Goal: Task Accomplishment & Management: Use online tool/utility

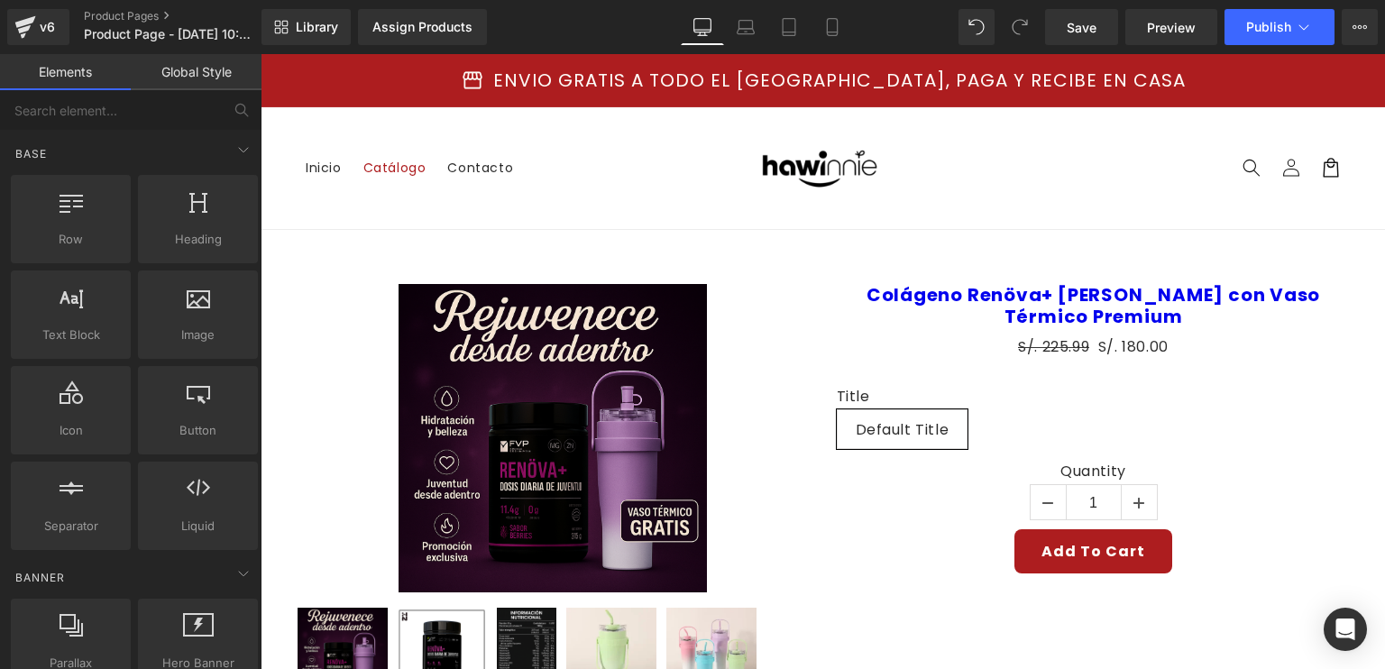
click at [389, 164] on span "Catálogo" at bounding box center [394, 168] width 63 height 16
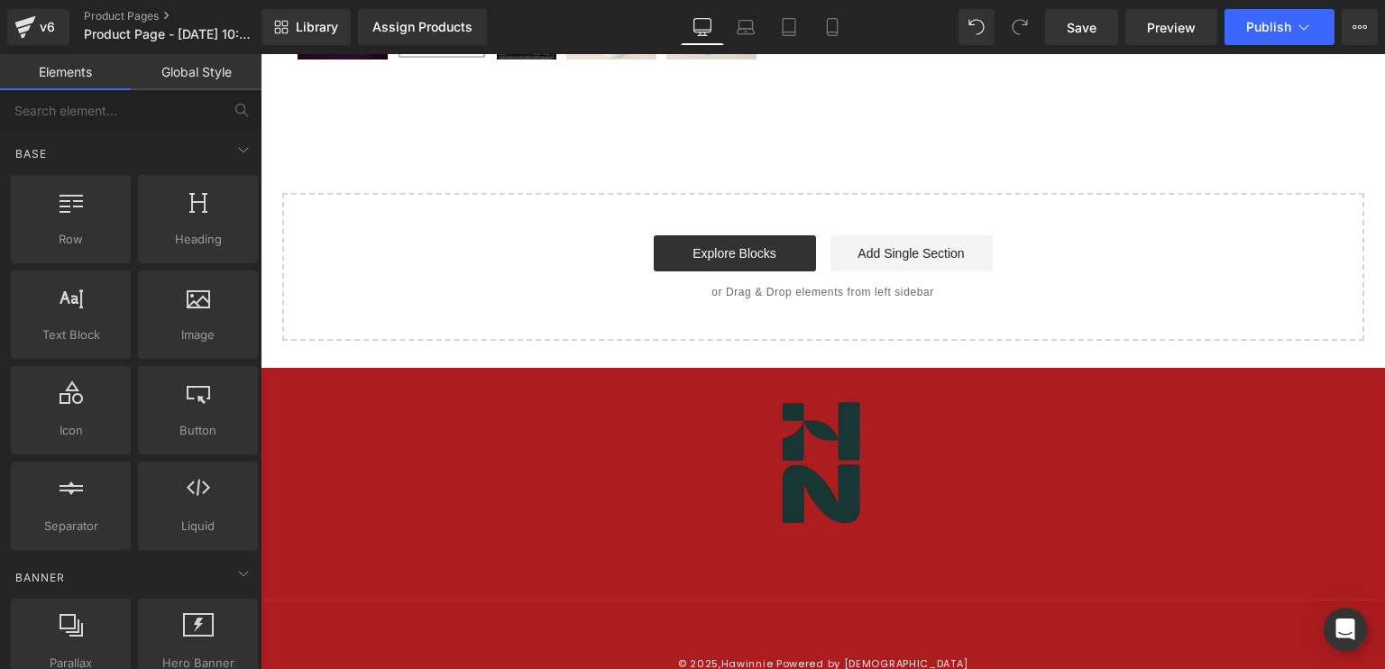
scroll to position [640, 0]
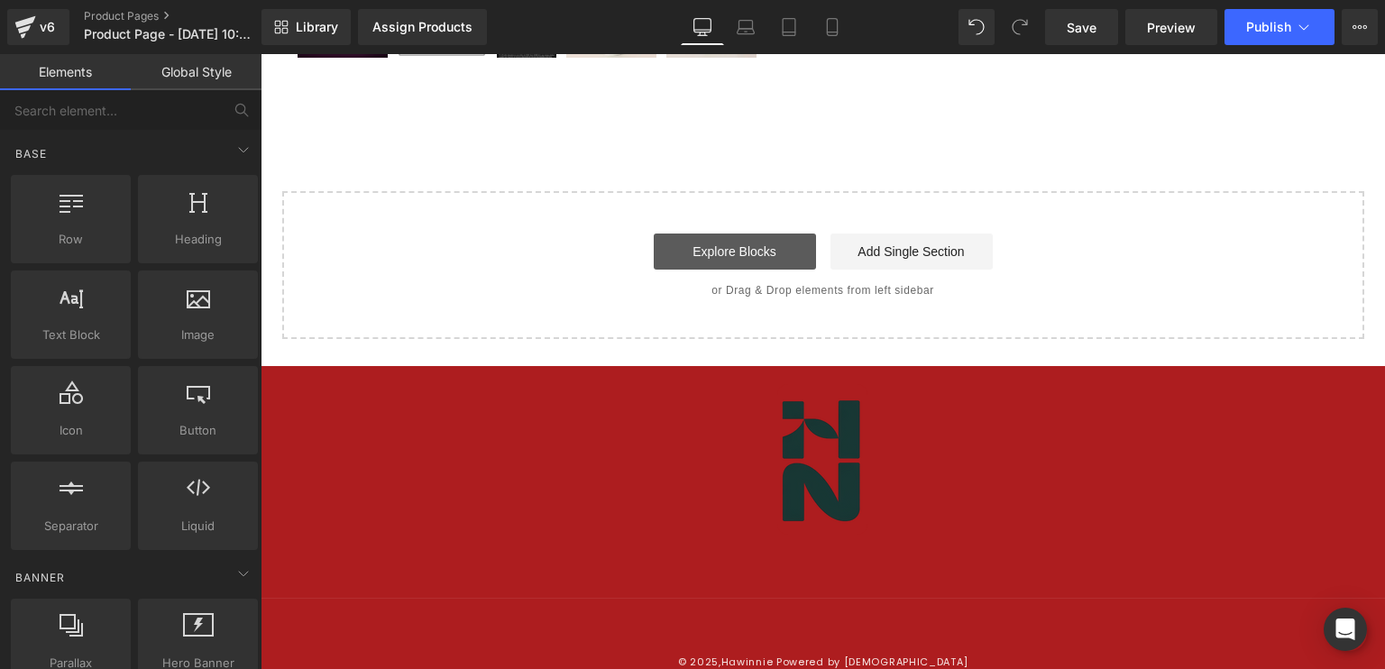
click at [772, 256] on link "Explore Blocks" at bounding box center [735, 252] width 162 height 36
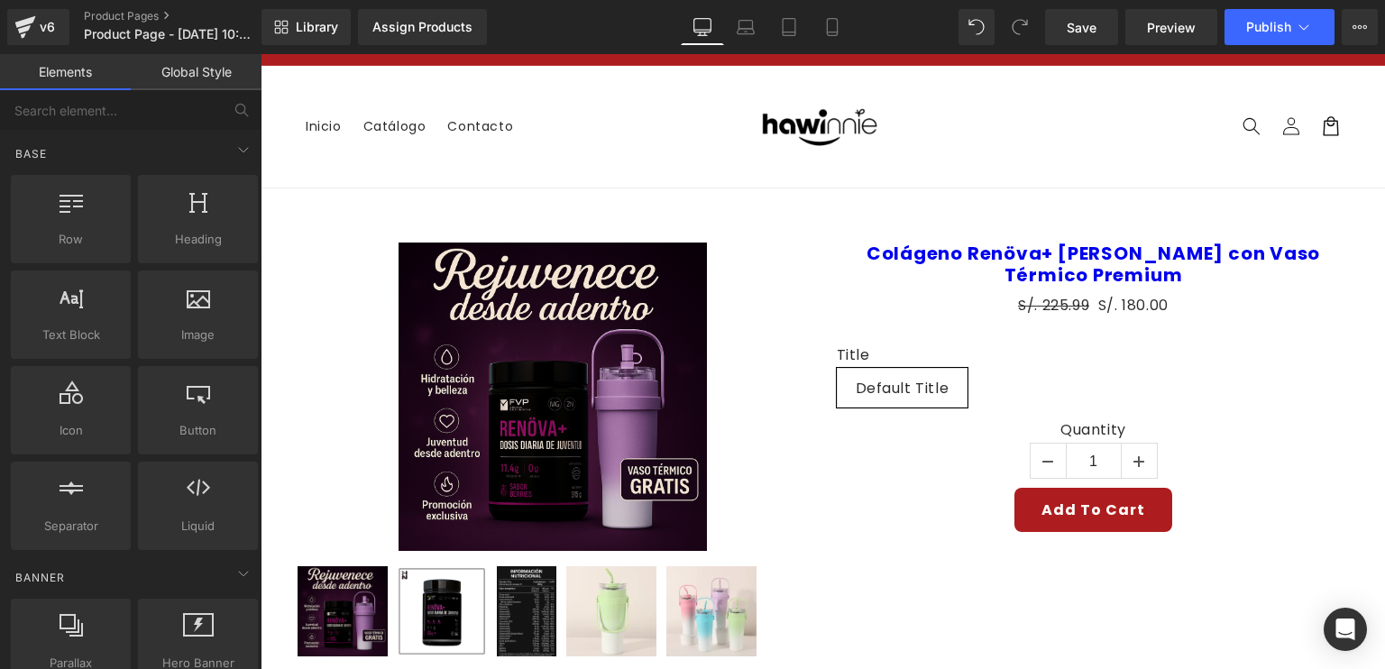
scroll to position [0, 0]
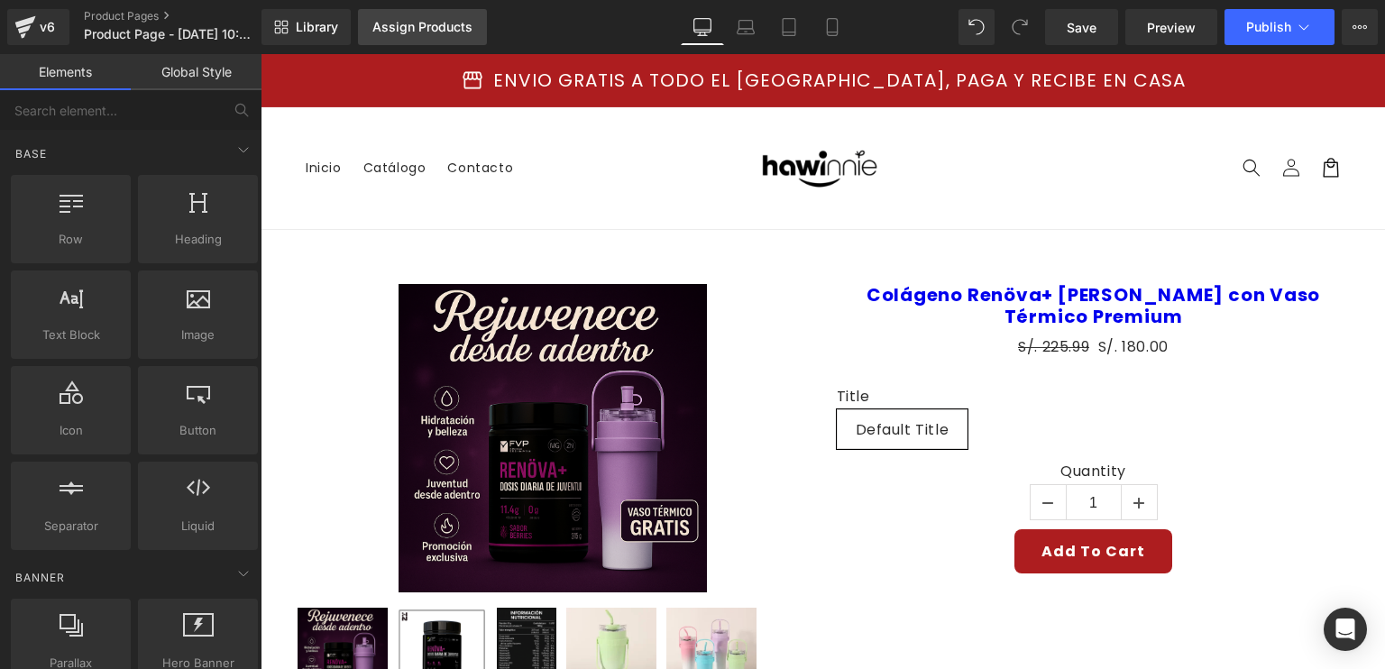
click at [403, 25] on div "Assign Products" at bounding box center [422, 27] width 100 height 14
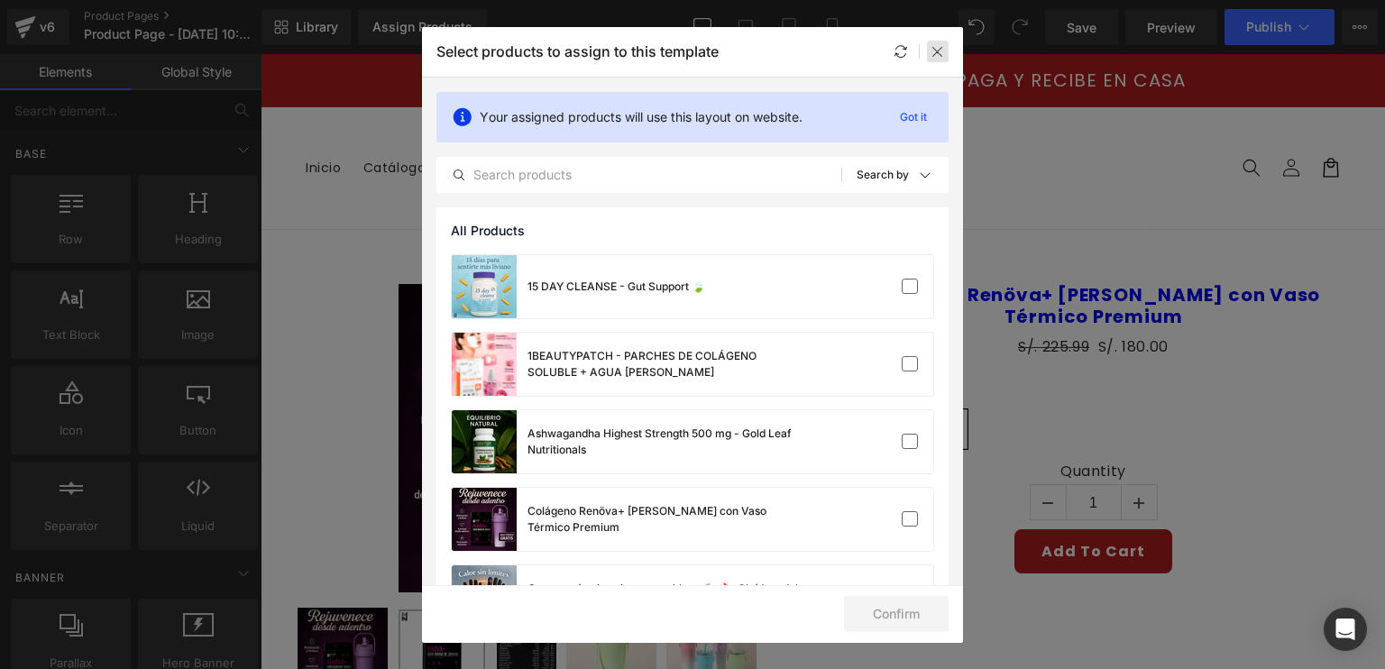
click at [938, 53] on icon at bounding box center [937, 51] width 14 height 14
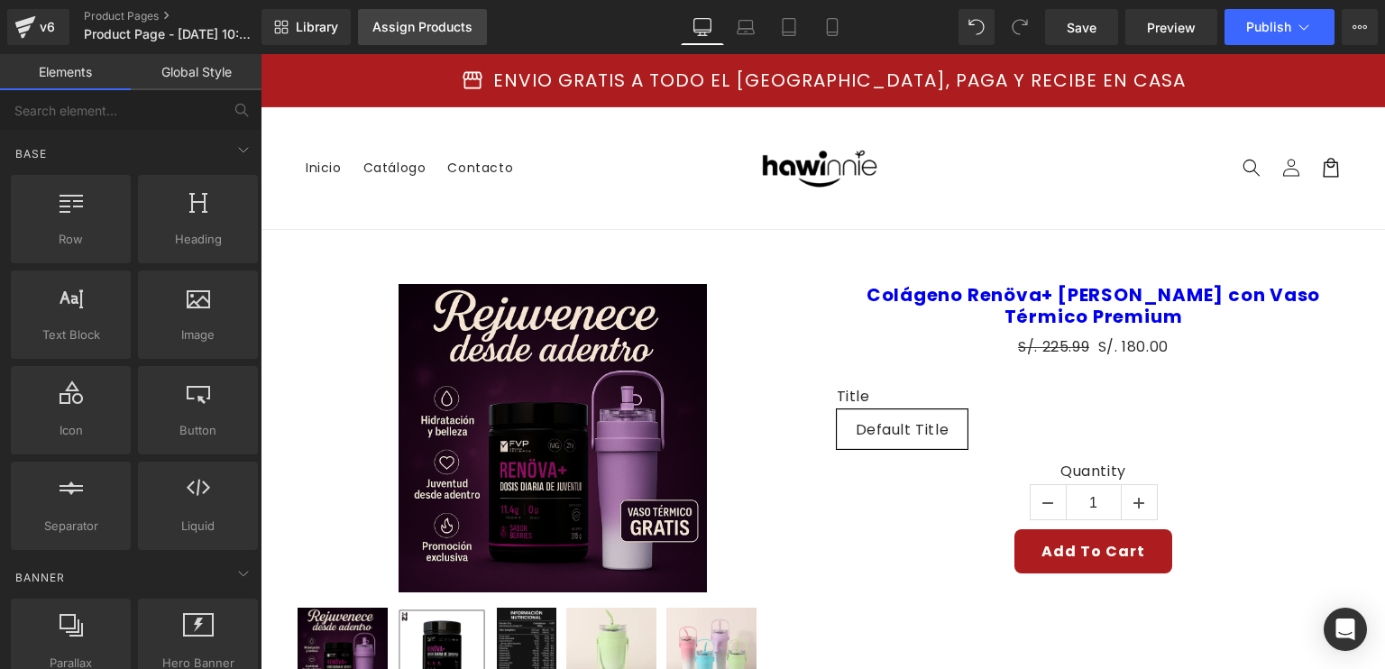
click at [414, 32] on div "Assign Products" at bounding box center [422, 27] width 100 height 14
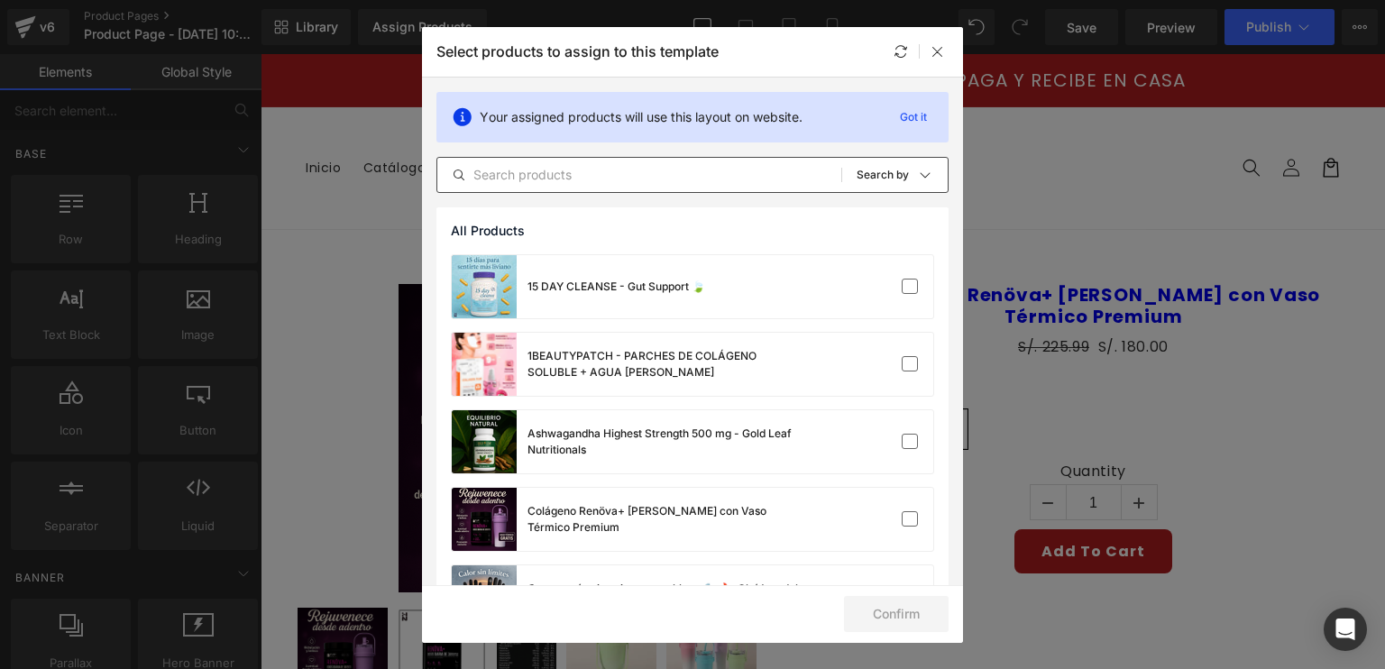
click at [530, 179] on input "text" at bounding box center [639, 175] width 404 height 22
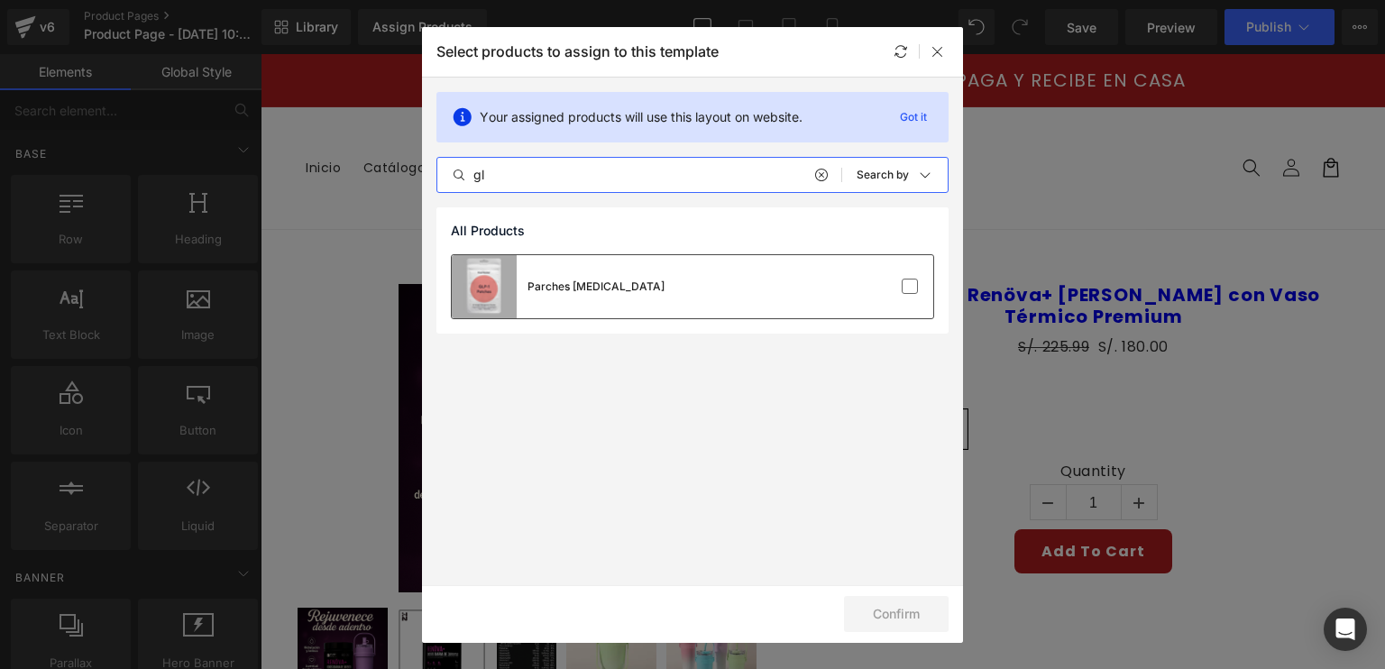
type input "gl"
click at [618, 301] on div "Parches [MEDICAL_DATA]" at bounding box center [692, 286] width 481 height 63
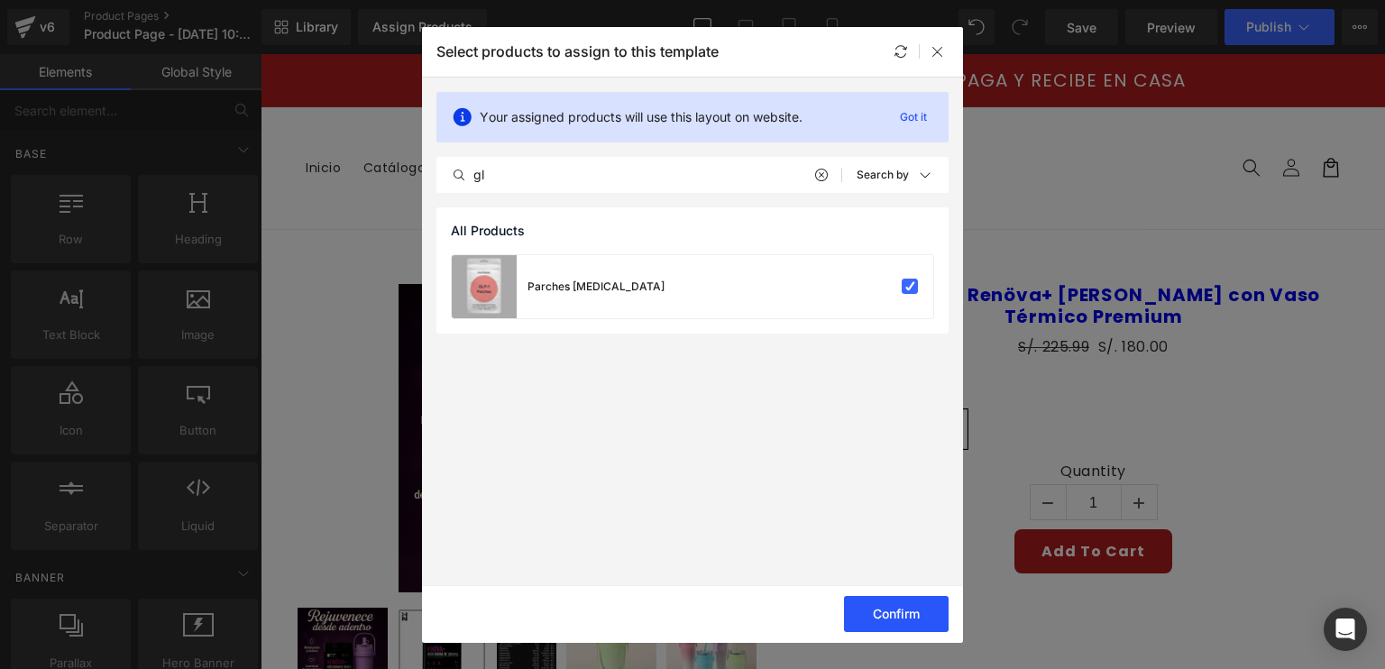
click at [926, 603] on button "Confirm" at bounding box center [896, 614] width 105 height 36
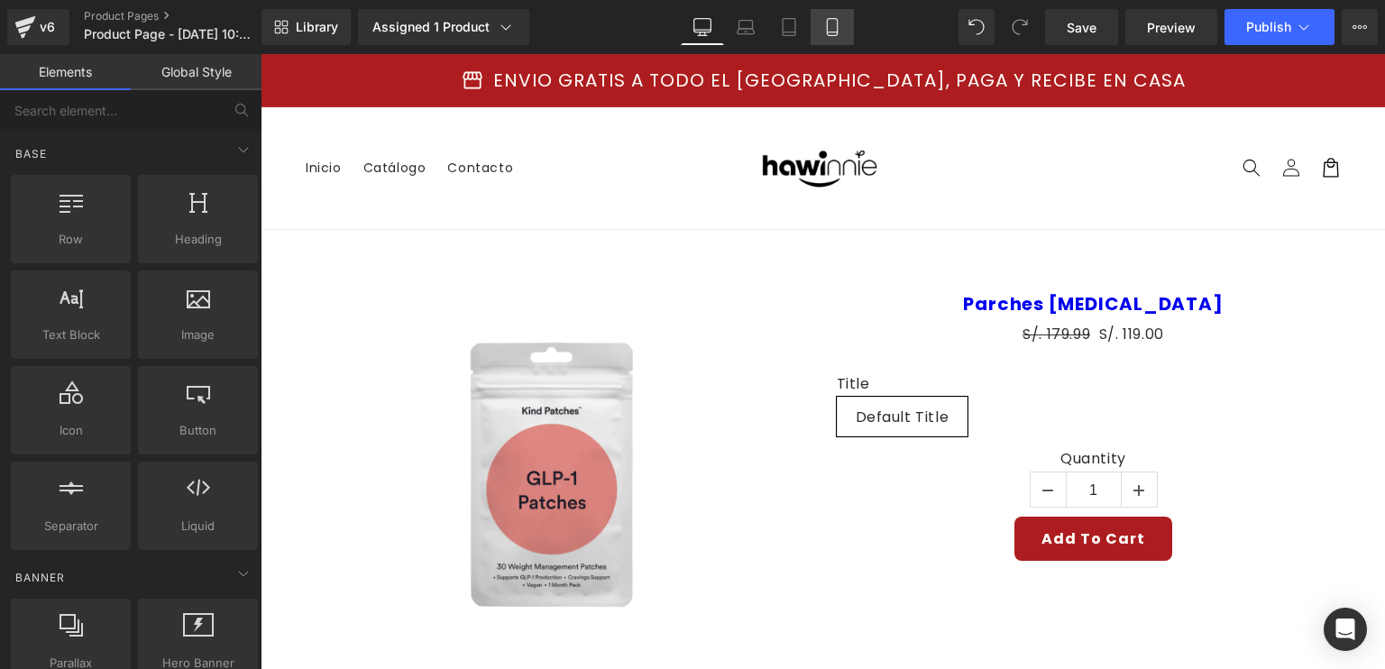
click at [833, 29] on icon at bounding box center [832, 27] width 18 height 18
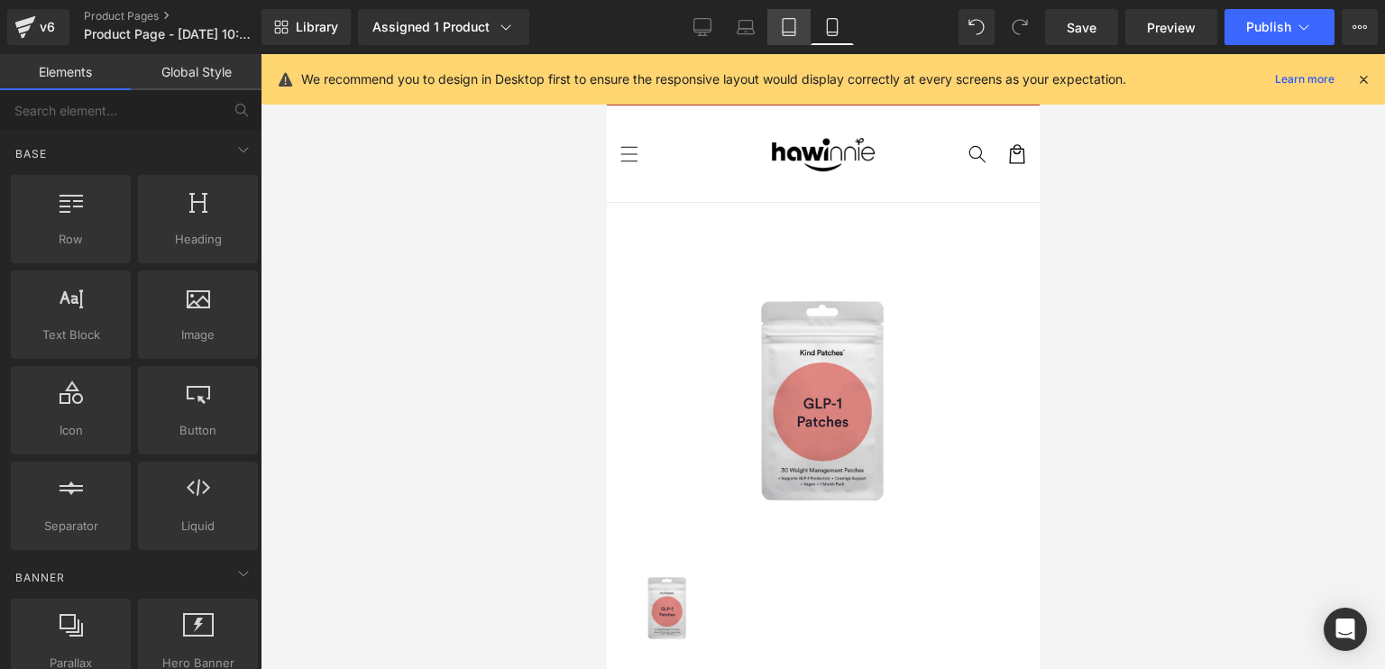
click at [793, 39] on link "Tablet" at bounding box center [788, 27] width 43 height 36
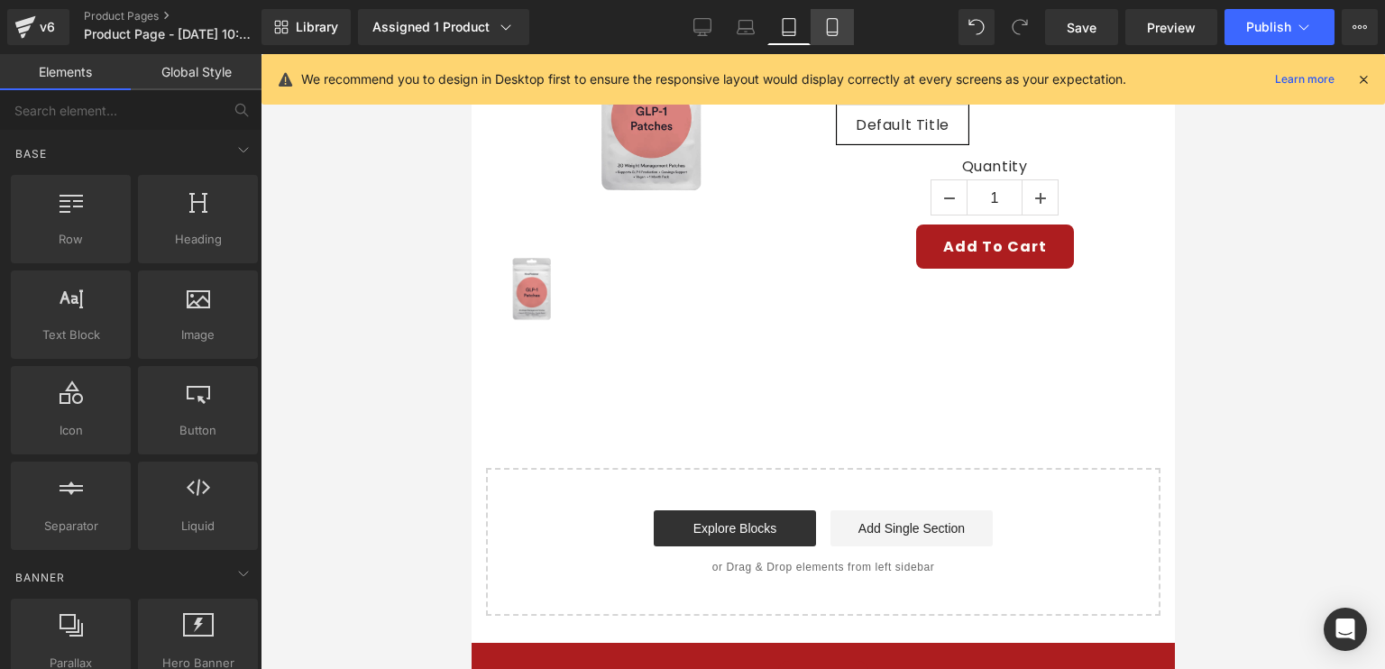
click at [824, 32] on icon at bounding box center [832, 27] width 18 height 18
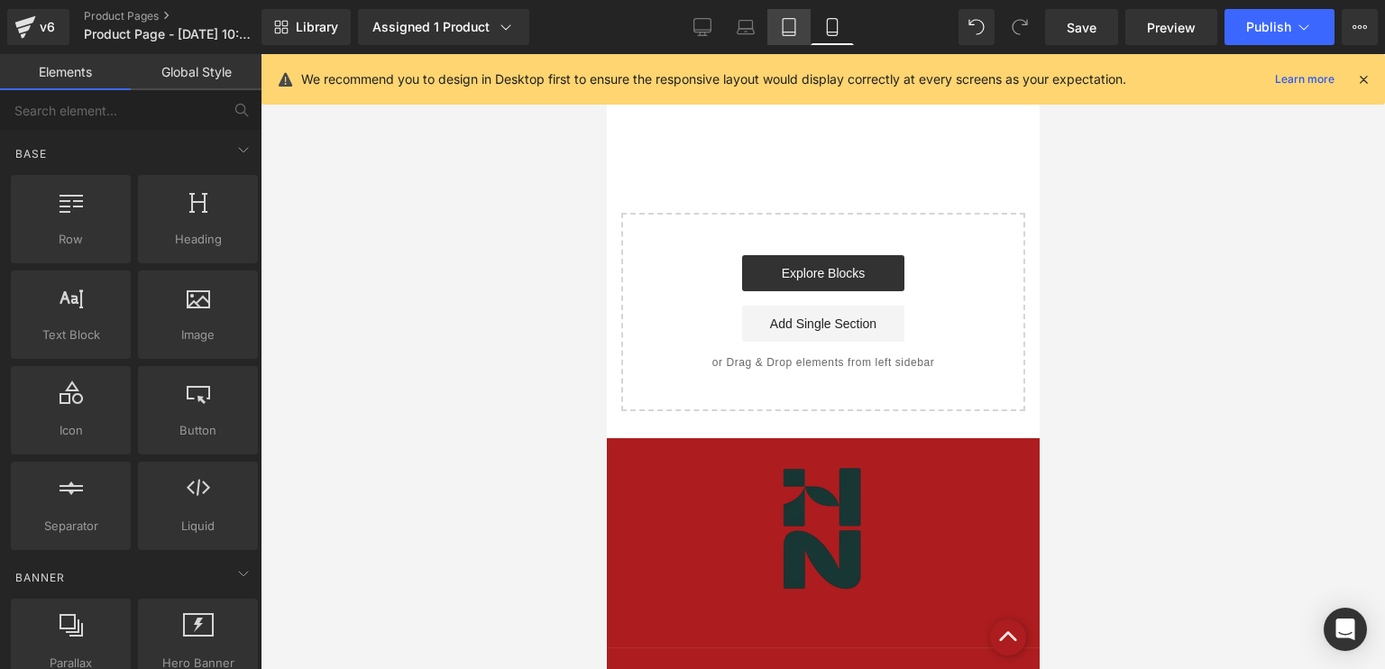
click at [805, 27] on link "Tablet" at bounding box center [788, 27] width 43 height 36
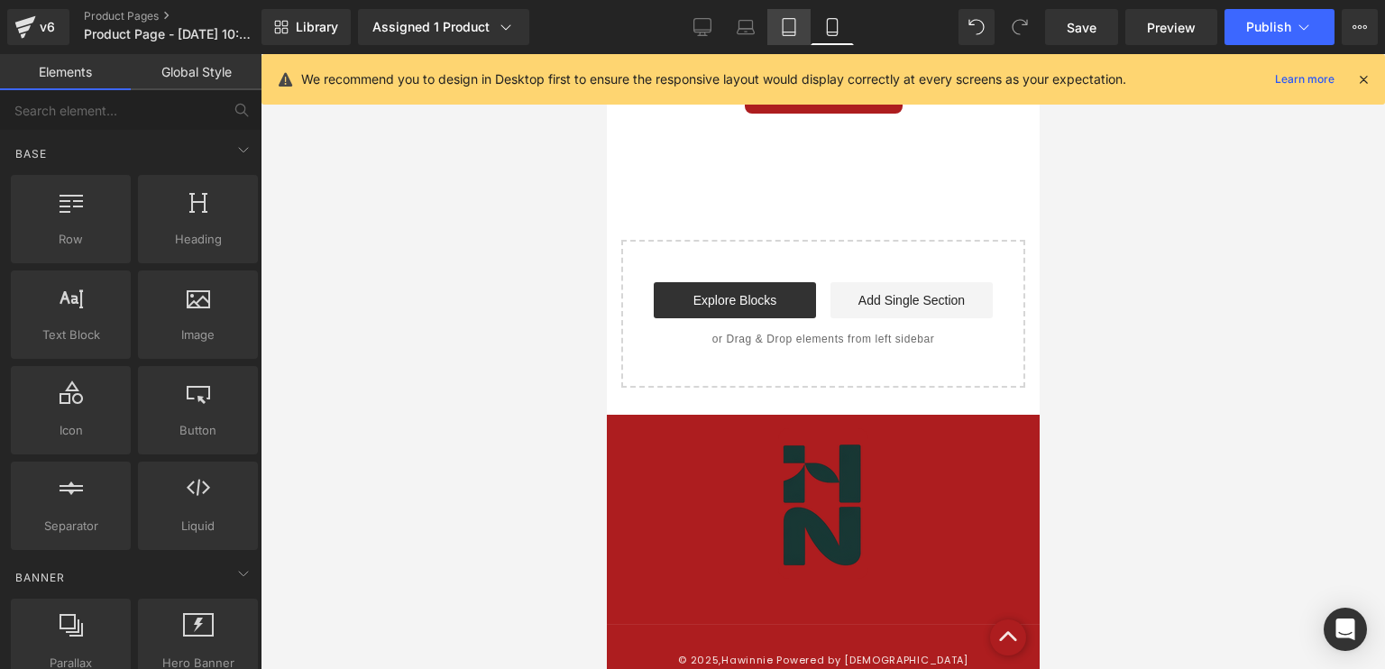
scroll to position [536, 0]
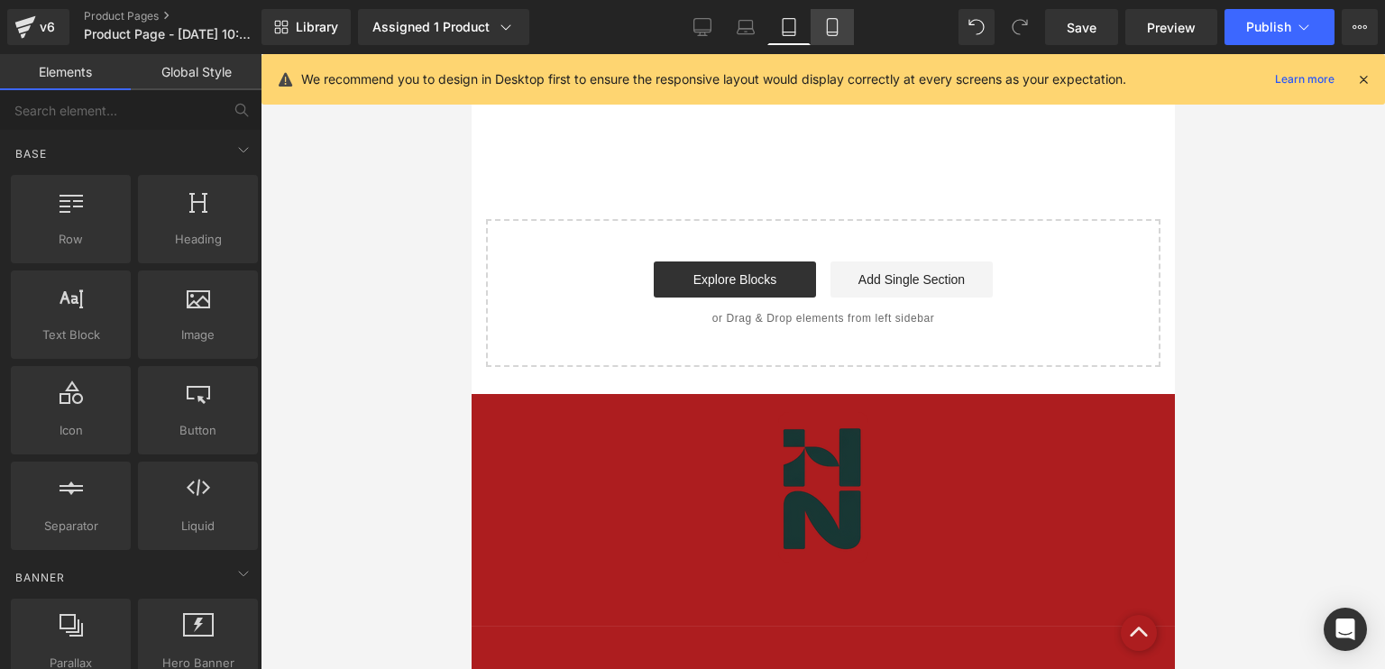
click at [824, 36] on link "Mobile" at bounding box center [832, 27] width 43 height 36
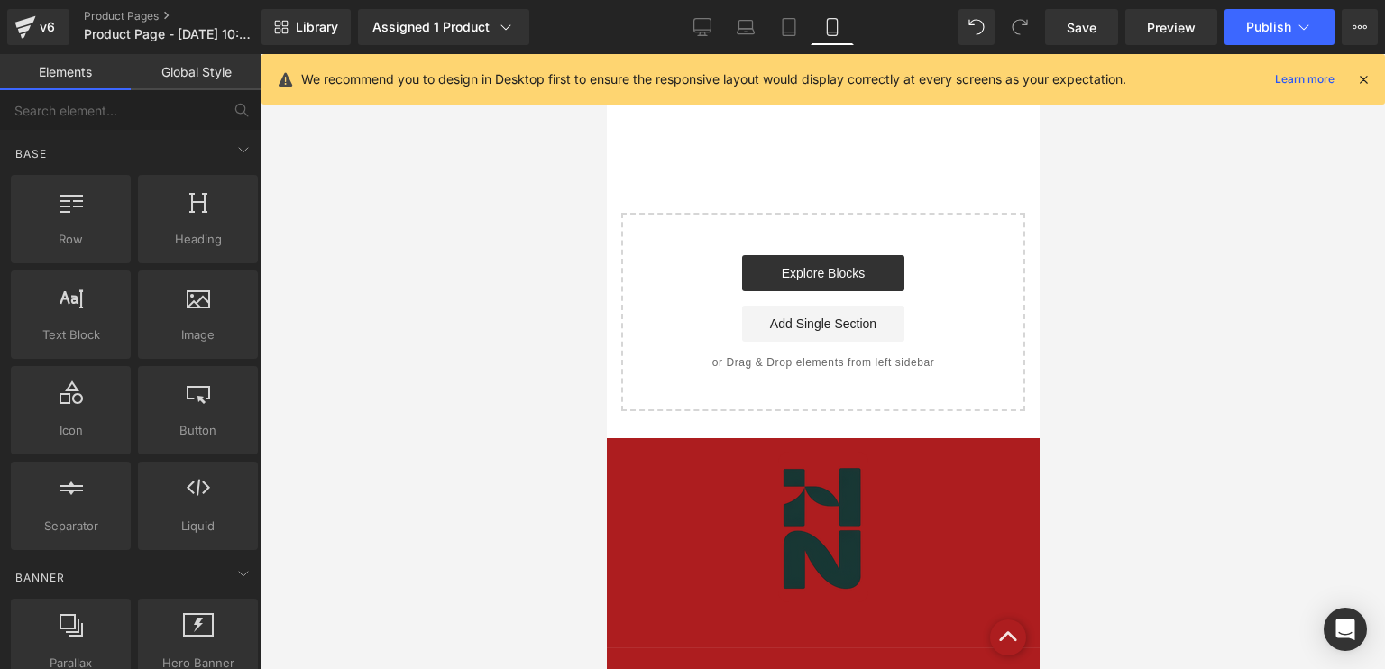
scroll to position [860, 0]
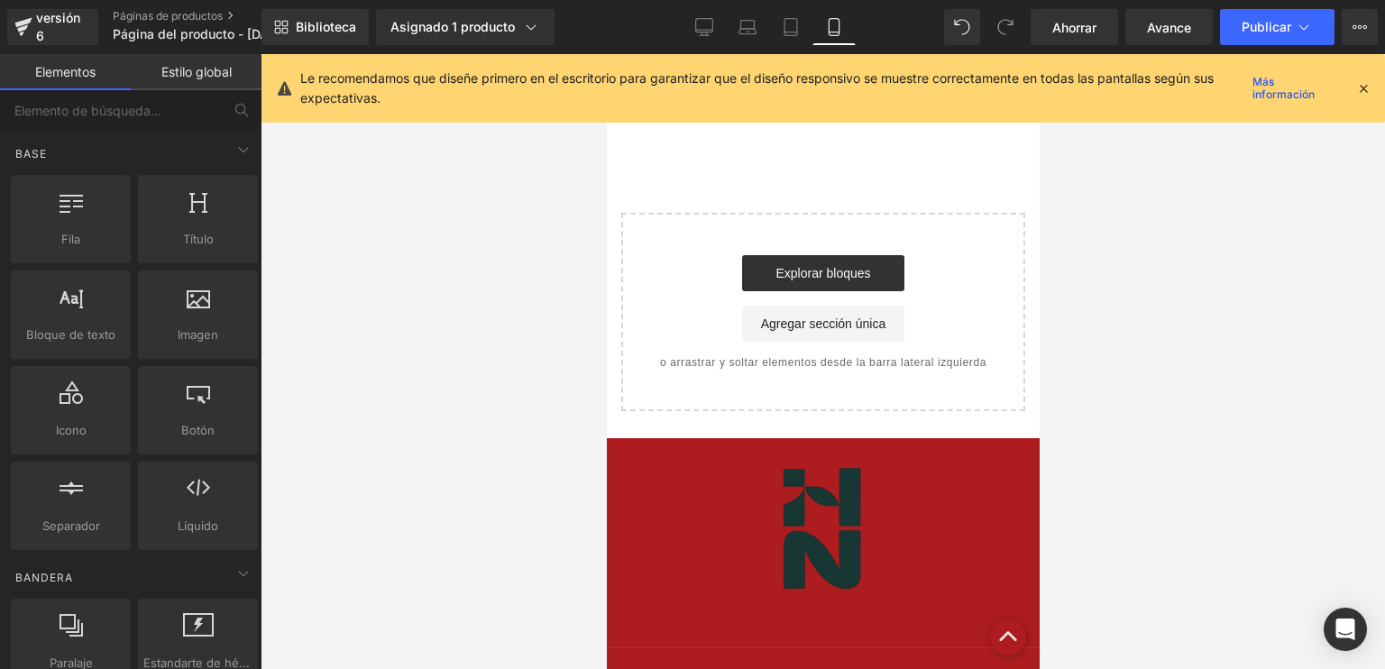
click at [1143, 165] on div at bounding box center [823, 361] width 1124 height 615
click at [707, 28] on icon at bounding box center [704, 27] width 18 height 18
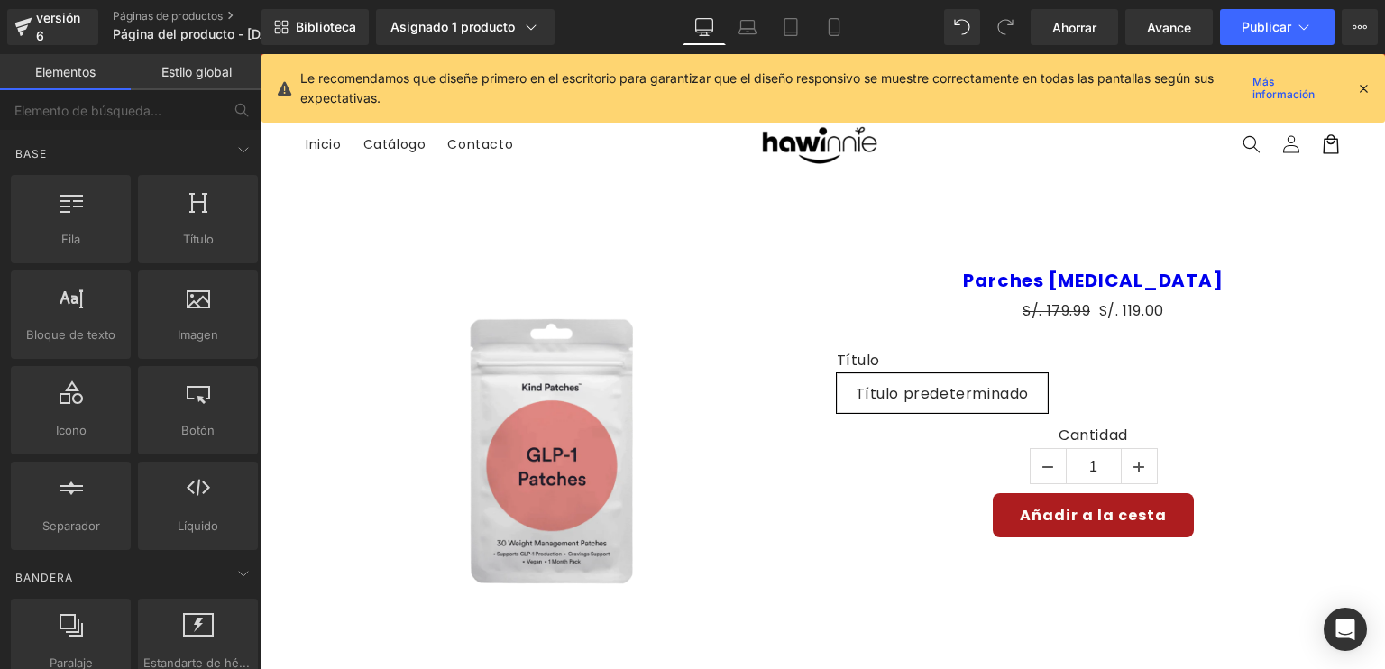
scroll to position [0, 0]
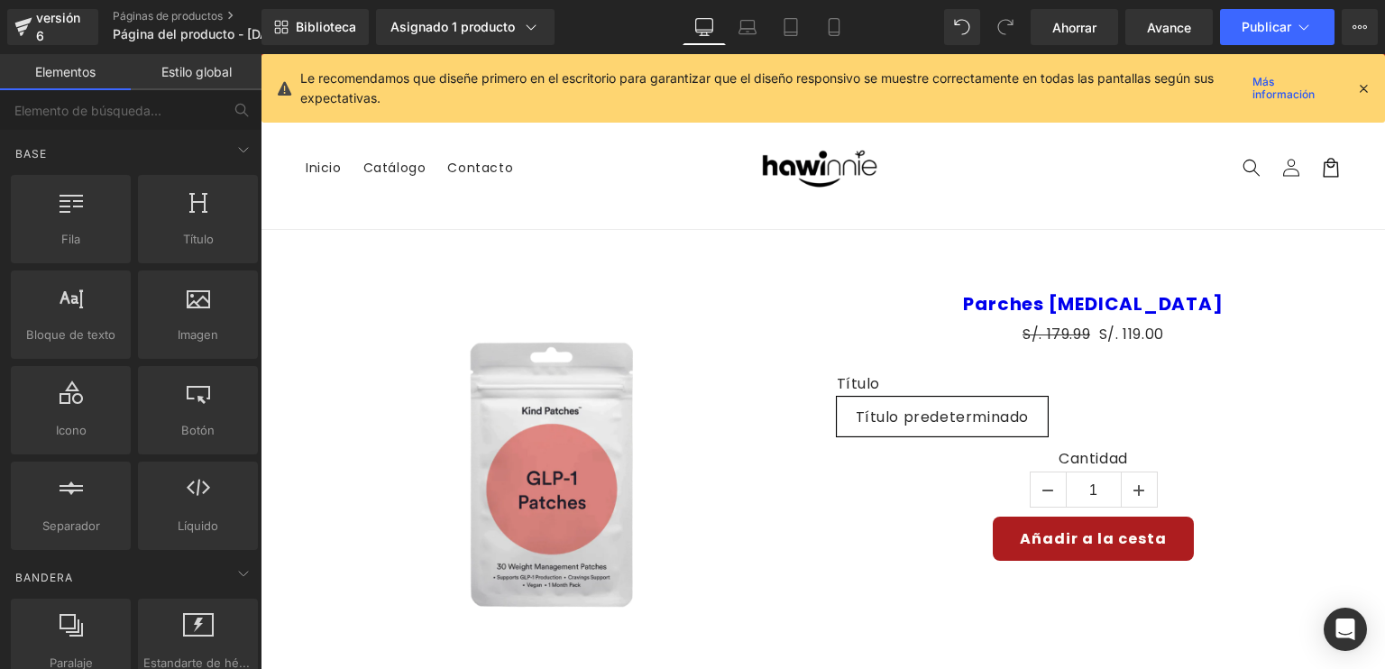
click at [1365, 87] on icon at bounding box center [1363, 88] width 16 height 16
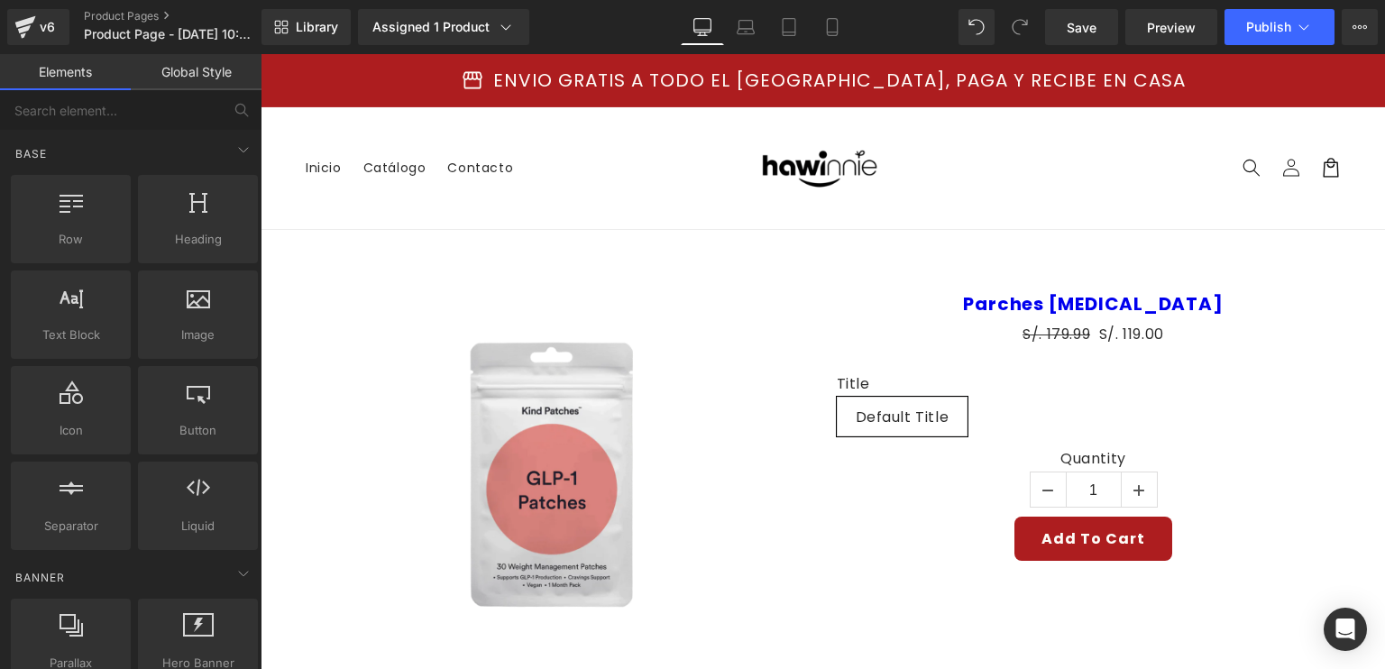
click at [751, 285] on div "Sale Off" at bounding box center [553, 477] width 514 height 386
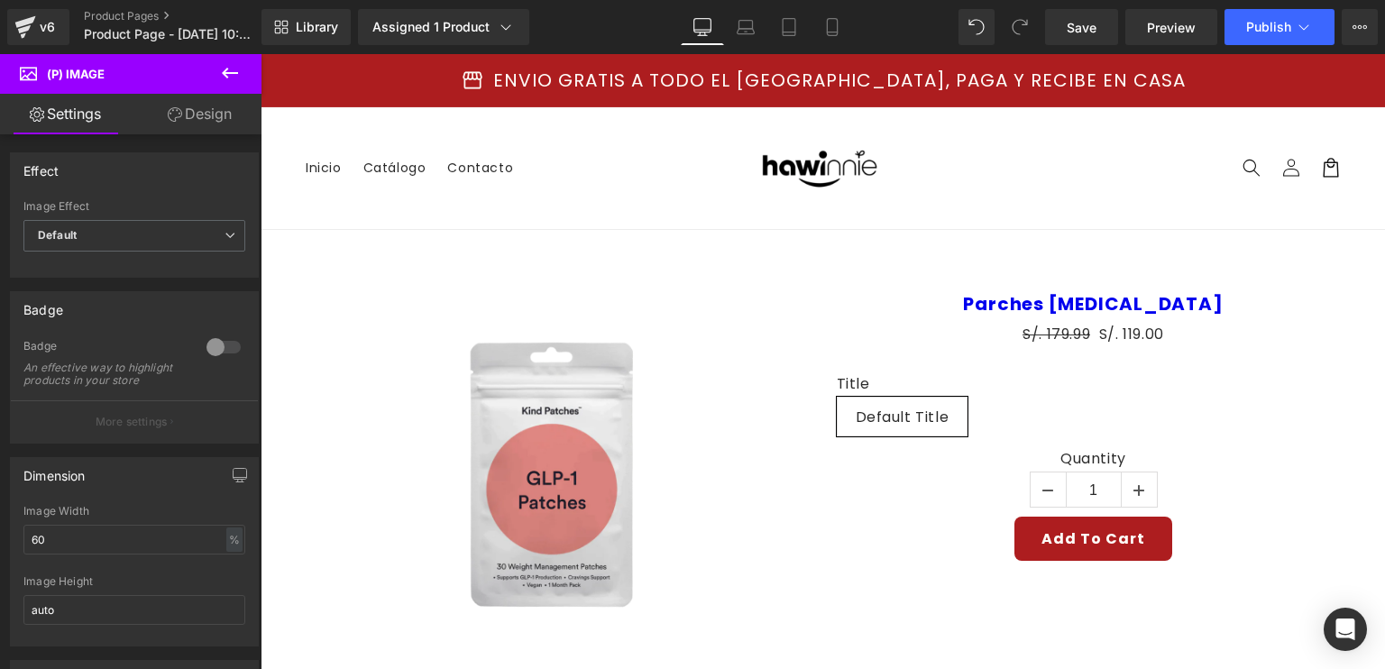
click at [819, 230] on div "Sale Off (P) Image (P) Image List Parches [MEDICAL_DATA] (P) Title S/. 179.99 S…" at bounding box center [823, 524] width 1124 height 589
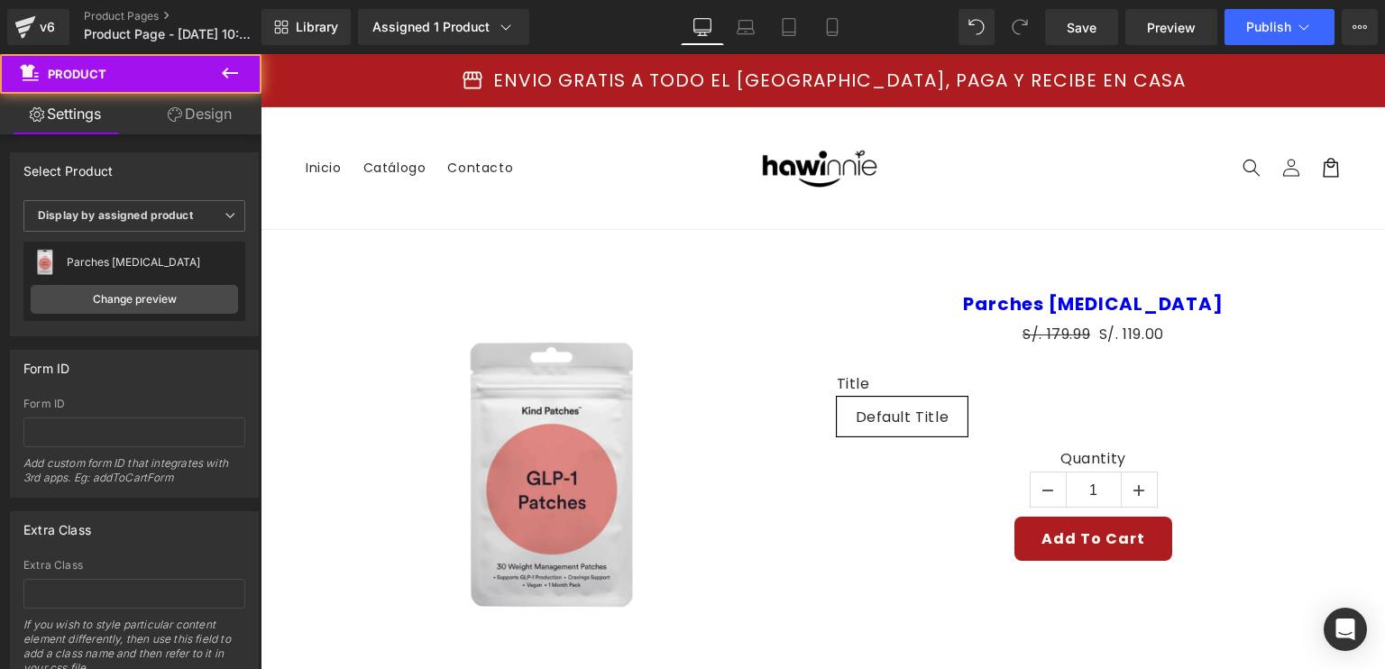
click at [938, 155] on header "Menu Inicio Catálogo Contacto Iniciar sesión Inicio Catálogo Contacto" at bounding box center [823, 168] width 1124 height 122
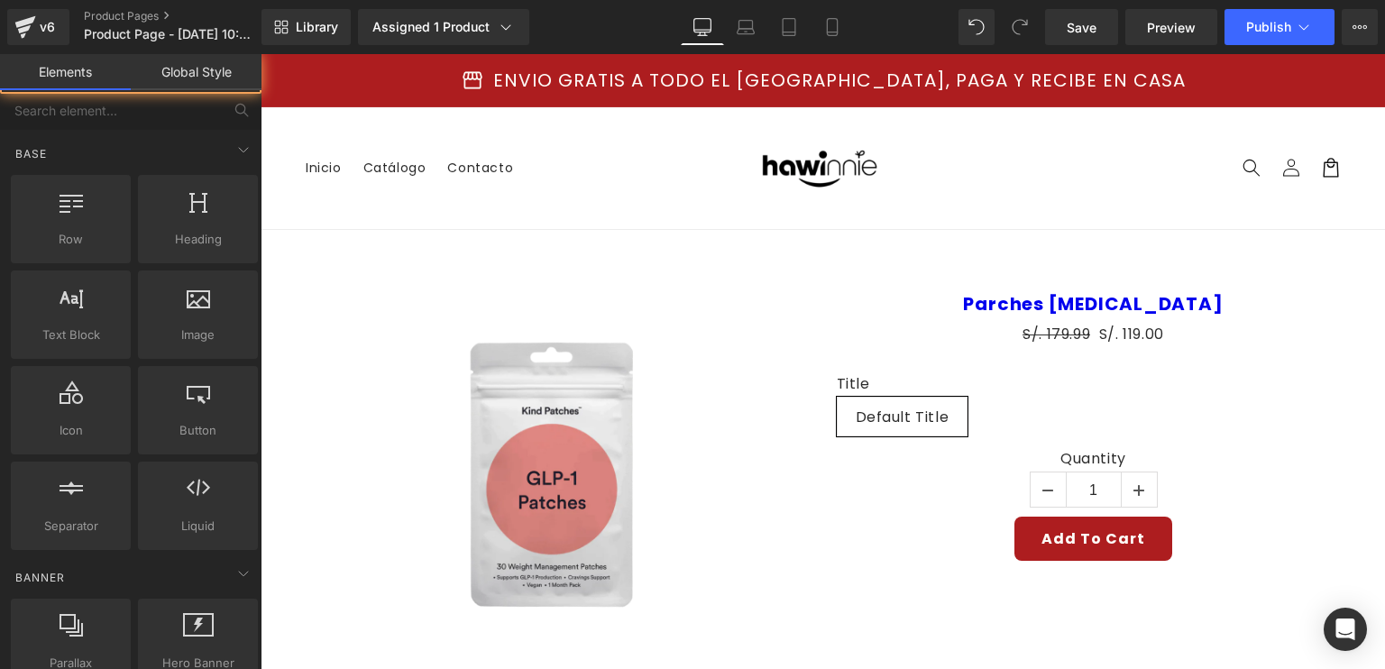
click at [1003, 100] on div "storefront ENVIO GRATIS A TODO EL [GEOGRAPHIC_DATA], PAGA Y RECIBE EN CASA" at bounding box center [823, 80] width 1124 height 53
click at [1023, 72] on span "ENVIO GRATIS A TODO EL [GEOGRAPHIC_DATA], PAGA Y RECIBE EN CASA" at bounding box center [839, 80] width 692 height 18
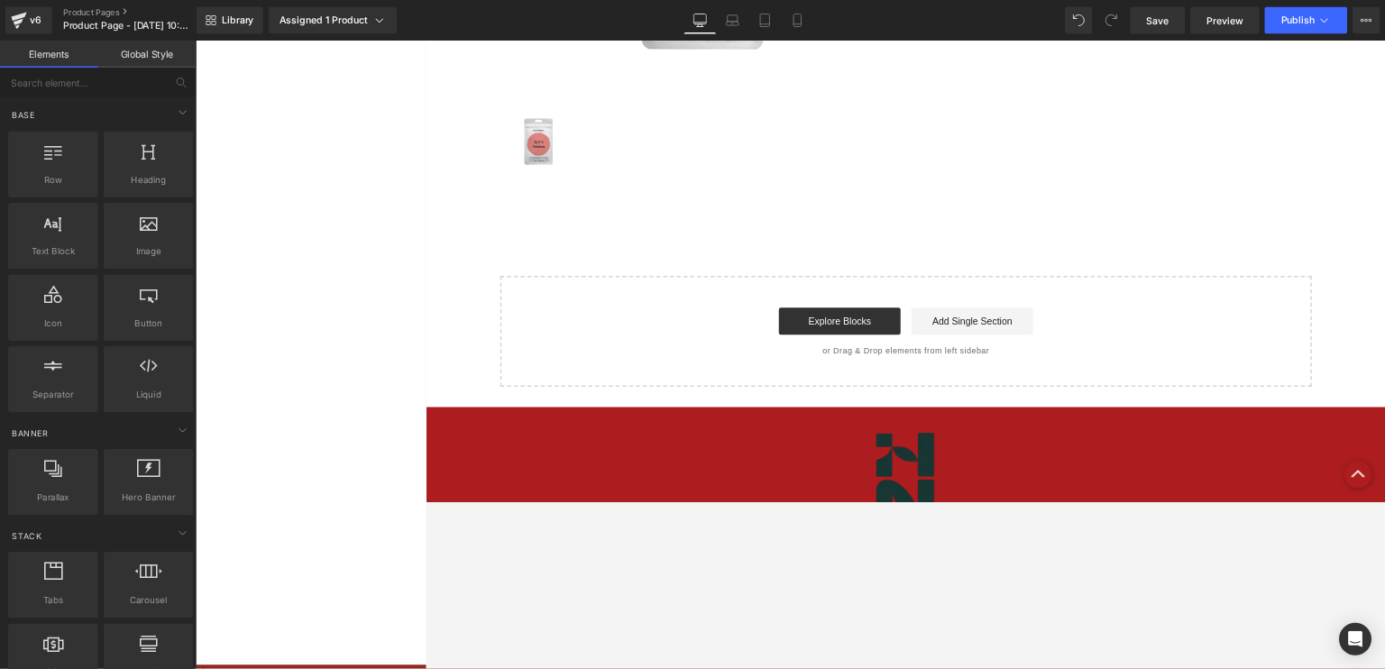
scroll to position [541, 0]
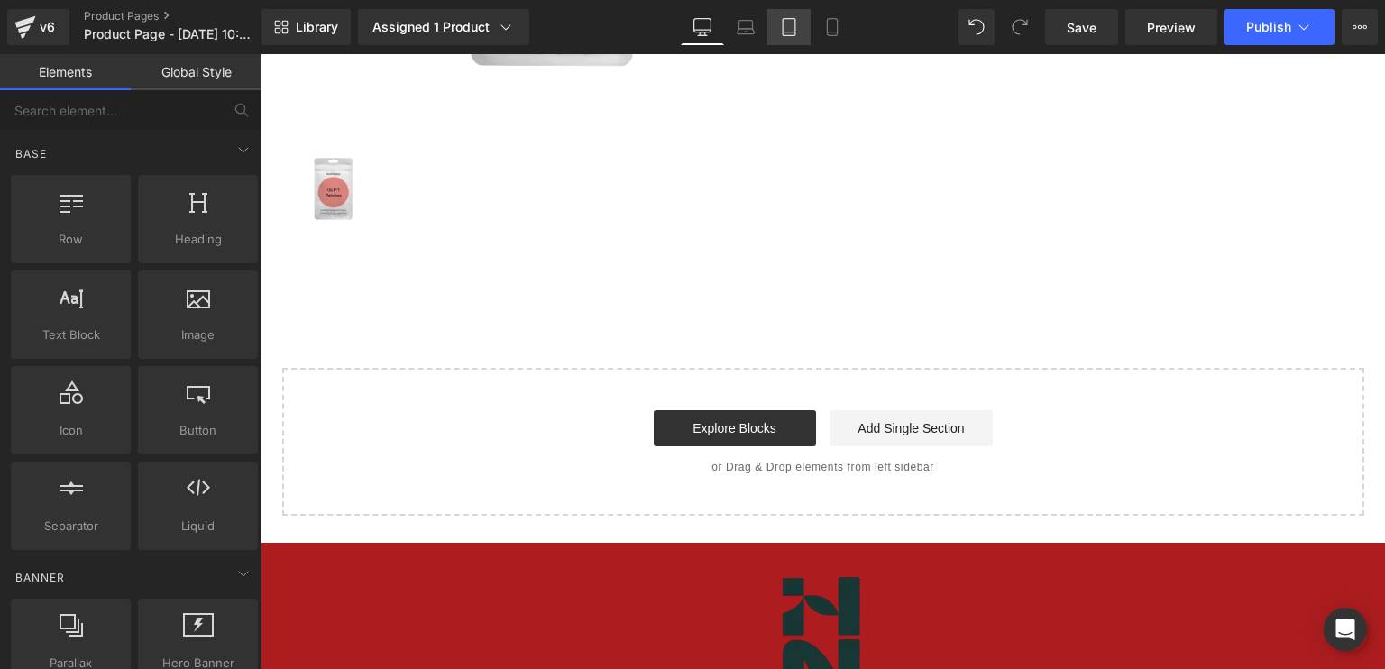
click at [796, 24] on link "Tablet" at bounding box center [788, 27] width 43 height 36
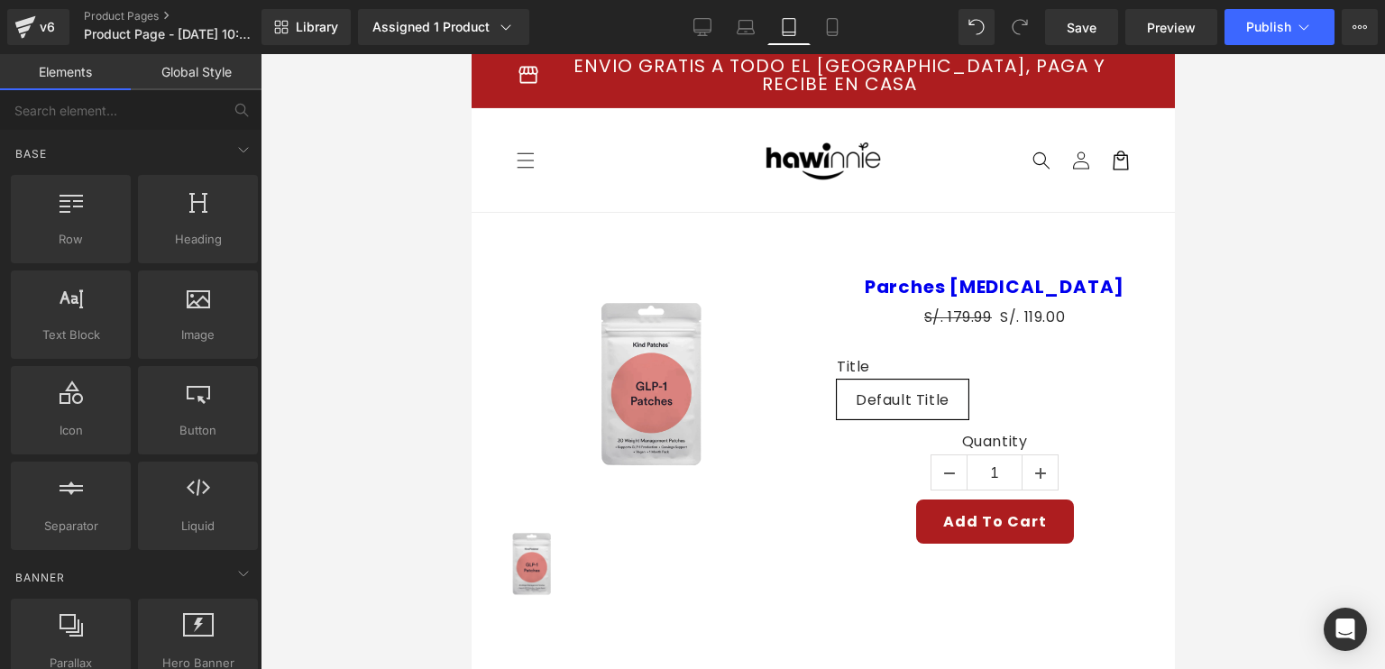
scroll to position [0, 0]
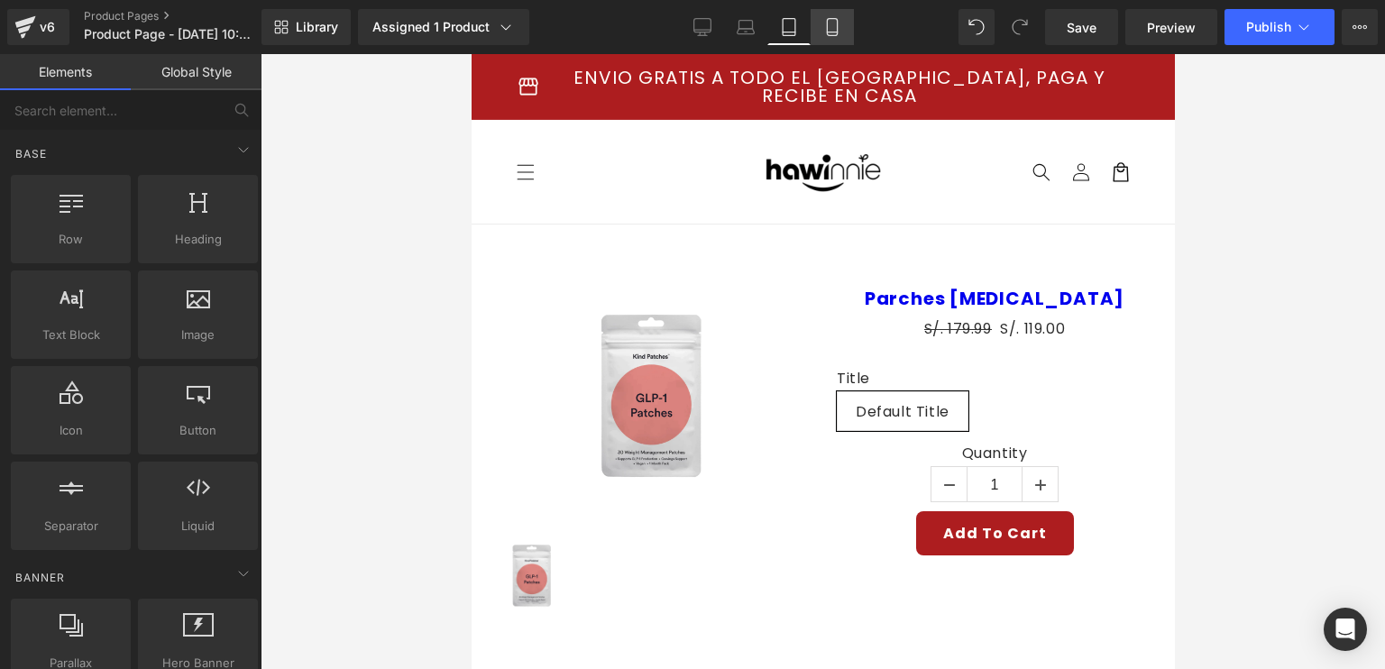
click at [829, 36] on link "Mobile" at bounding box center [832, 27] width 43 height 36
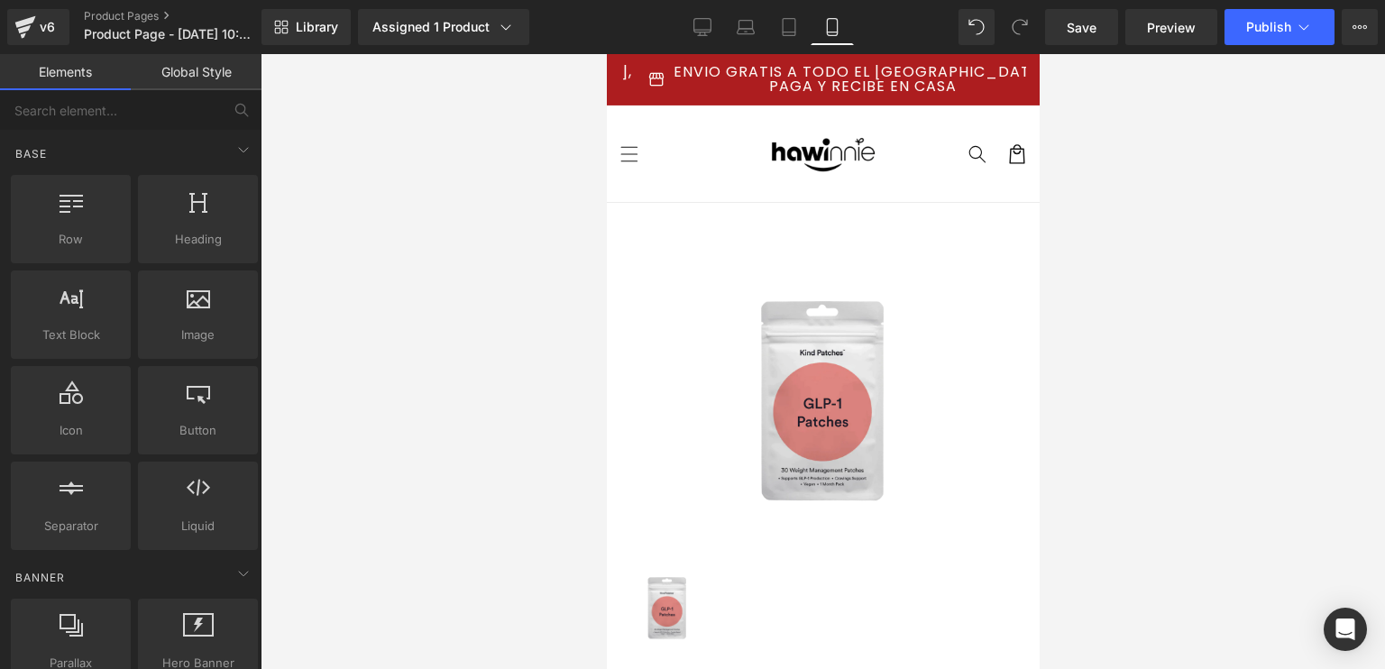
click at [915, 42] on div "Library Assigned 1 Product Product Preview Parches [MEDICAL_DATA] Manage assign…" at bounding box center [822, 27] width 1123 height 36
click at [925, 75] on span "ENVIO GRATIS A TODO EL [GEOGRAPHIC_DATA], PAGA Y RECIBE EN CASA" at bounding box center [862, 79] width 382 height 29
click at [940, 110] on header "Menu Inicio Catálogo Contacto Iniciar sesión Inicio Catálogo Contacto" at bounding box center [822, 153] width 433 height 96
click at [905, 117] on header "Menu Inicio Catálogo Contacto Iniciar sesión Inicio Catálogo Contacto" at bounding box center [822, 153] width 433 height 96
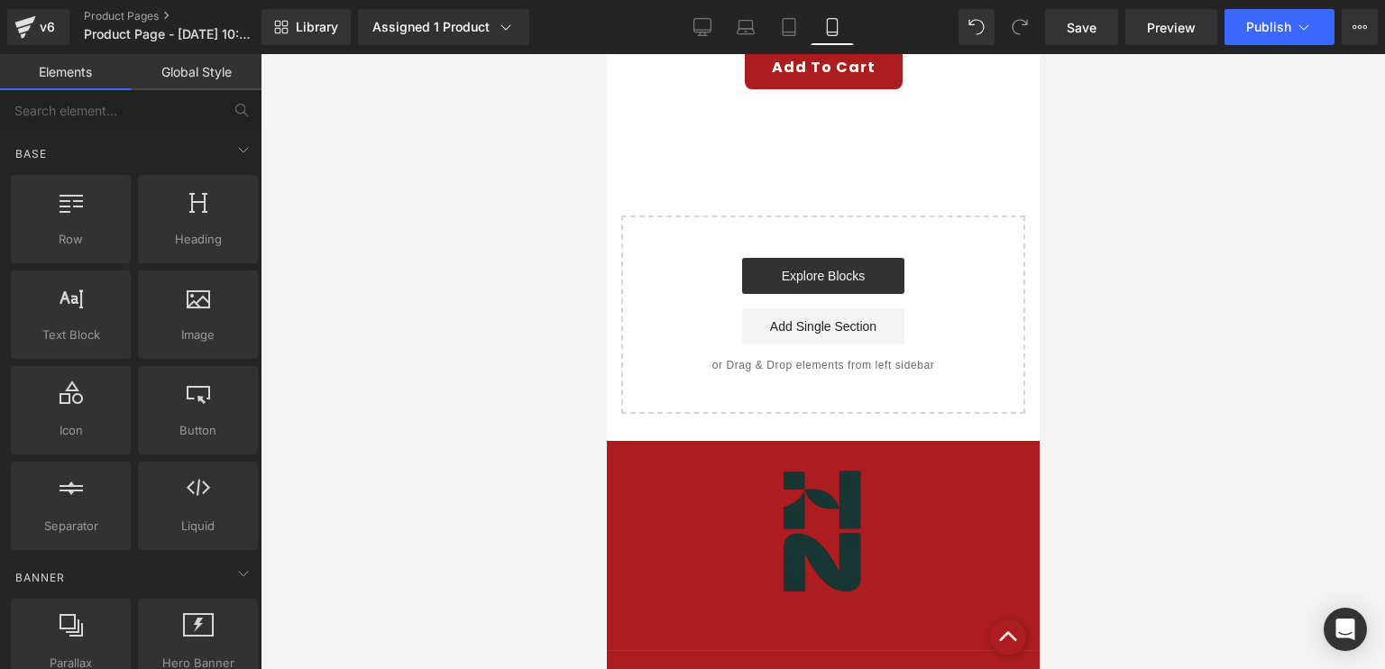
scroll to position [857, 0]
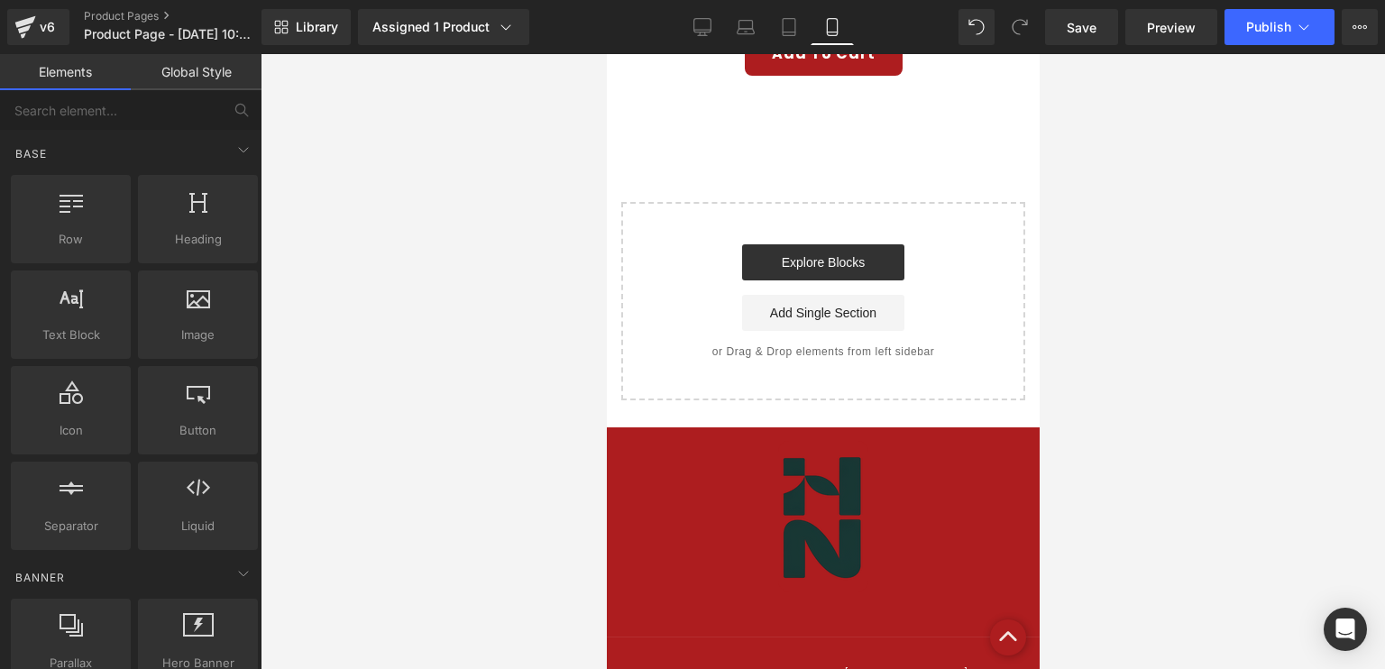
click at [717, 277] on div "Explore Blocks Add Single Section" at bounding box center [822, 287] width 346 height 87
click at [687, 486] on div at bounding box center [822, 525] width 406 height 169
click at [234, 78] on link "Global Style" at bounding box center [196, 72] width 131 height 36
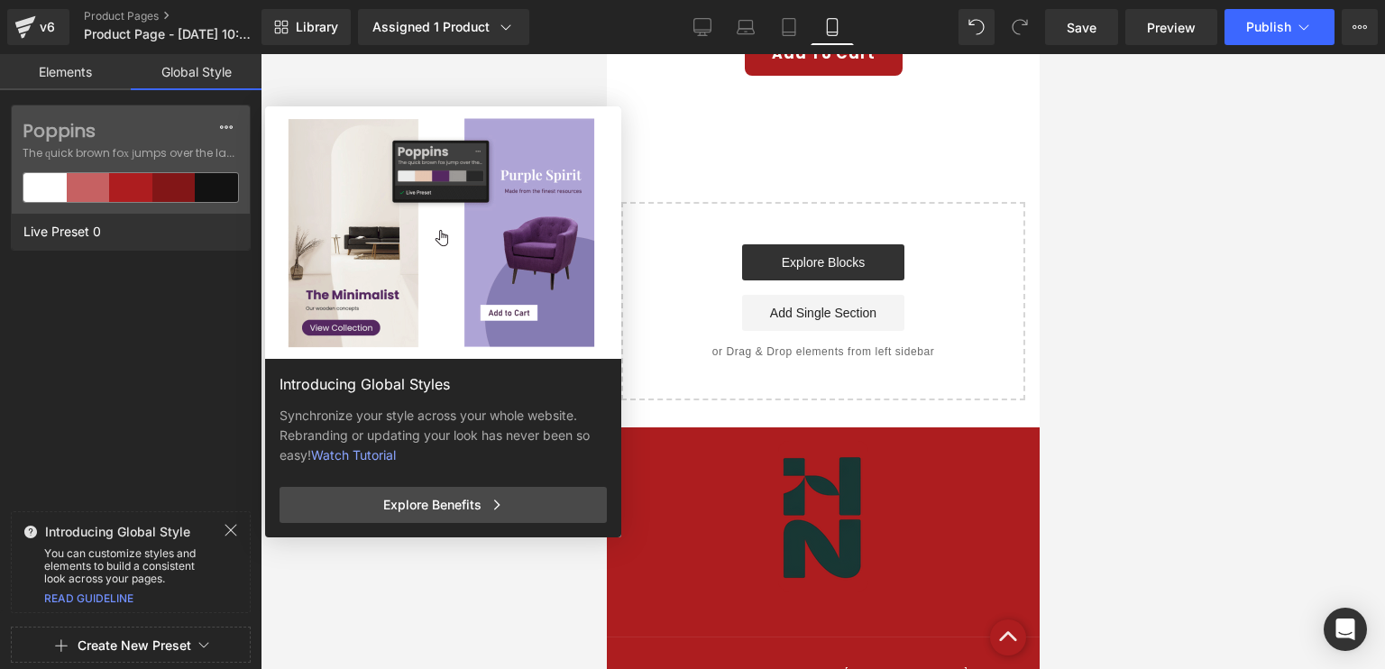
click at [89, 84] on link "Elements" at bounding box center [65, 72] width 131 height 36
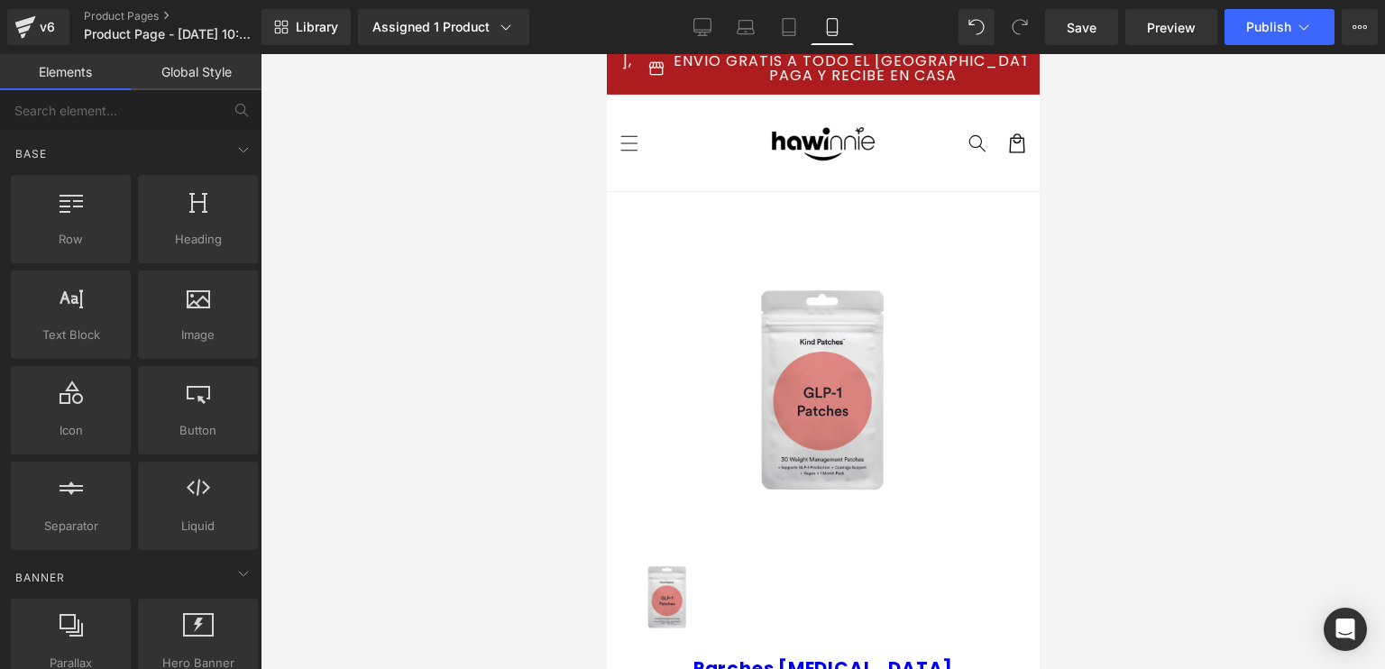
scroll to position [0, 0]
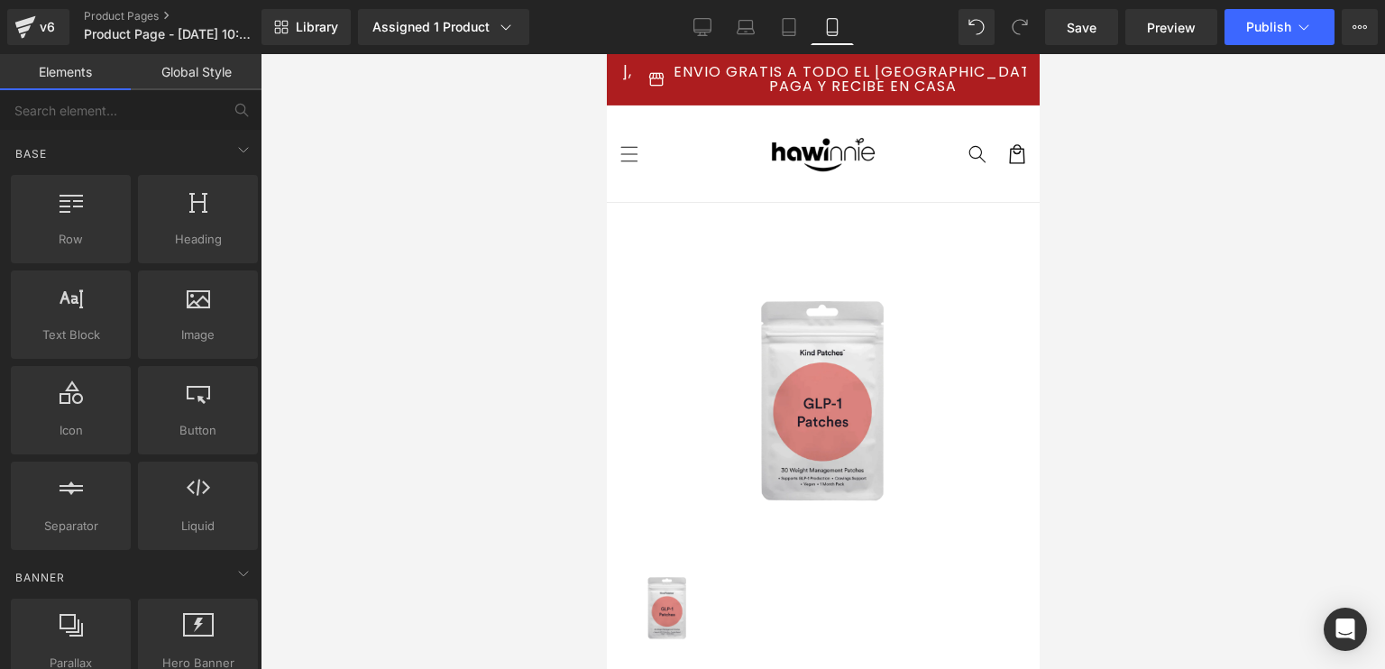
click at [833, 138] on img at bounding box center [822, 154] width 162 height 65
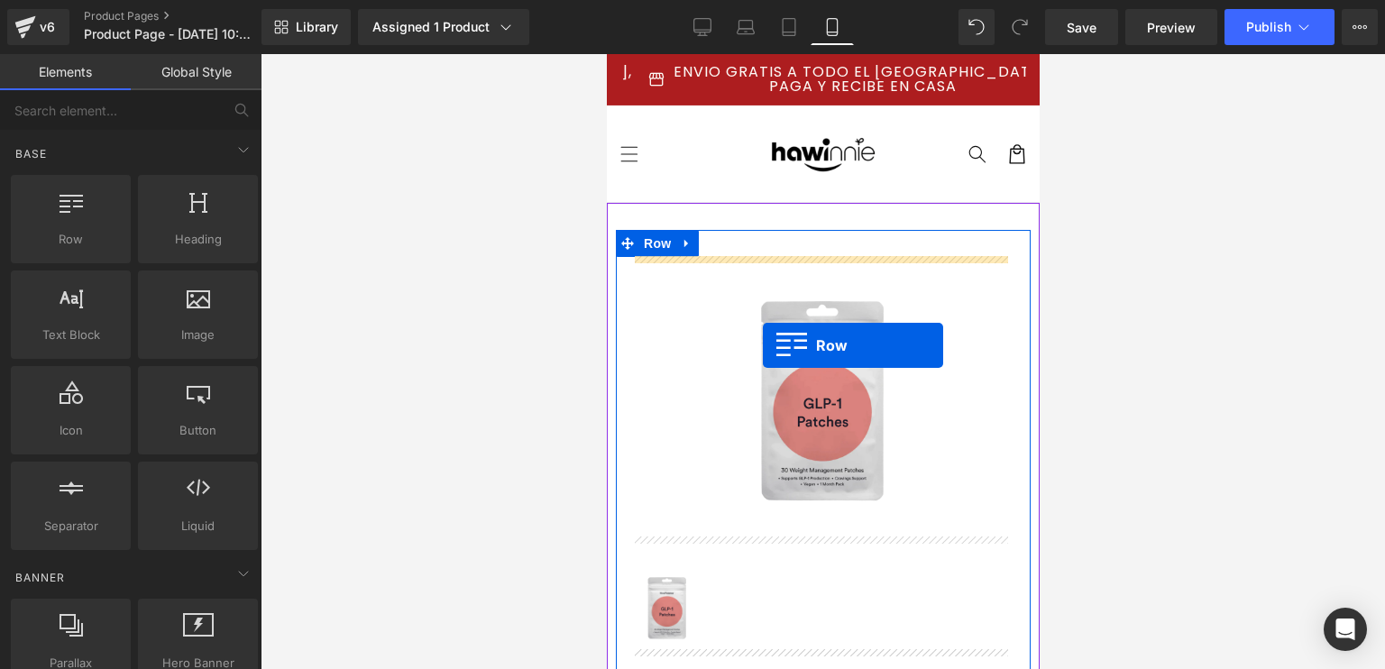
drag, startPoint x: 664, startPoint y: 269, endPoint x: 762, endPoint y: 345, distance: 124.6
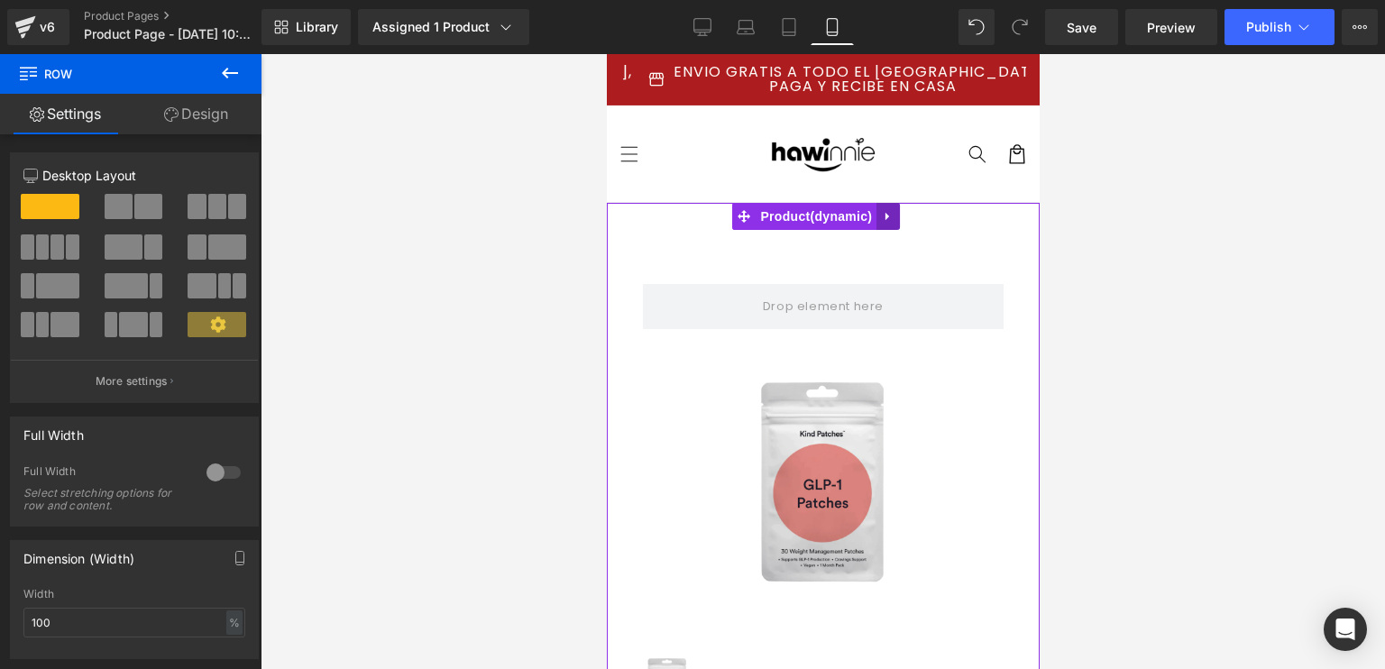
click at [888, 206] on link at bounding box center [886, 216] width 23 height 27
click at [899, 220] on icon at bounding box center [899, 216] width 13 height 13
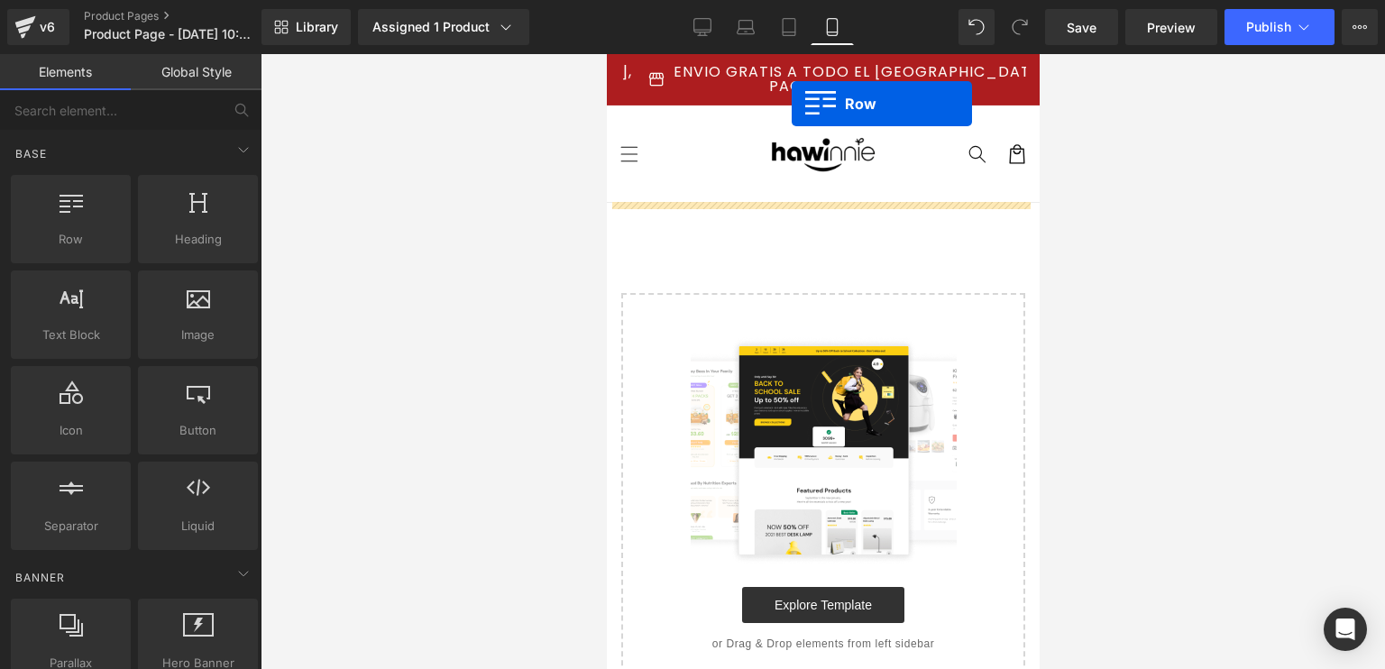
drag, startPoint x: 840, startPoint y: 262, endPoint x: 790, endPoint y: 104, distance: 166.5
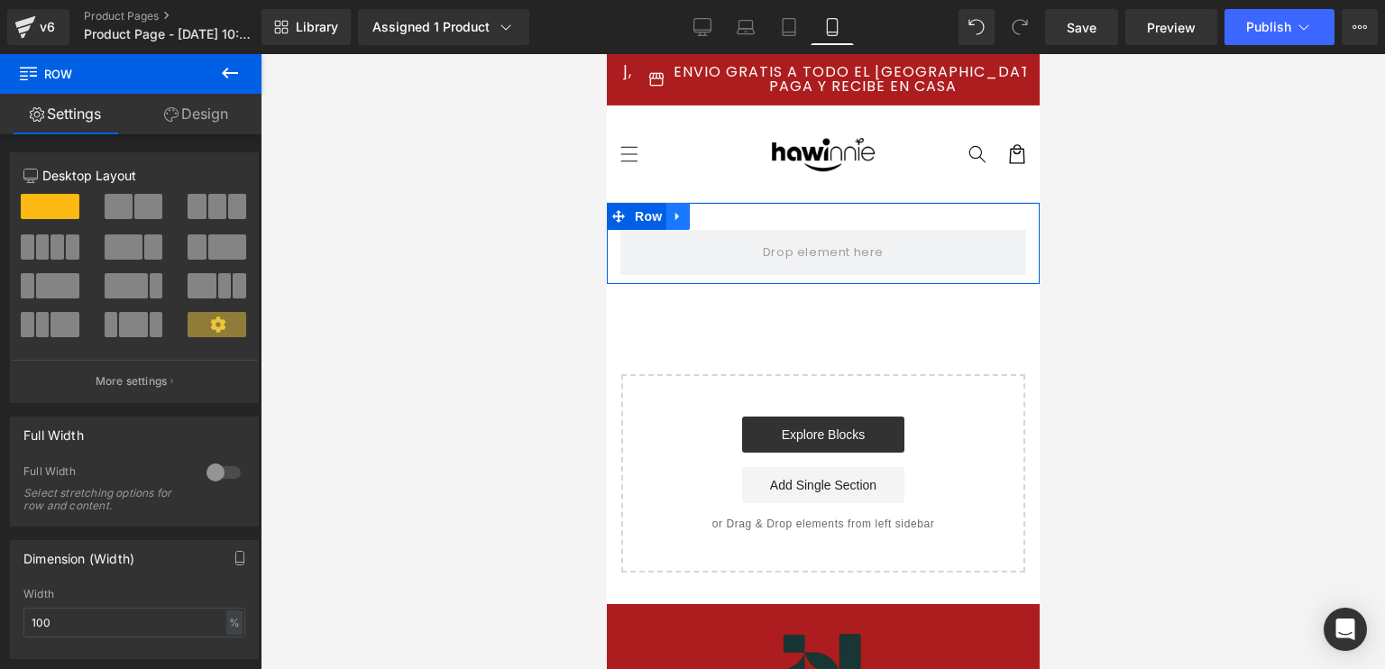
click at [680, 219] on icon at bounding box center [677, 217] width 13 height 14
click at [725, 223] on icon at bounding box center [724, 216] width 13 height 13
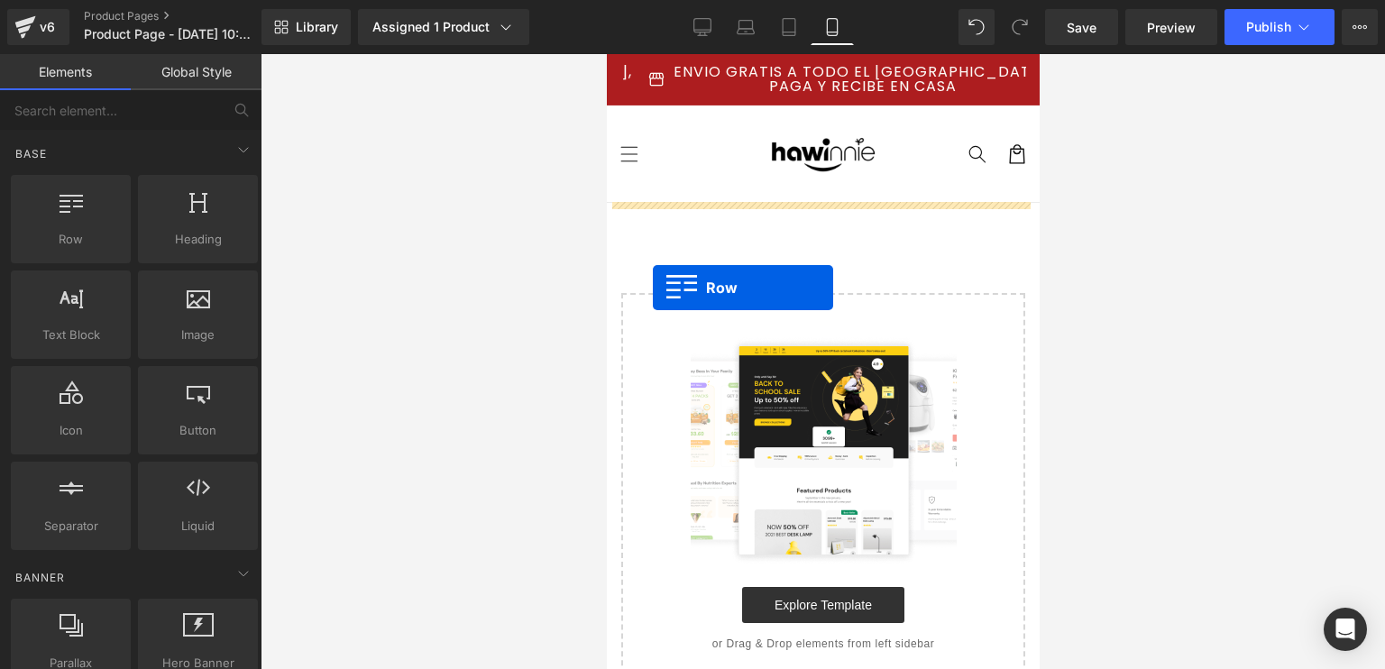
drag, startPoint x: 678, startPoint y: 277, endPoint x: 737, endPoint y: 288, distance: 59.6
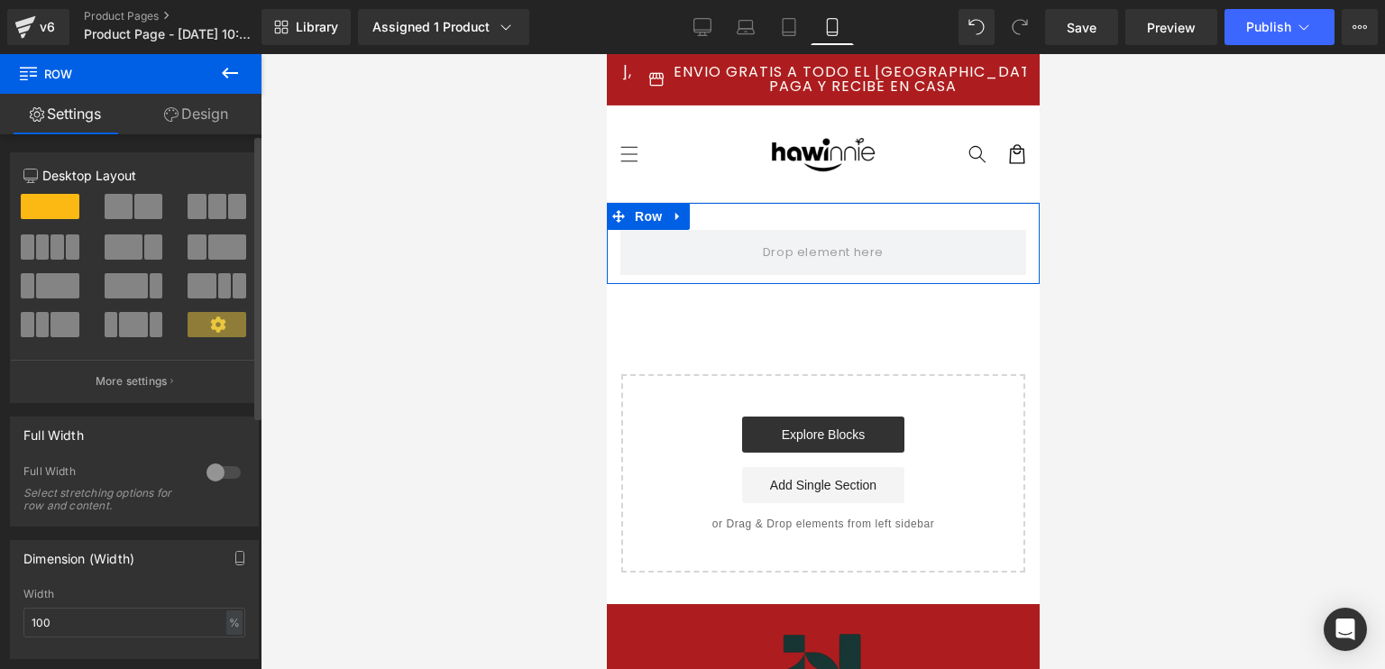
click at [224, 475] on div at bounding box center [223, 472] width 43 height 29
click at [219, 478] on div at bounding box center [223, 472] width 43 height 29
drag, startPoint x: 55, startPoint y: 107, endPoint x: 101, endPoint y: 107, distance: 46.0
click at [55, 107] on link "Settings" at bounding box center [65, 114] width 131 height 41
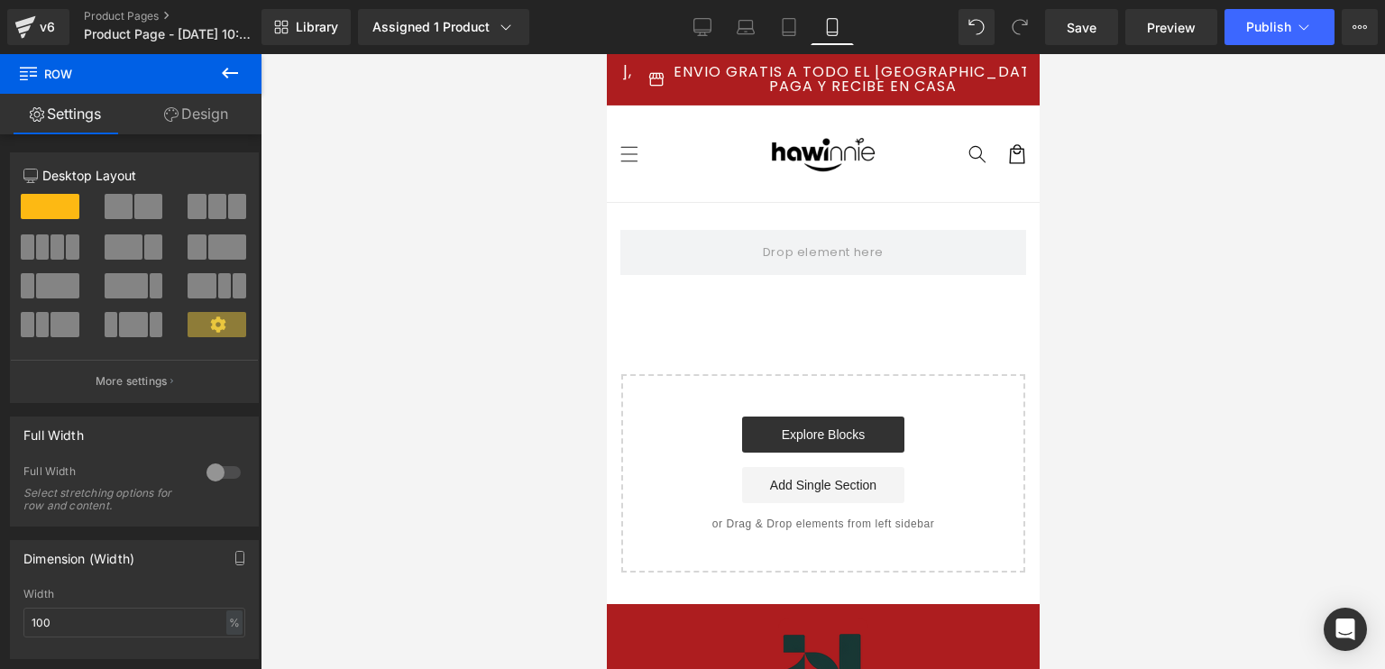
click at [216, 87] on button at bounding box center [229, 74] width 63 height 40
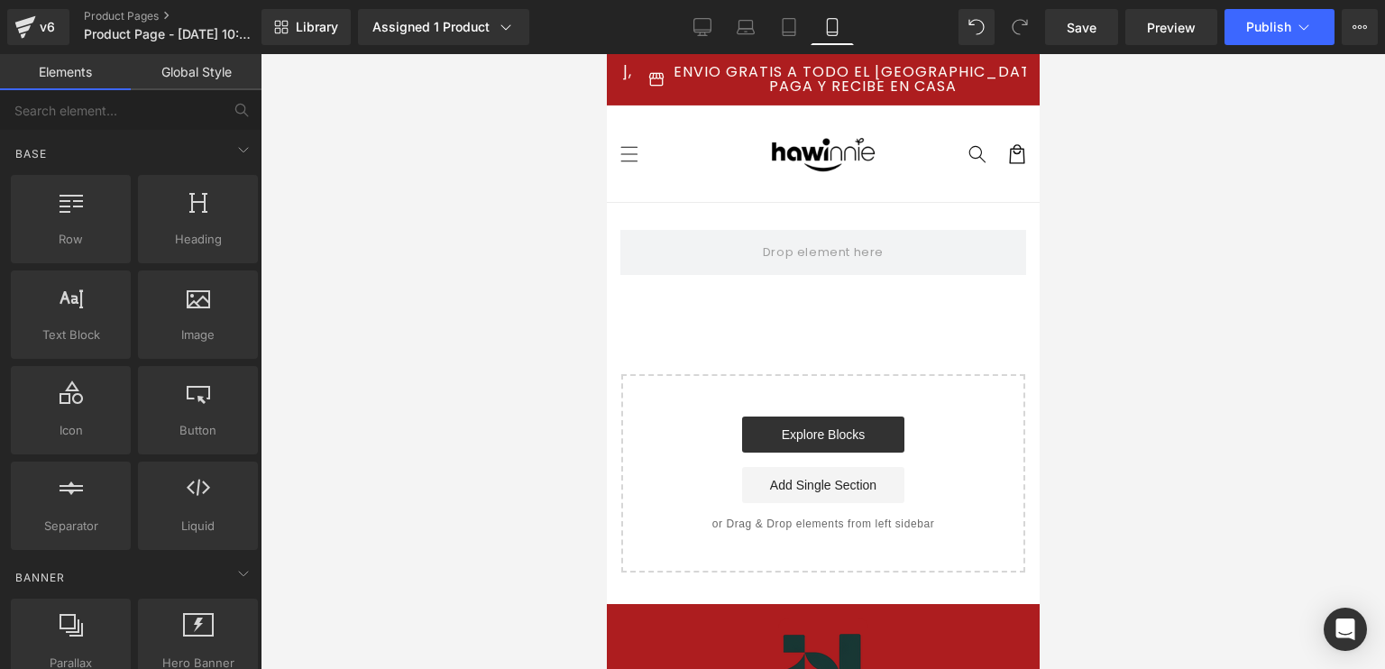
click at [830, 279] on div "Row" at bounding box center [822, 243] width 433 height 81
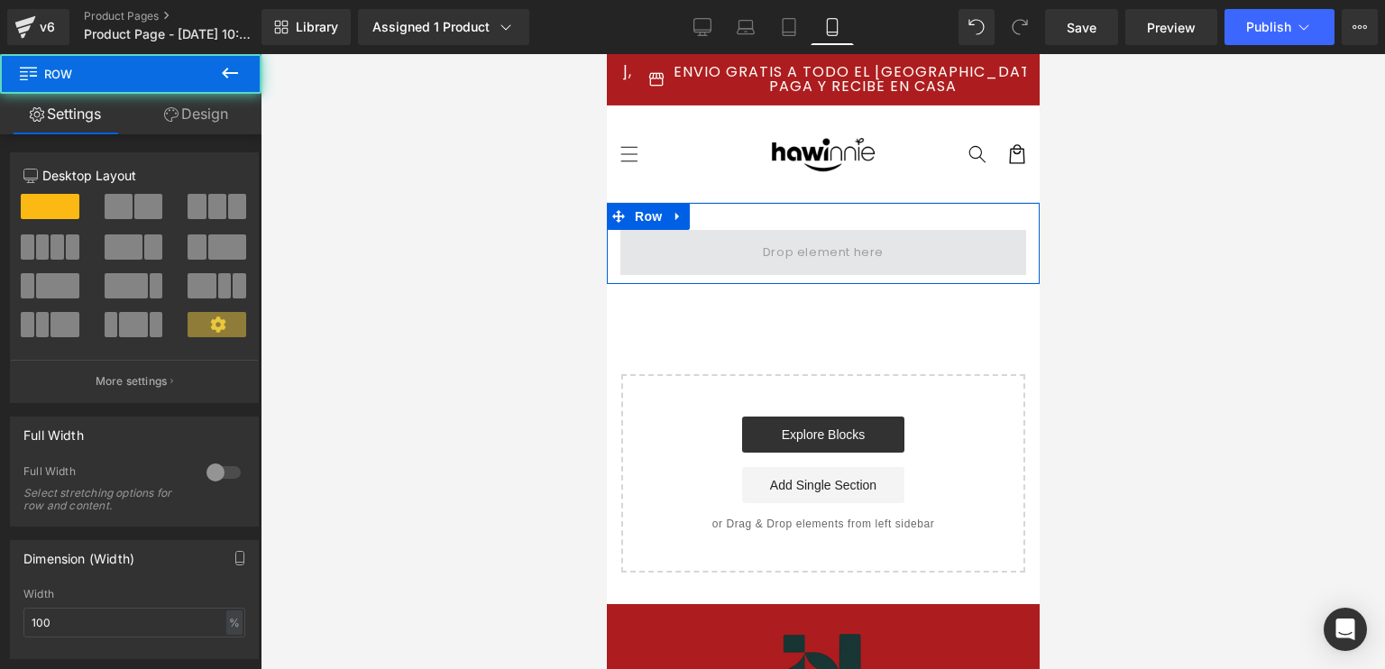
click at [795, 244] on span at bounding box center [822, 252] width 133 height 30
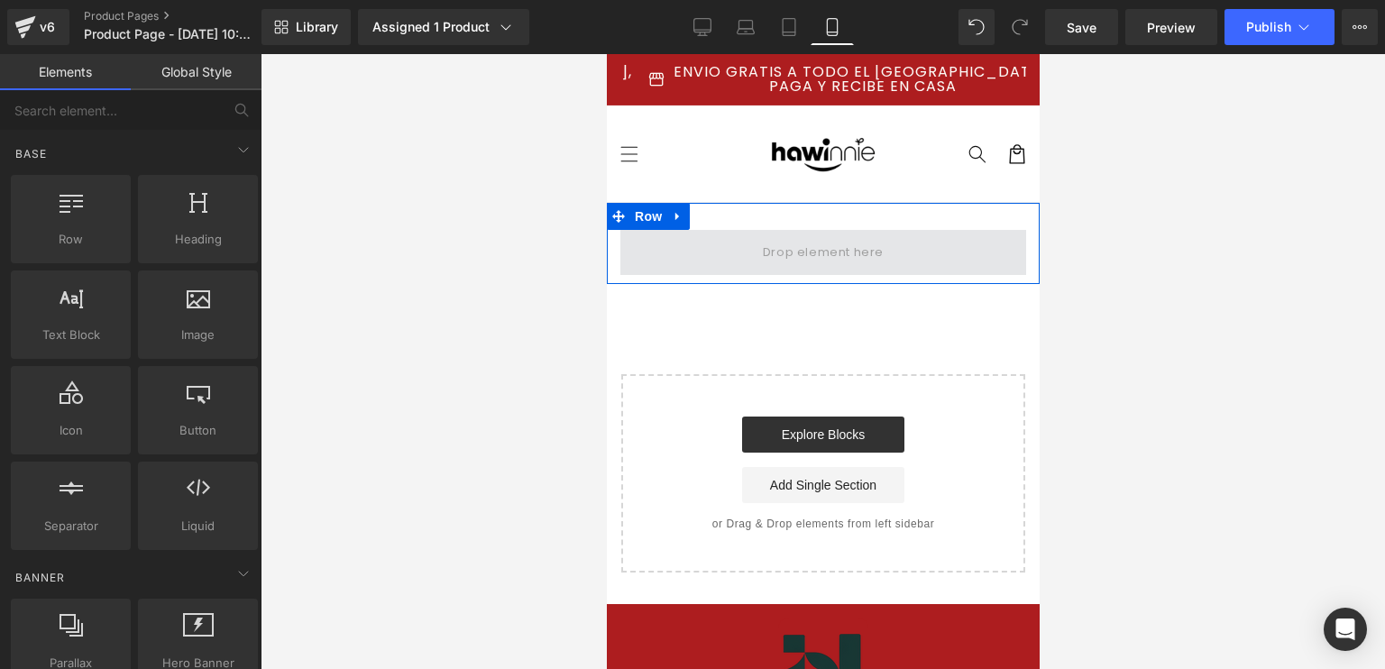
click at [832, 230] on span at bounding box center [822, 252] width 406 height 45
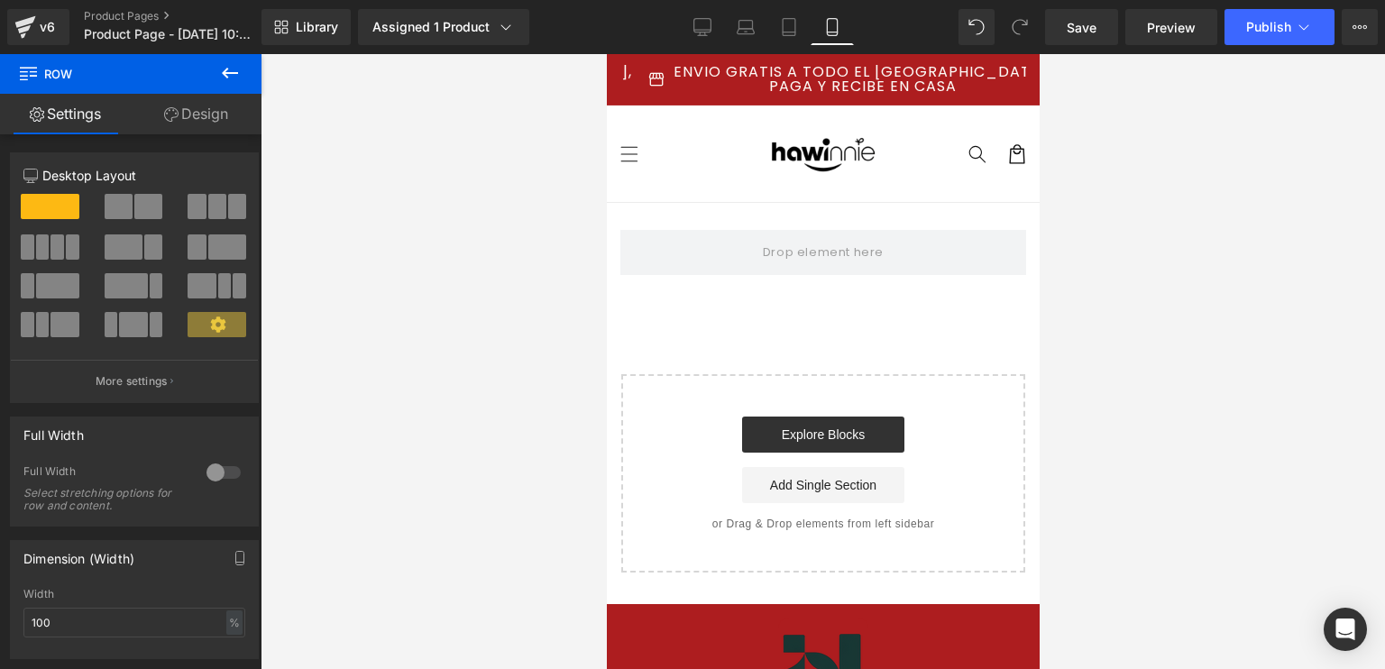
click at [232, 78] on icon at bounding box center [230, 73] width 22 height 22
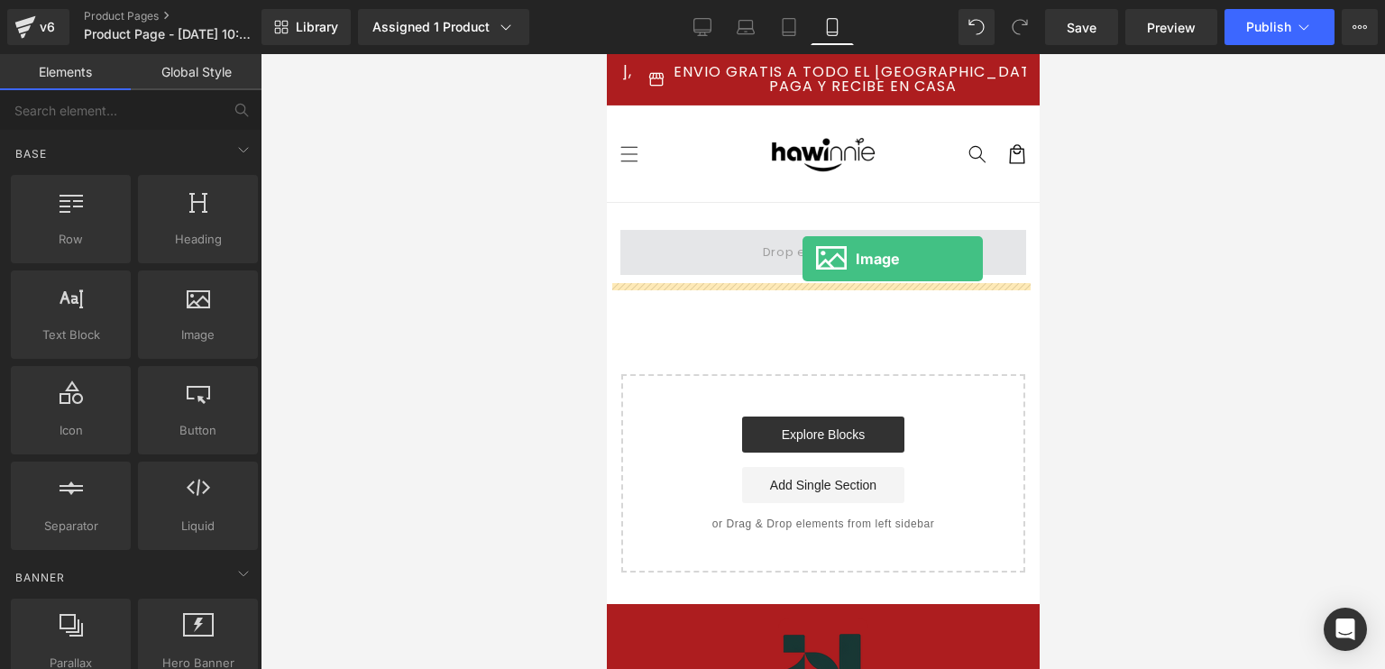
drag, startPoint x: 930, startPoint y: 376, endPoint x: 802, endPoint y: 257, distance: 174.8
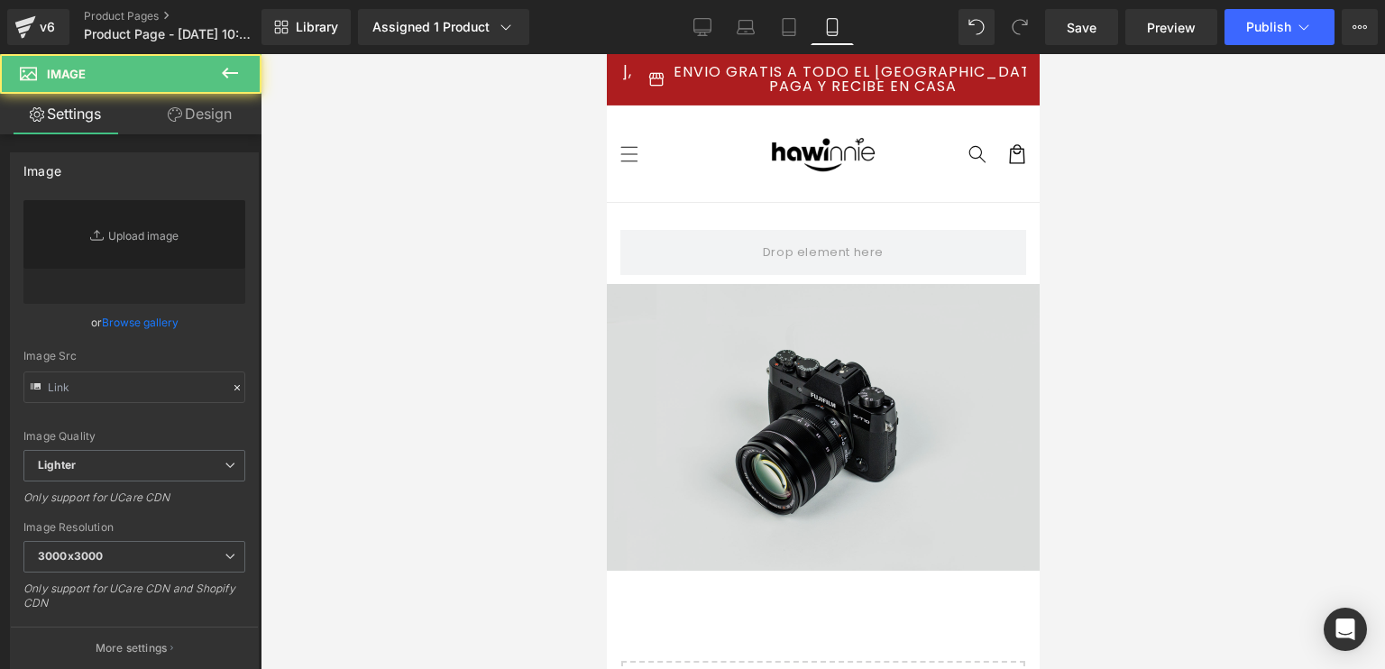
type input "//[DOMAIN_NAME][URL]"
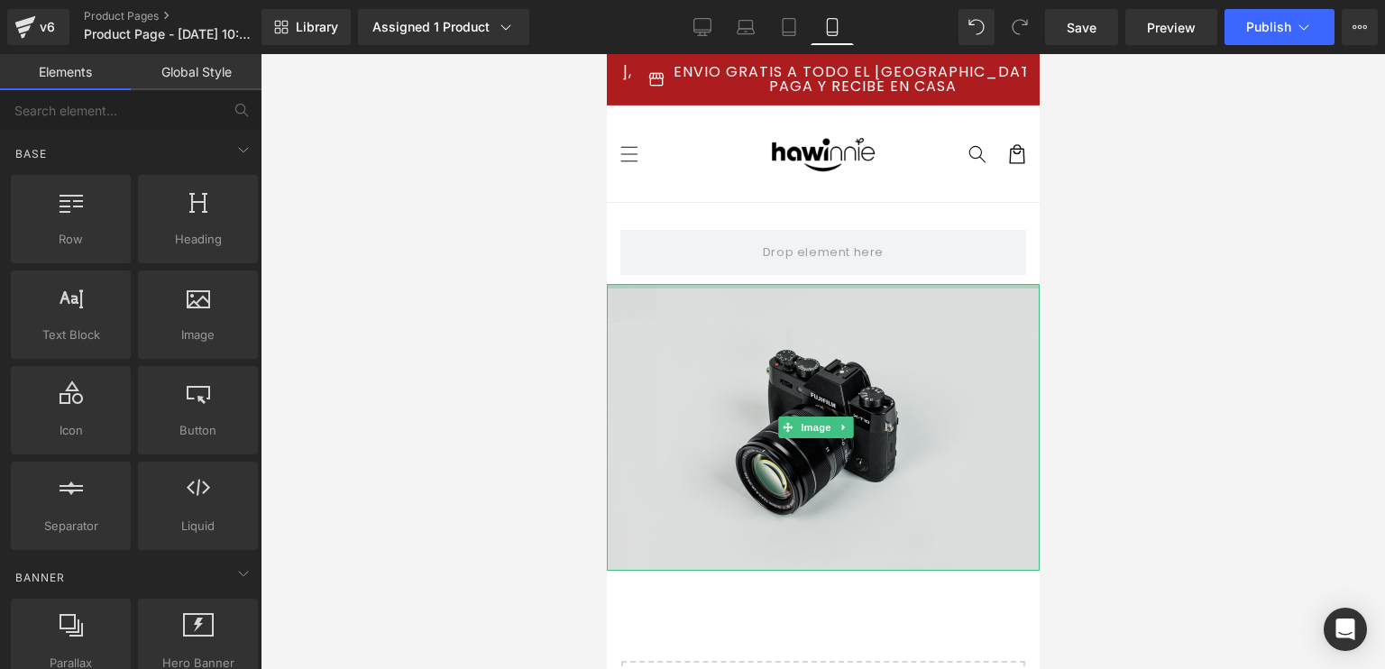
drag, startPoint x: 804, startPoint y: 243, endPoint x: 795, endPoint y: 285, distance: 43.3
click at [795, 285] on div "Row Image Select your layout" at bounding box center [822, 531] width 433 height 656
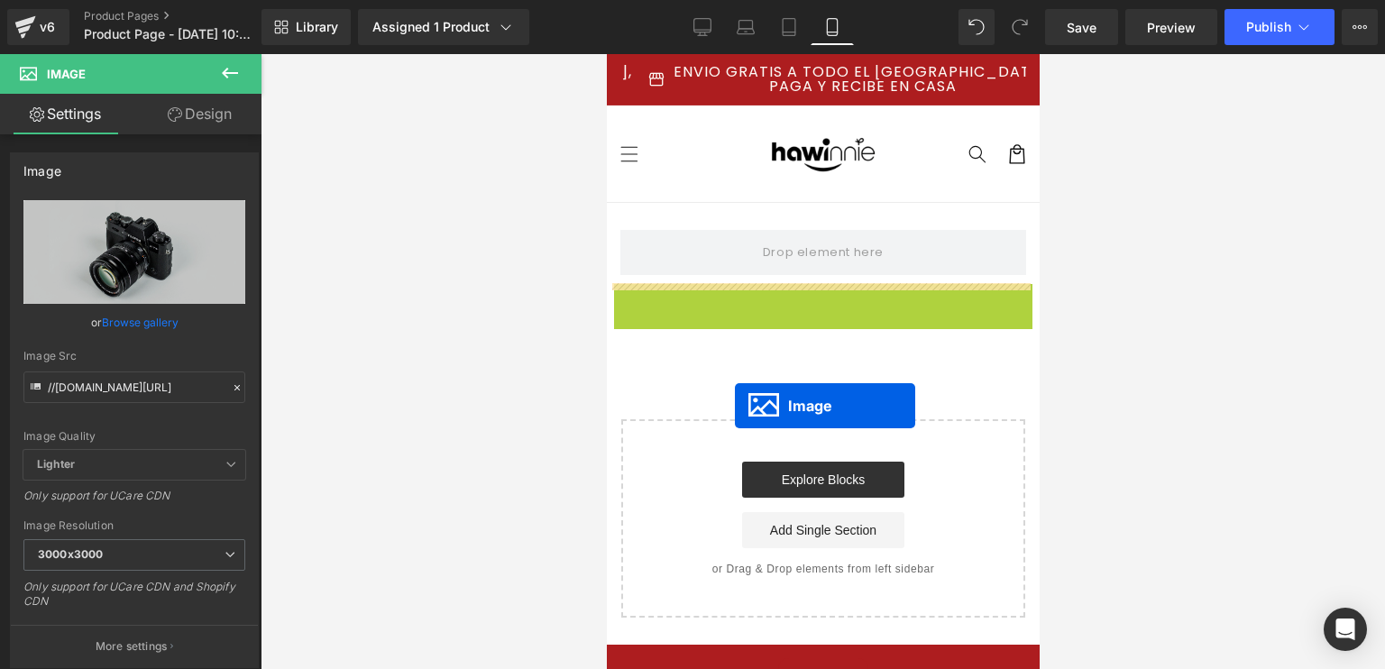
drag, startPoint x: 784, startPoint y: 420, endPoint x: 763, endPoint y: 342, distance: 81.4
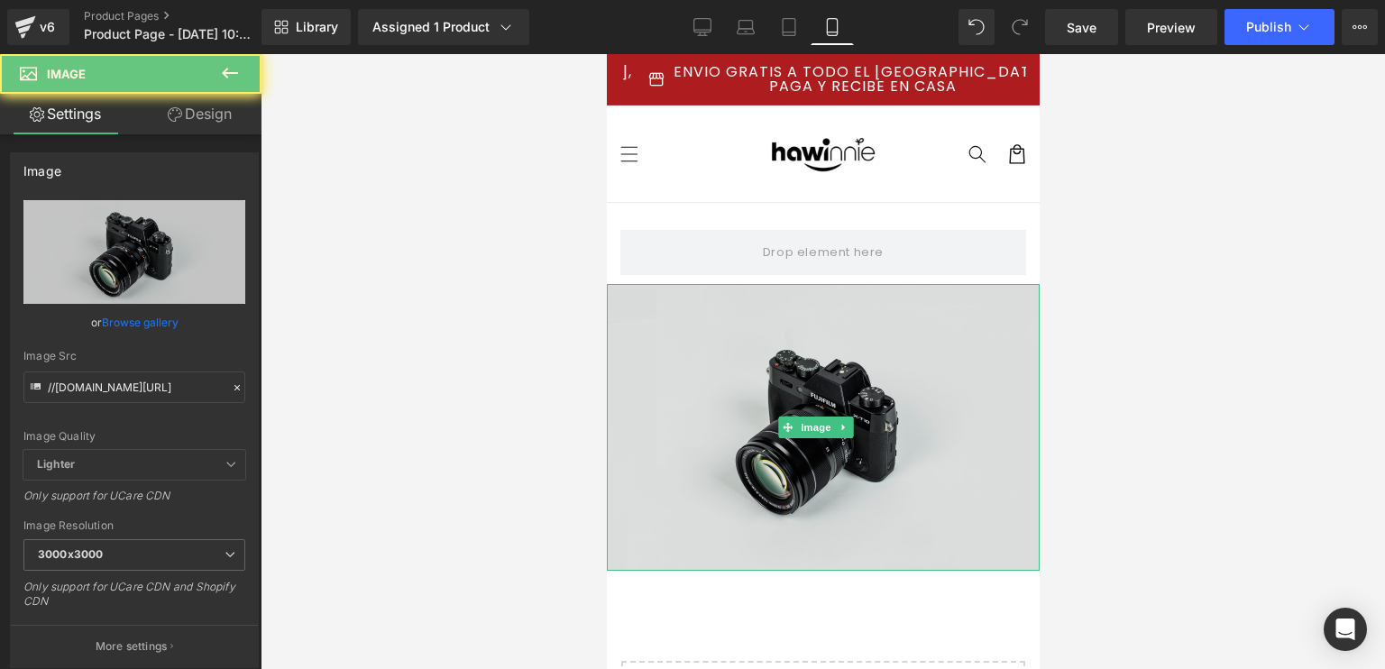
click at [776, 320] on img at bounding box center [822, 427] width 433 height 287
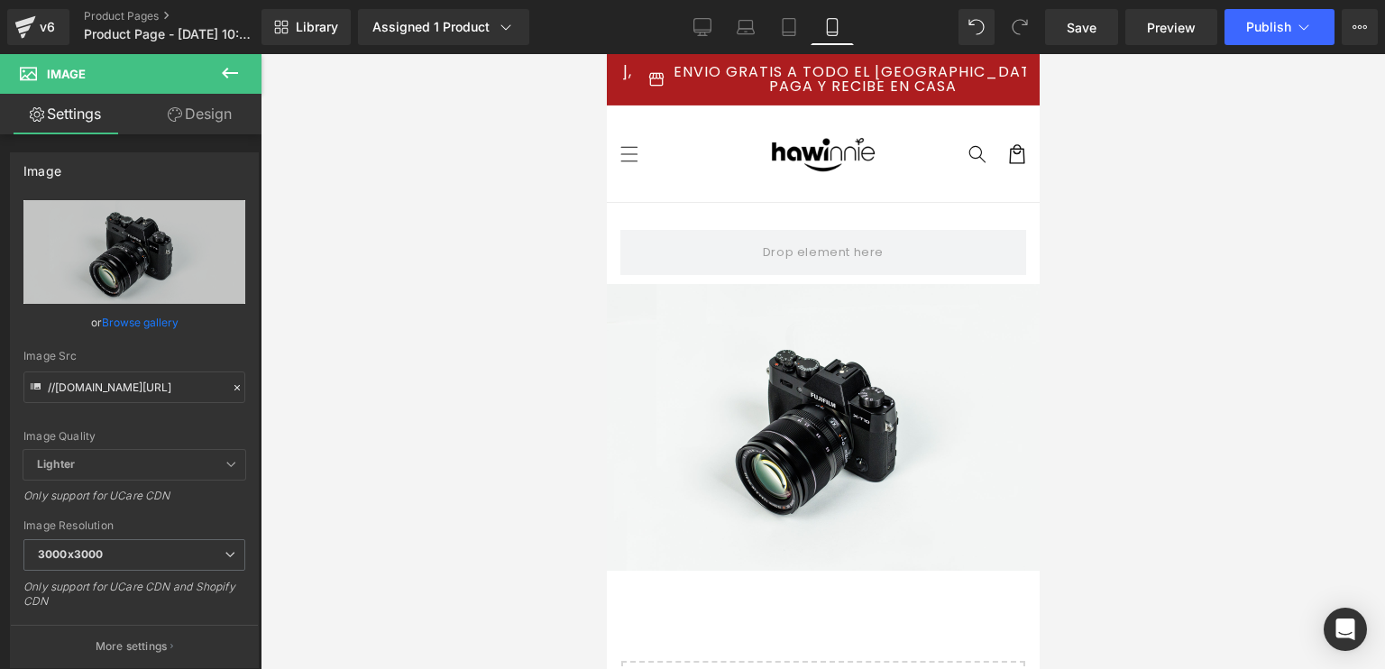
click at [231, 80] on icon at bounding box center [230, 73] width 22 height 22
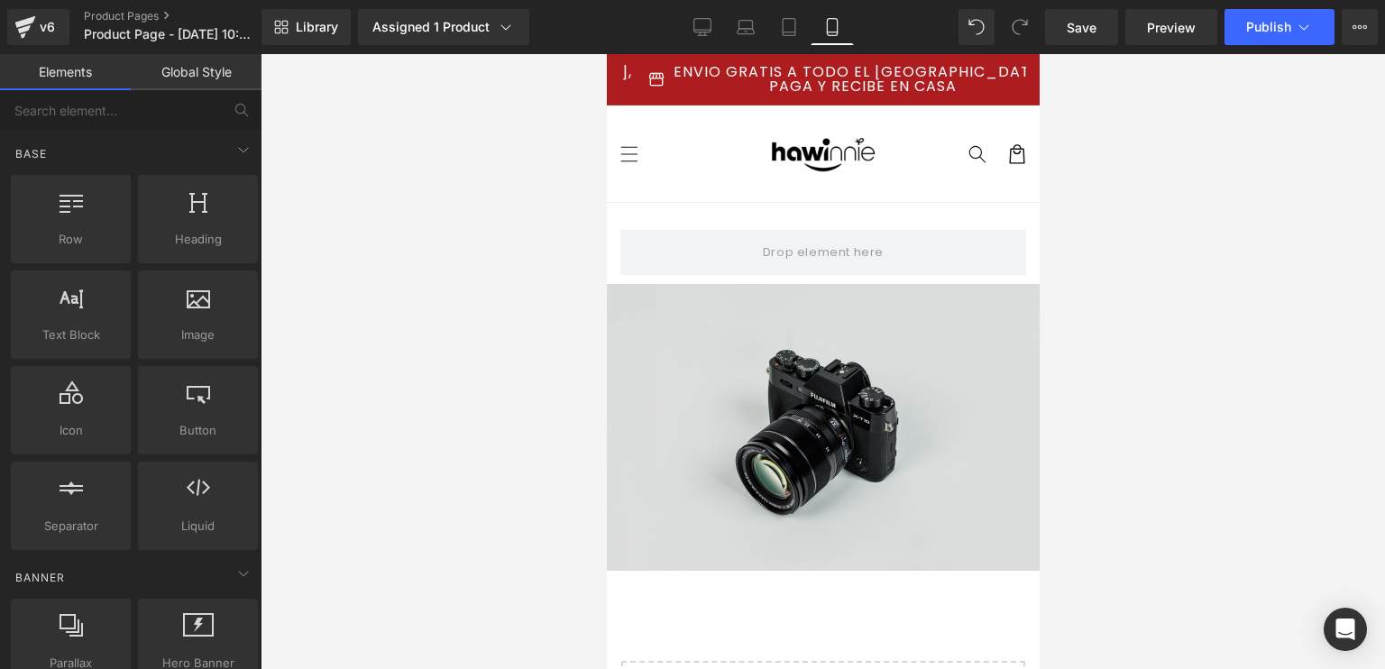
click at [776, 348] on img at bounding box center [822, 427] width 433 height 287
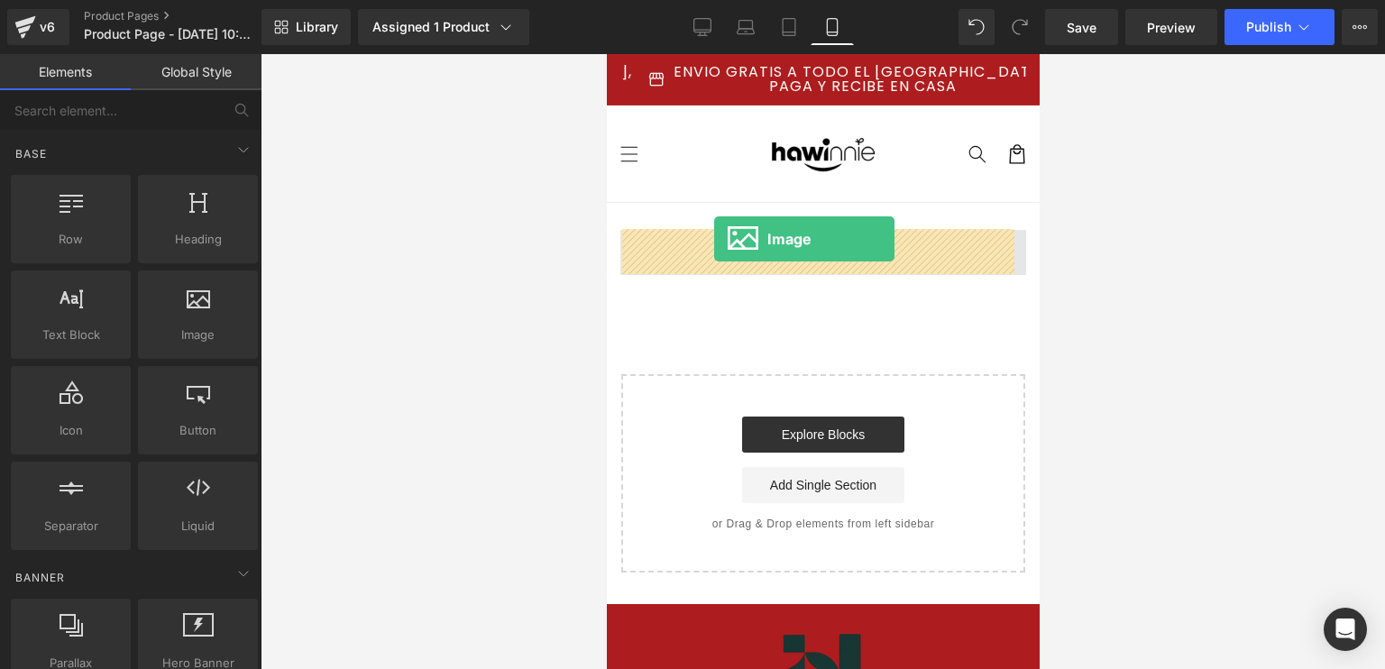
drag, startPoint x: 819, startPoint y: 362, endPoint x: 719, endPoint y: 251, distance: 150.0
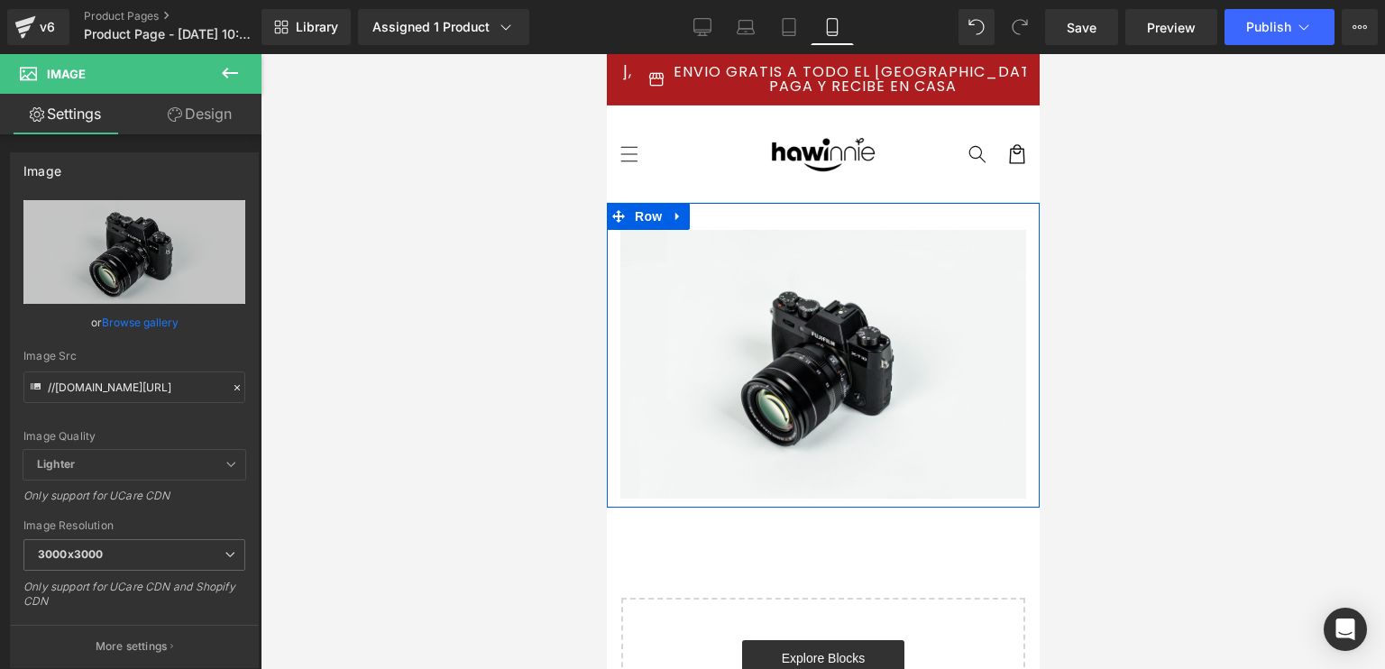
click at [731, 219] on div "Image Row" at bounding box center [822, 355] width 433 height 305
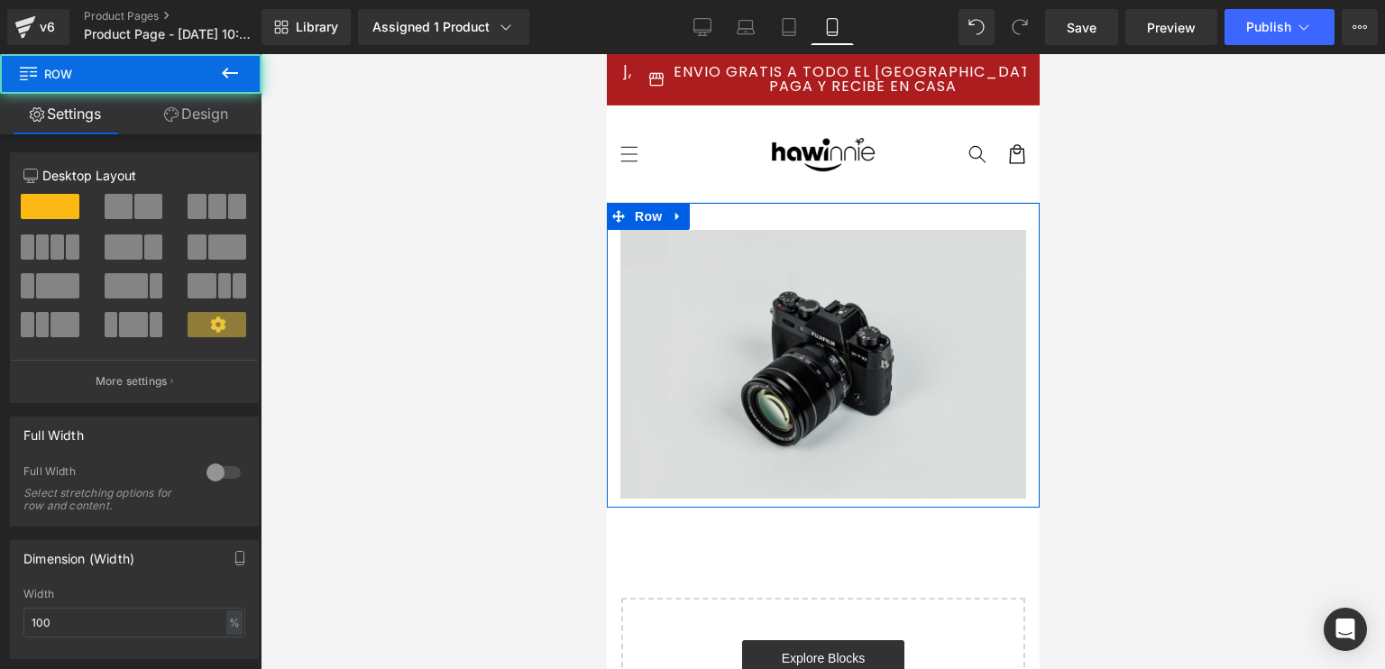
click at [691, 234] on img at bounding box center [822, 364] width 406 height 269
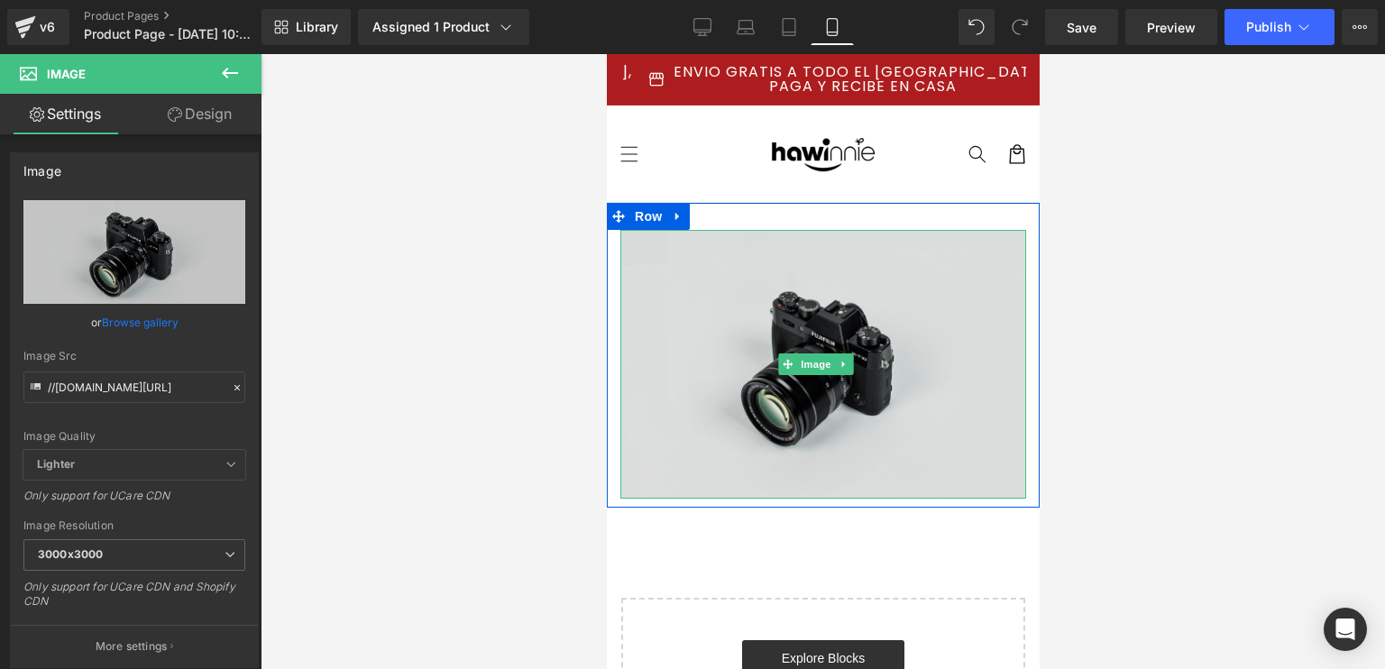
click at [702, 245] on img at bounding box center [822, 364] width 406 height 269
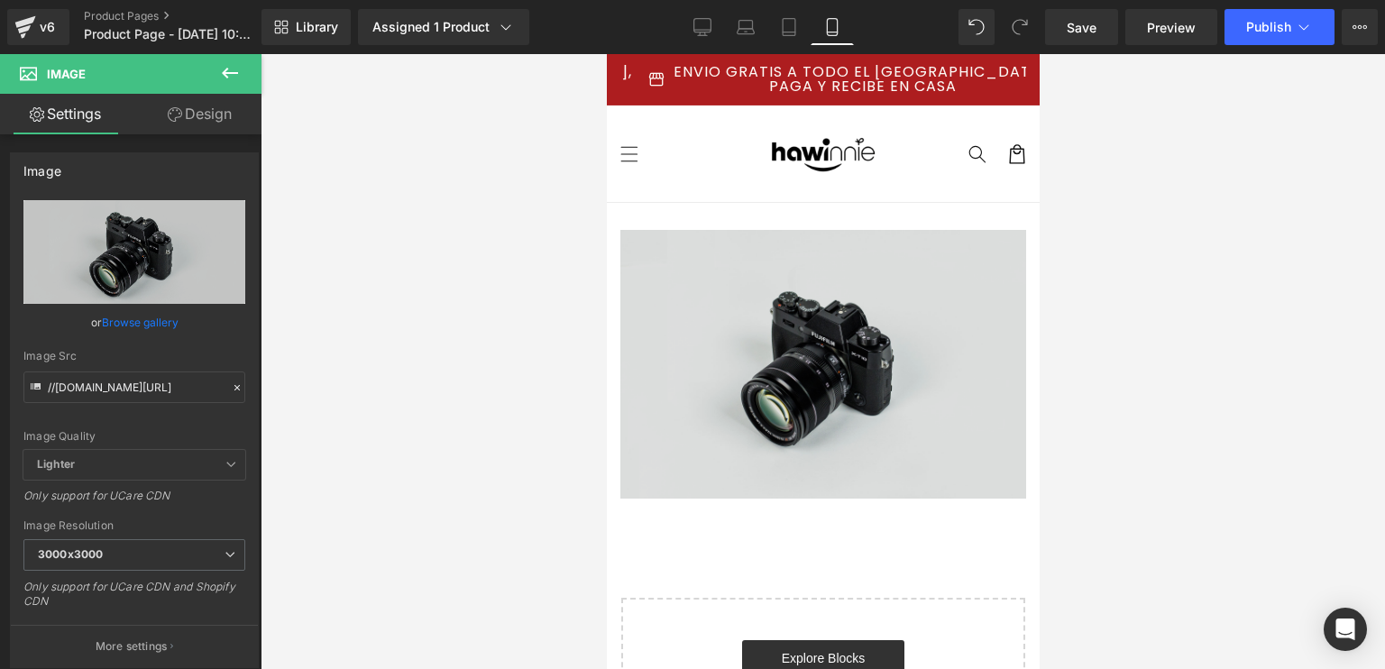
click at [791, 320] on img at bounding box center [822, 364] width 406 height 269
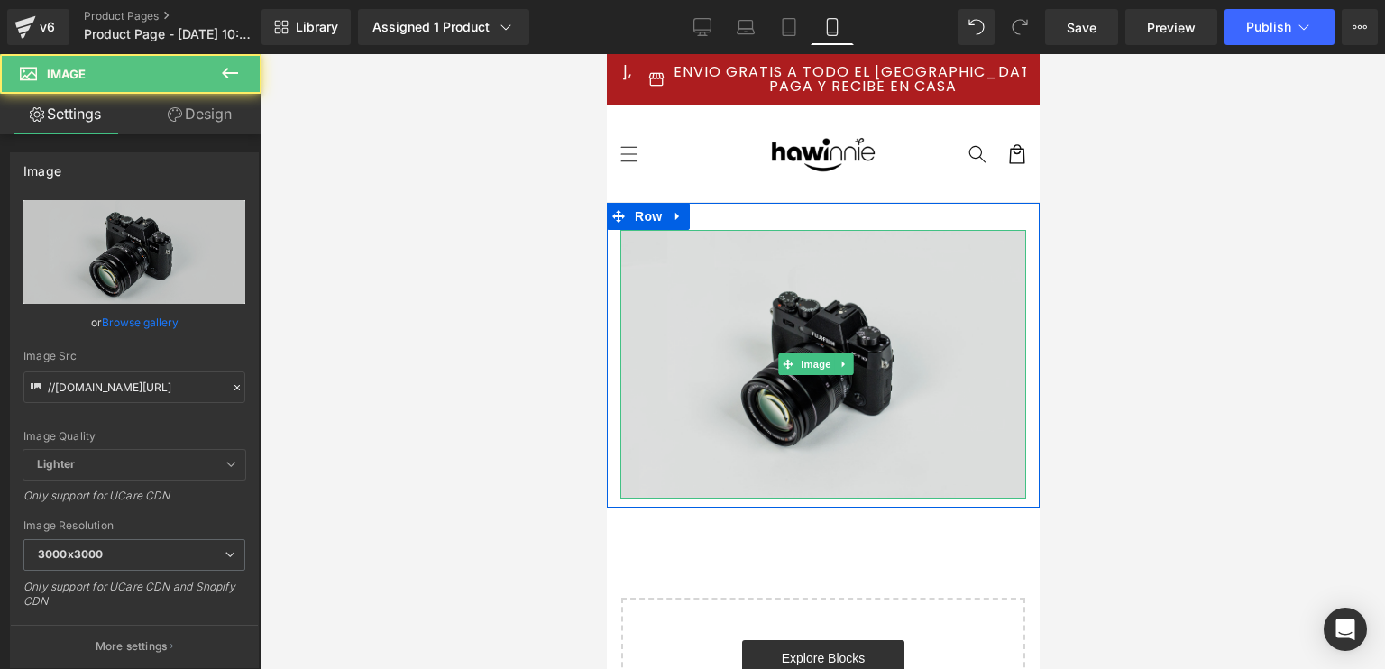
click at [823, 236] on img at bounding box center [822, 364] width 406 height 269
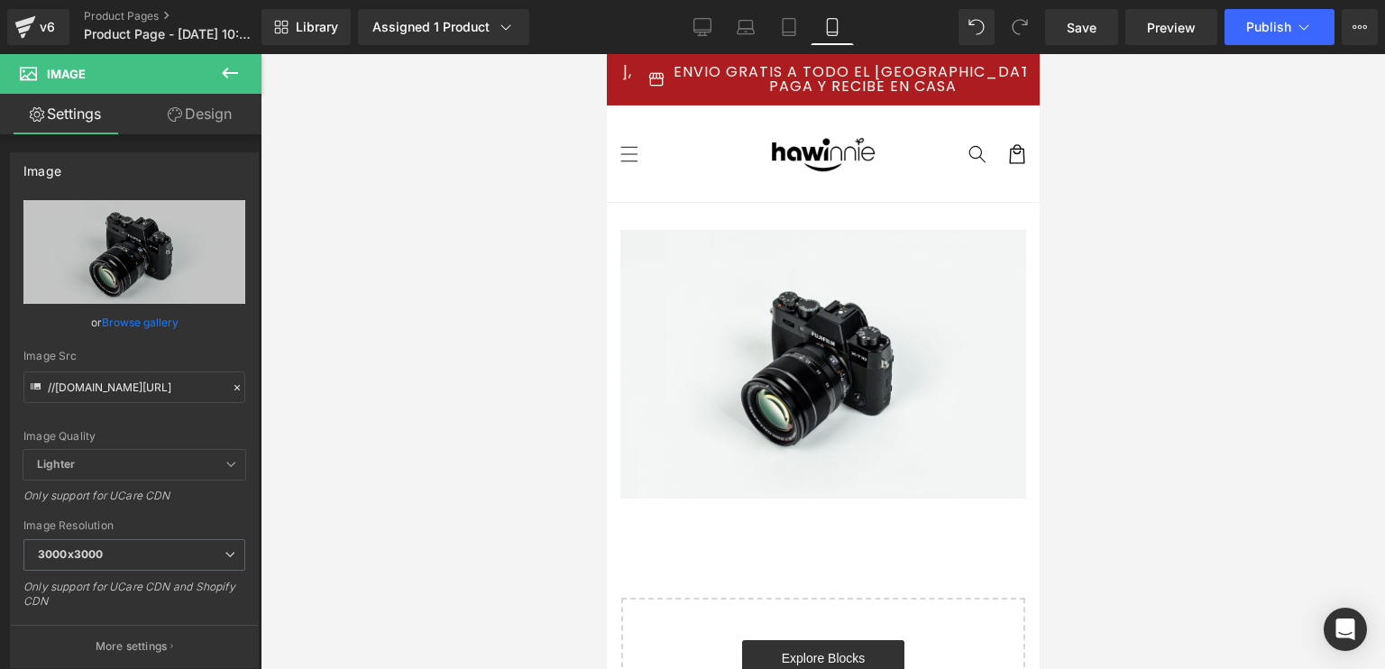
click at [226, 77] on icon at bounding box center [230, 73] width 16 height 11
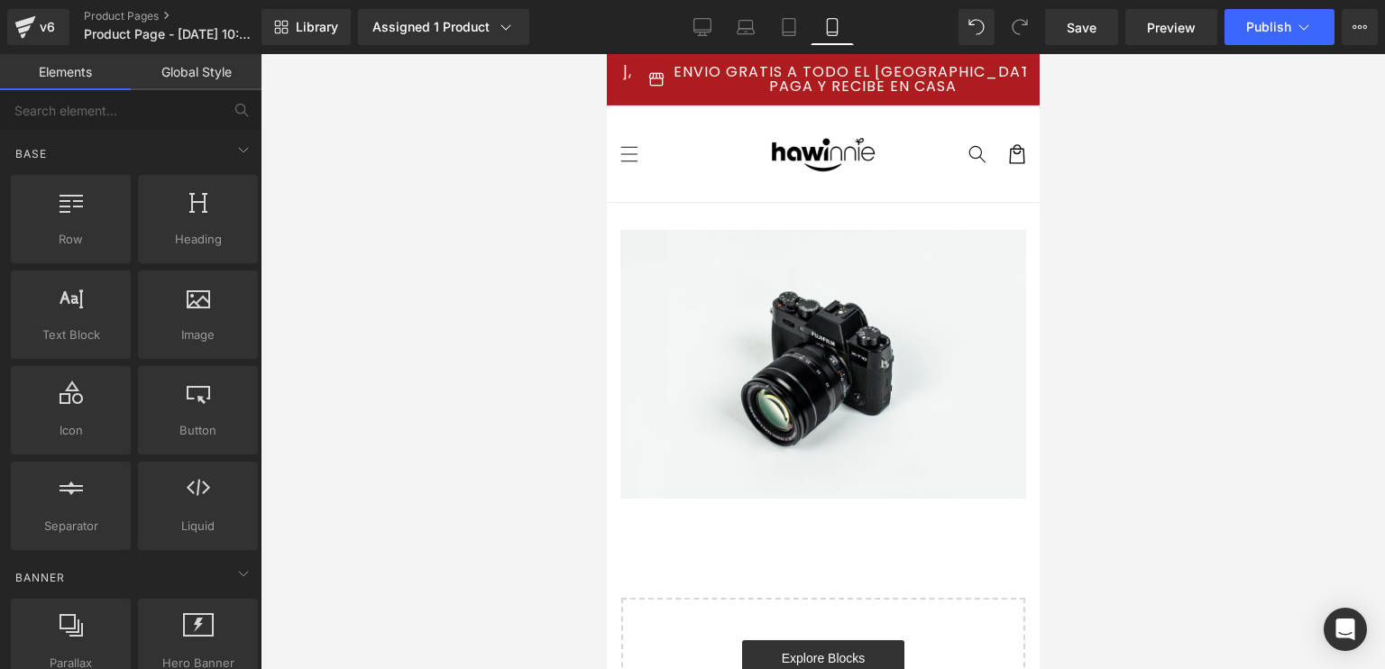
click at [798, 211] on div "Image Row" at bounding box center [822, 355] width 433 height 305
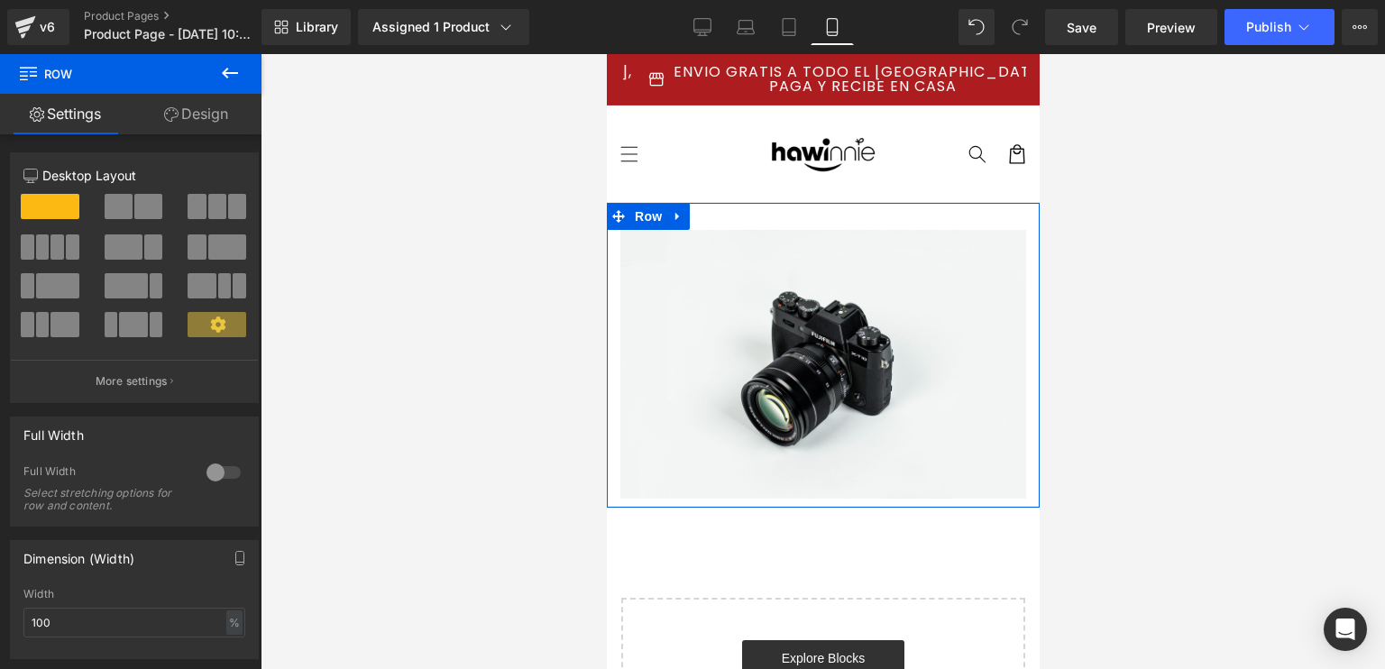
click at [212, 468] on div at bounding box center [223, 472] width 43 height 29
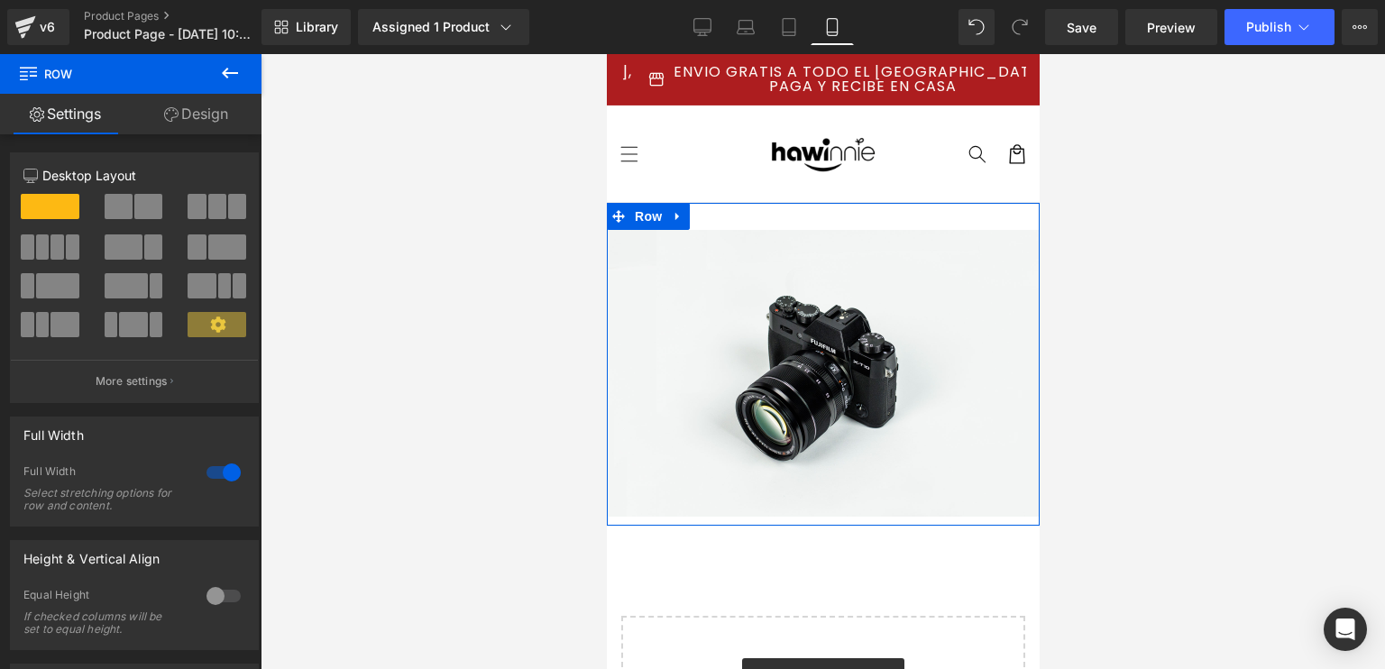
click at [210, 468] on div at bounding box center [223, 472] width 43 height 29
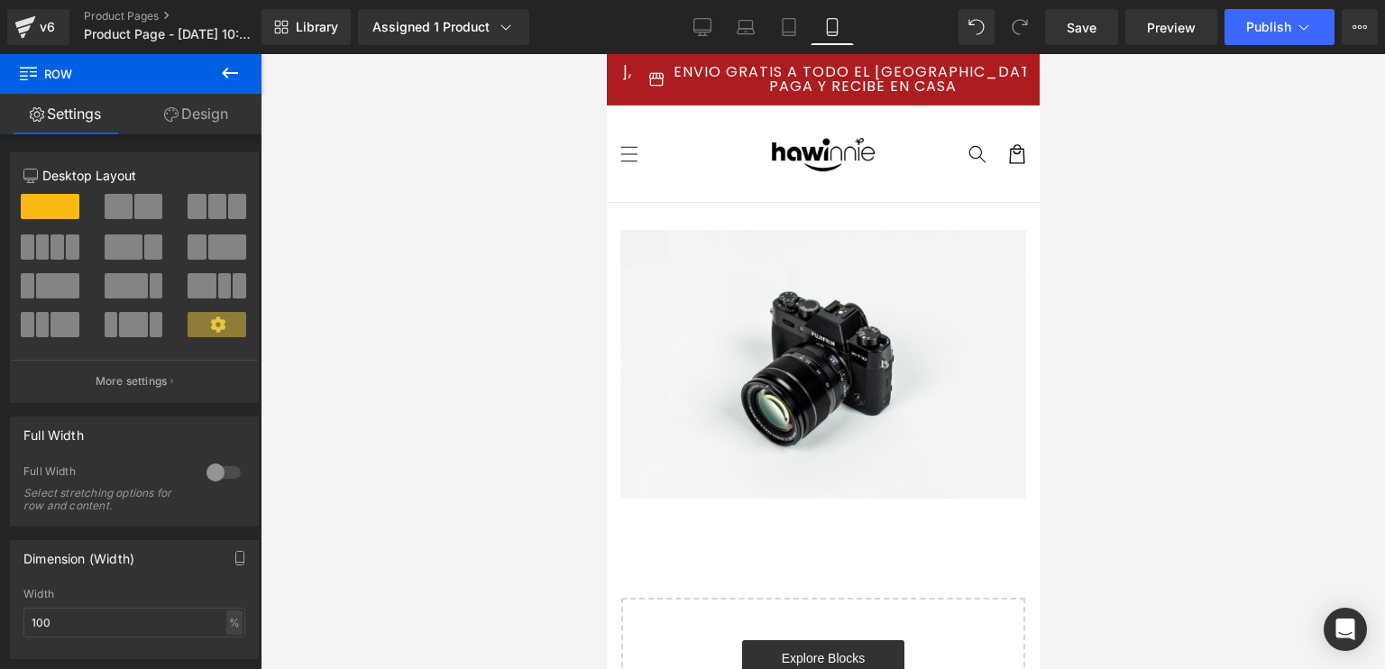
click at [1067, 324] on div at bounding box center [823, 361] width 1124 height 615
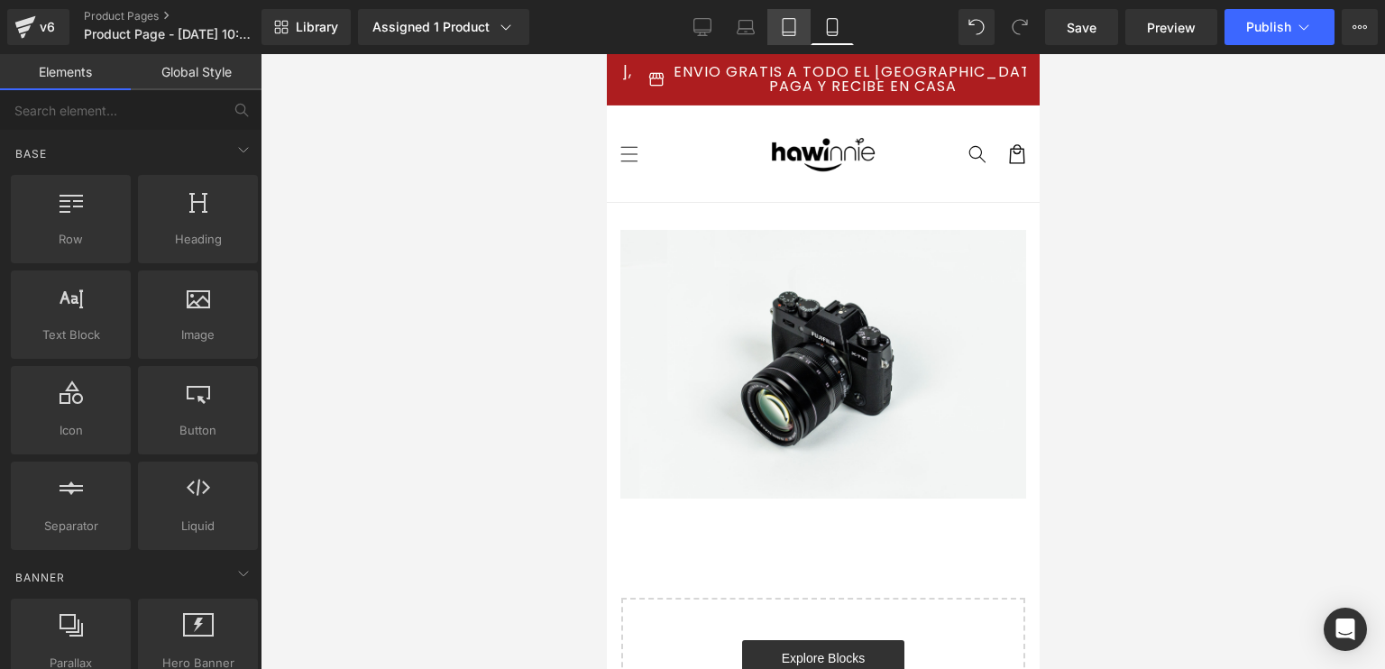
click at [776, 13] on link "Tablet" at bounding box center [788, 27] width 43 height 36
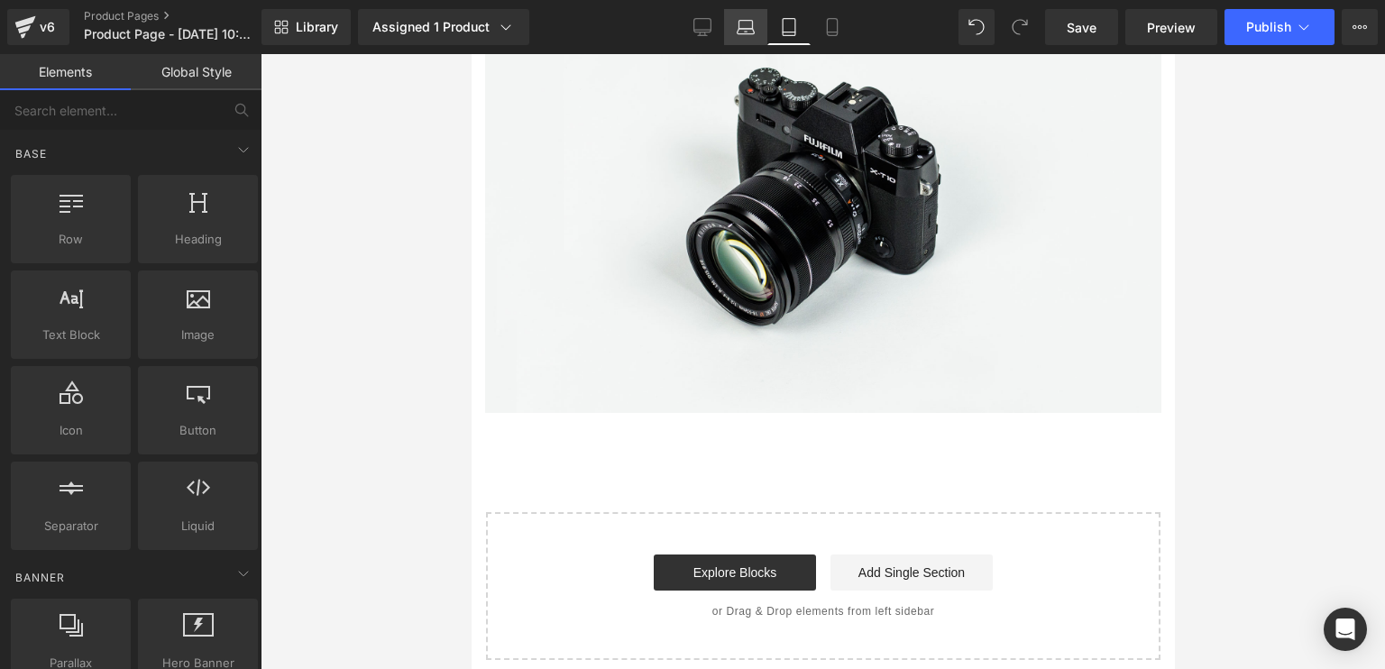
click at [747, 21] on icon at bounding box center [746, 27] width 18 height 18
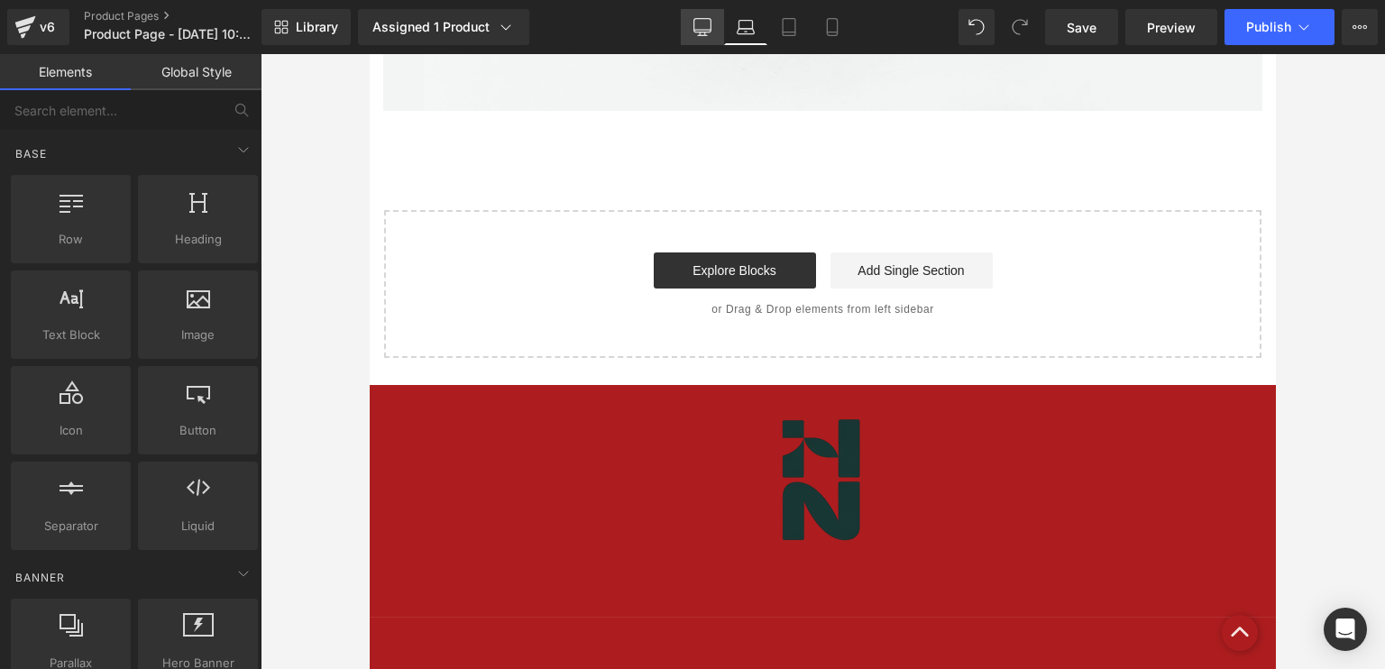
click at [703, 31] on icon at bounding box center [702, 27] width 18 height 18
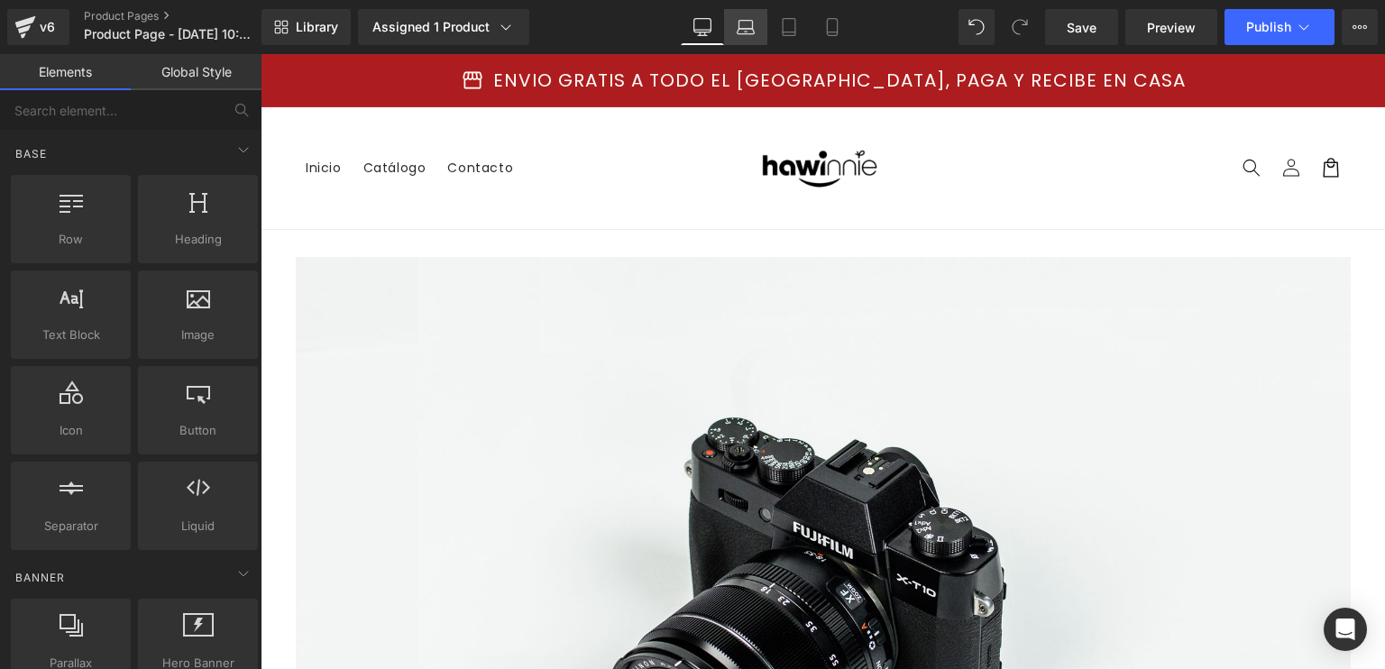
click at [753, 34] on icon at bounding box center [746, 27] width 18 height 18
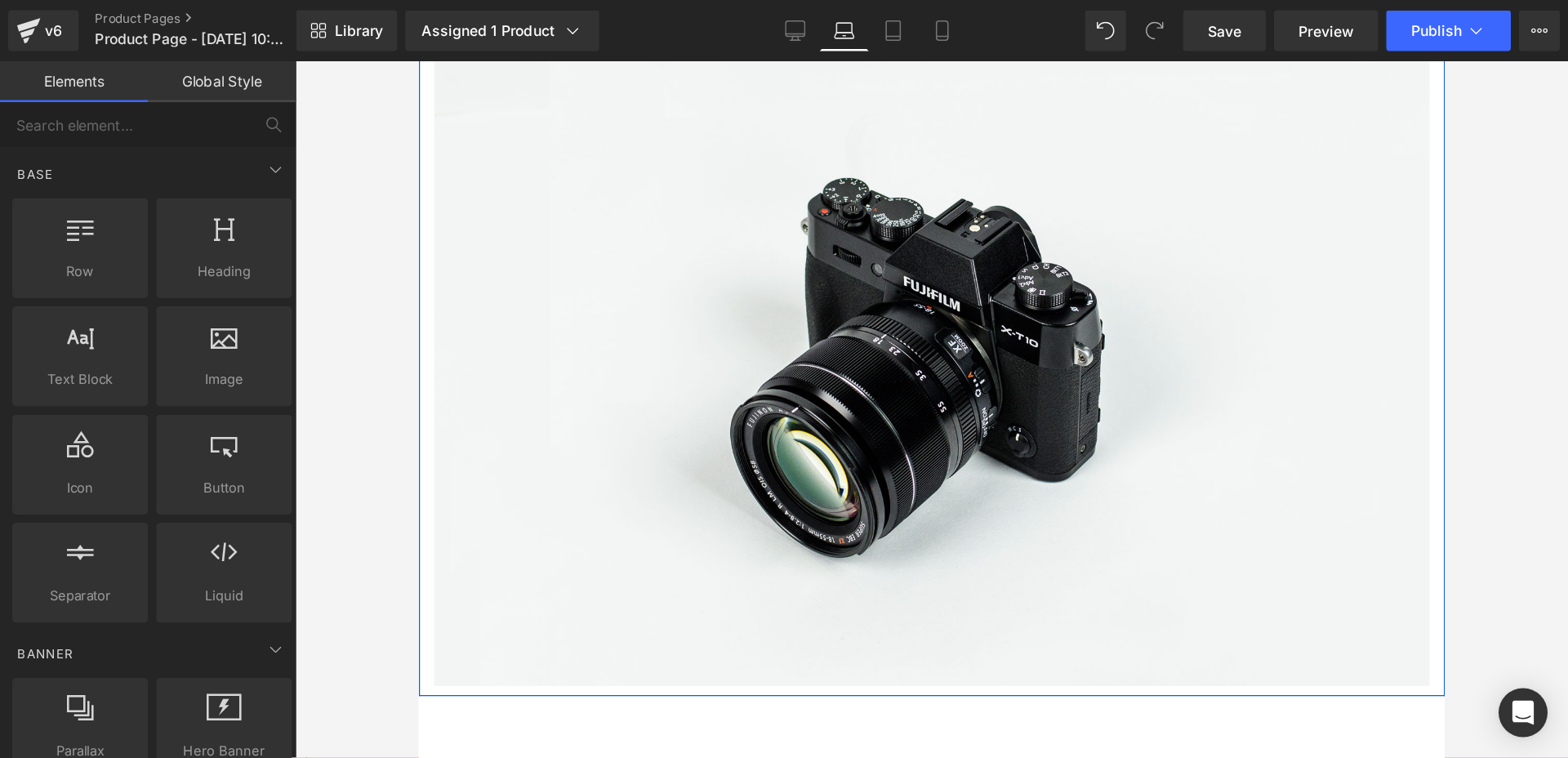
scroll to position [158, 0]
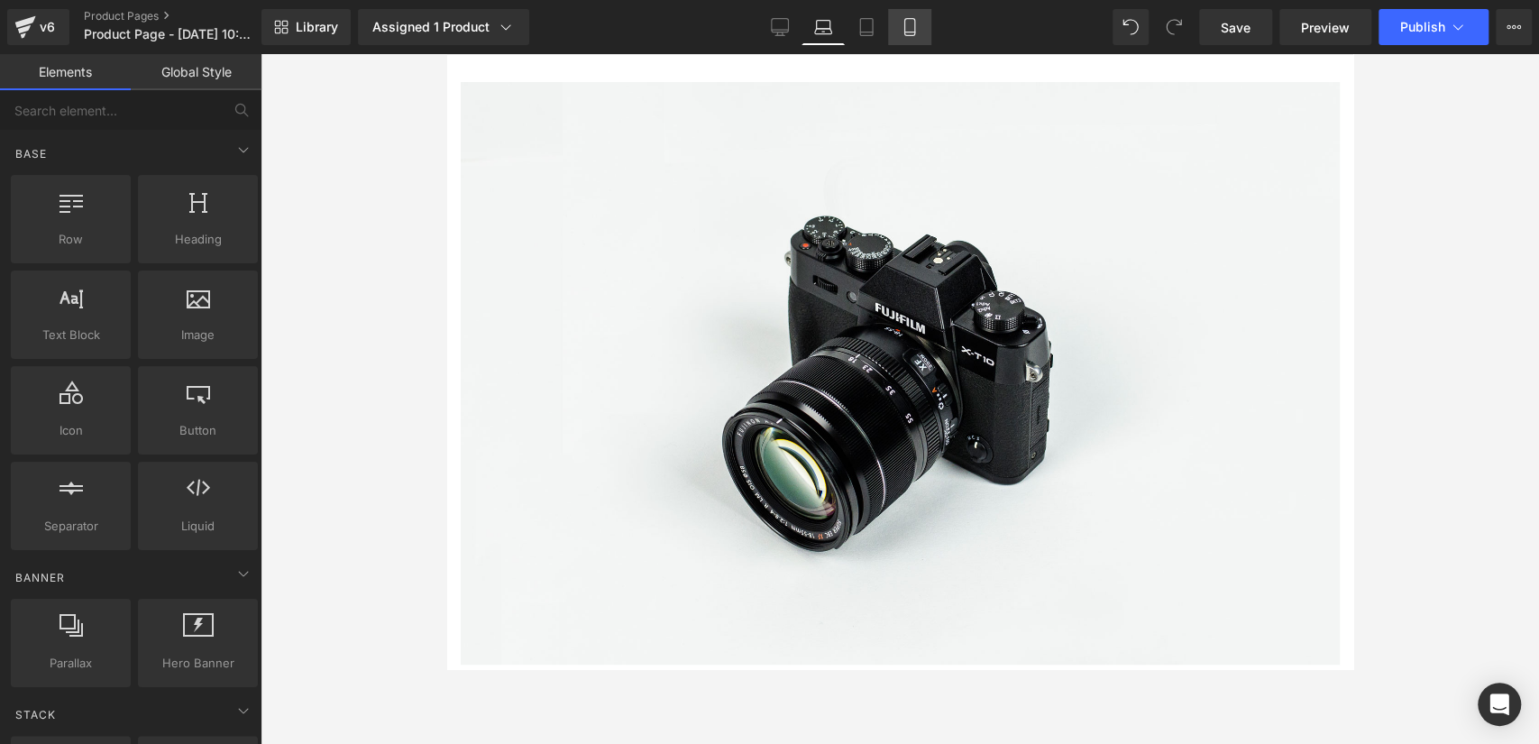
click at [917, 42] on link "Mobile" at bounding box center [909, 27] width 43 height 36
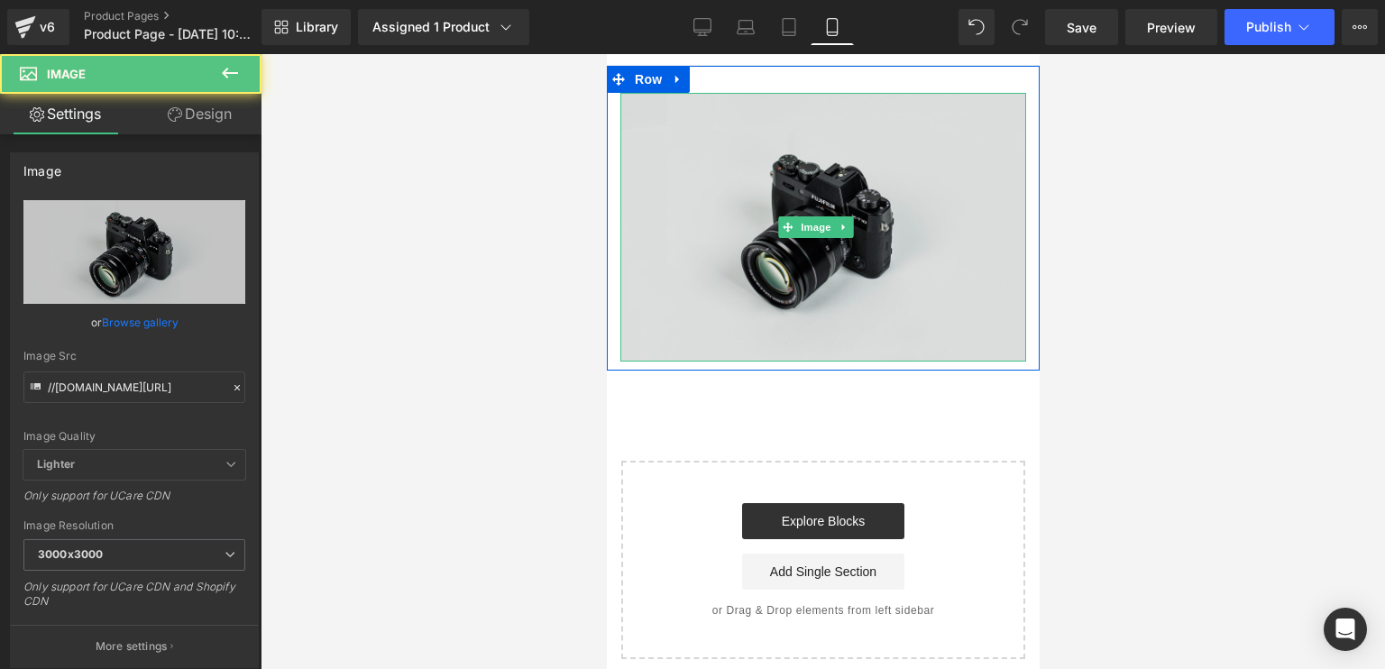
scroll to position [0, 0]
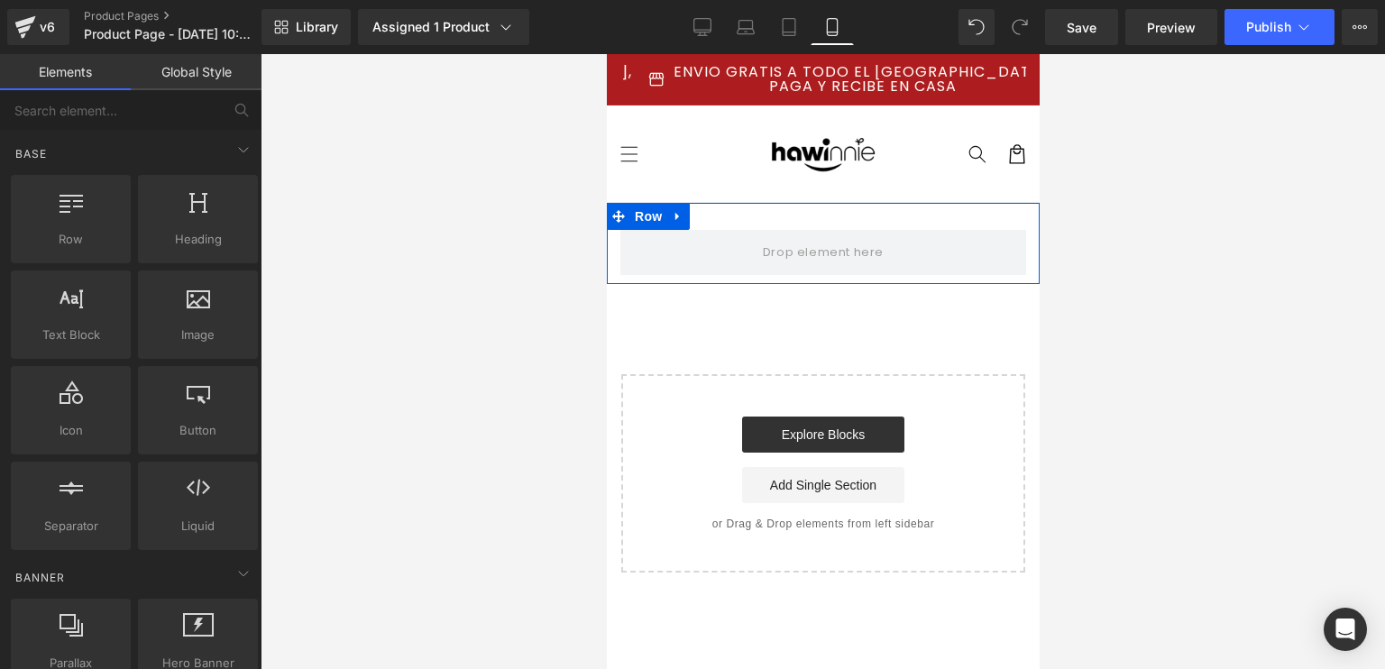
click at [811, 229] on div at bounding box center [822, 216] width 433 height 27
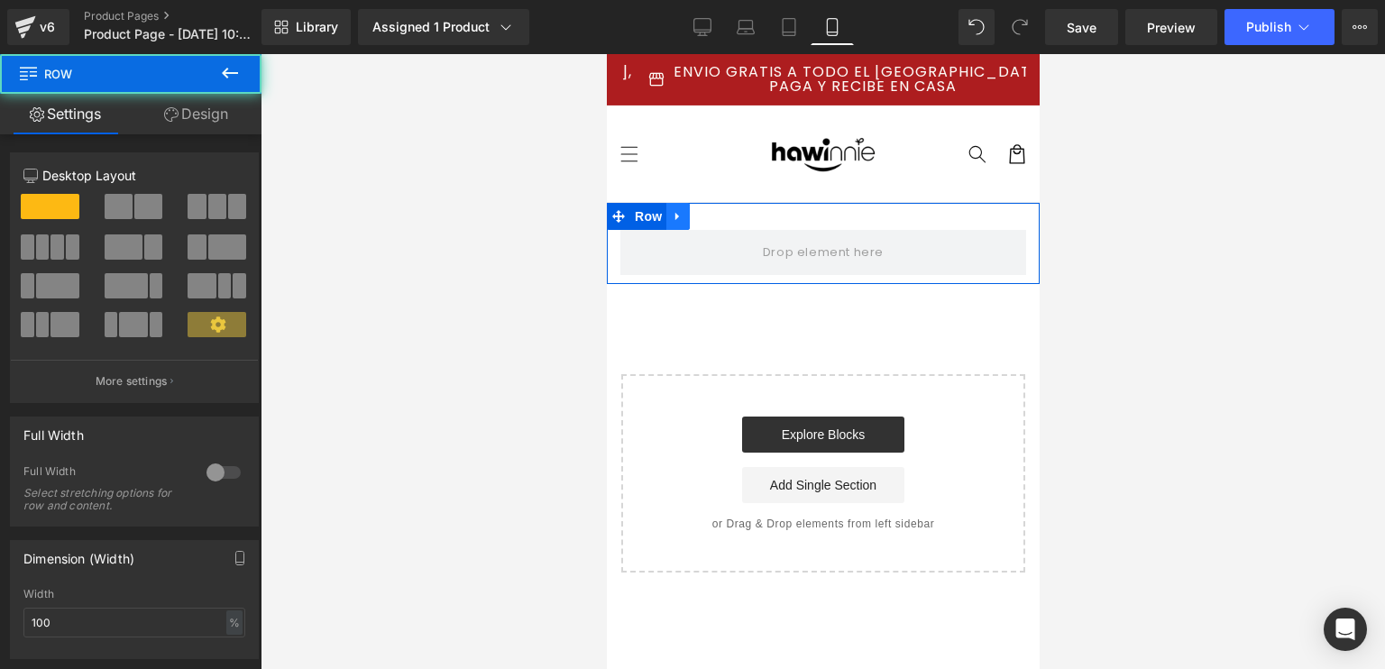
click at [674, 219] on icon at bounding box center [676, 217] width 4 height 8
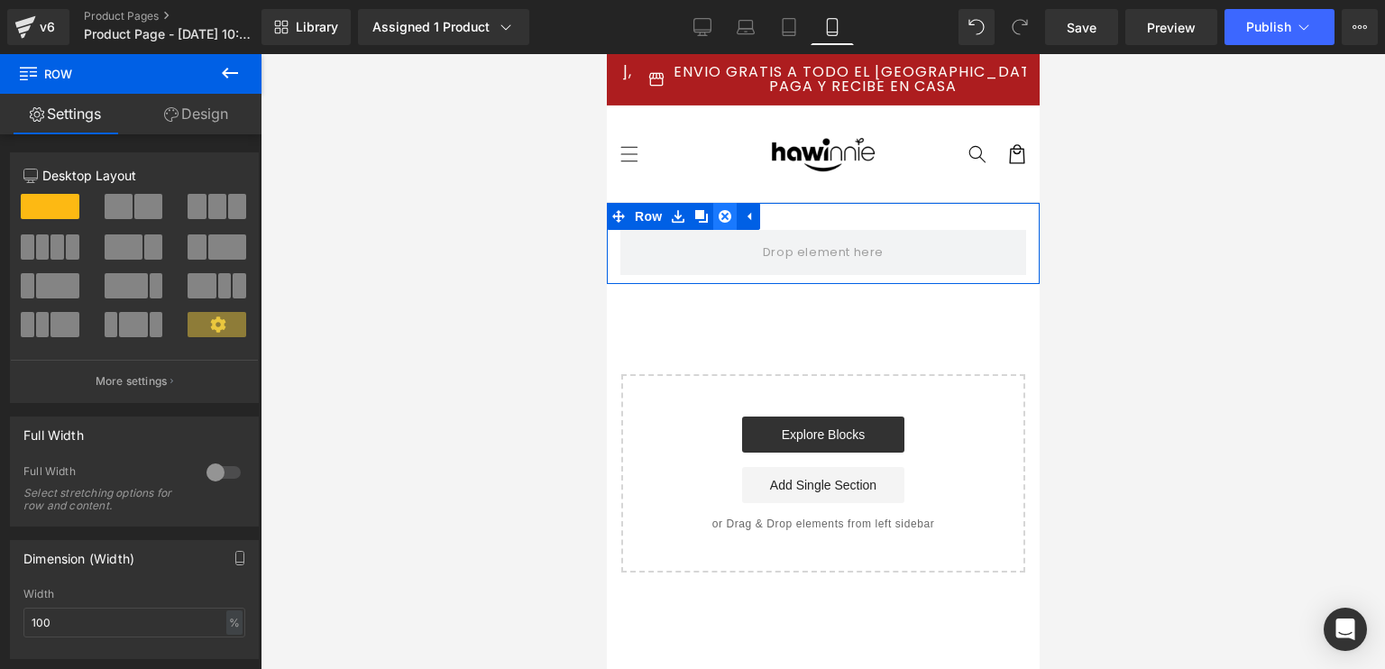
click at [722, 217] on icon at bounding box center [724, 217] width 13 height 14
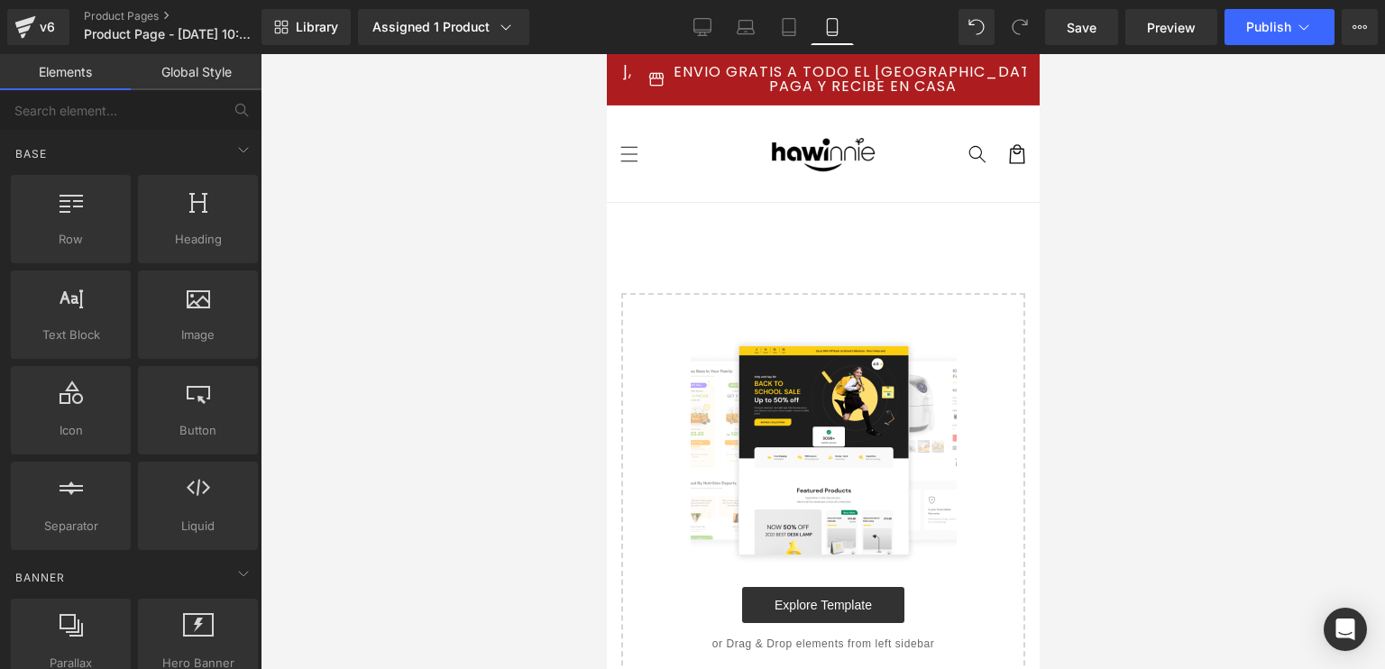
click at [1256, 234] on div at bounding box center [823, 361] width 1124 height 615
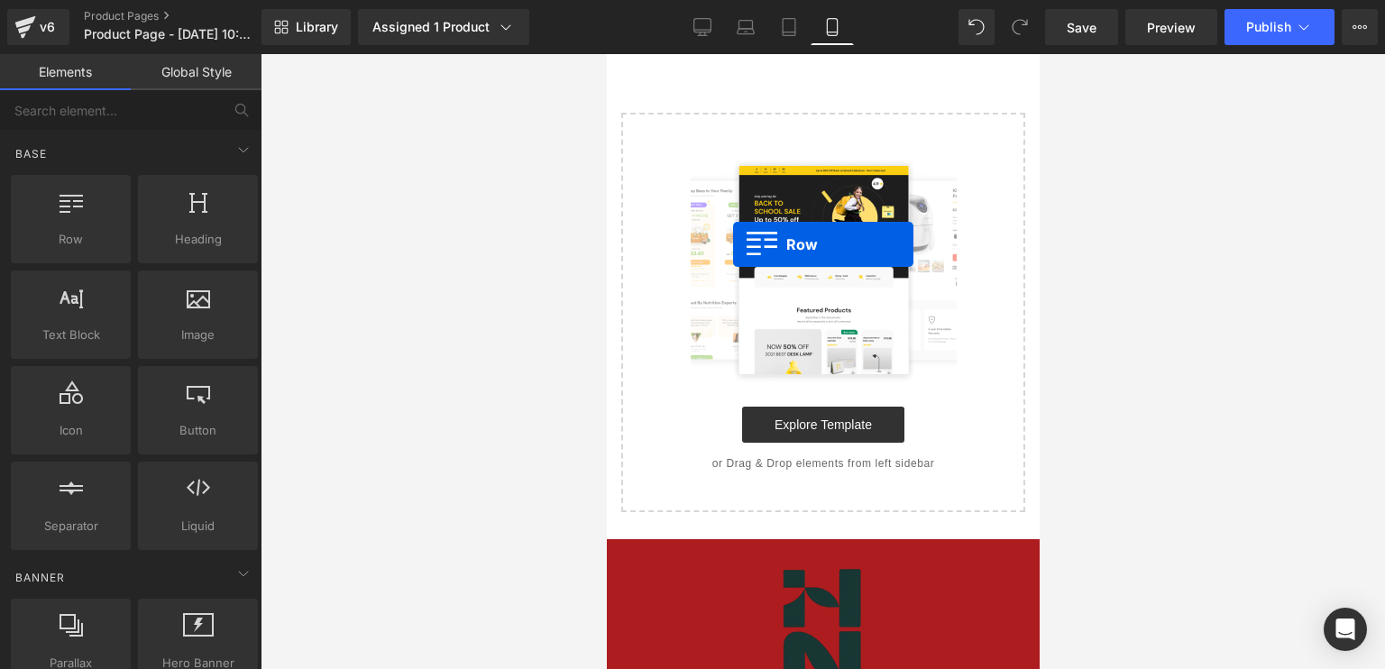
drag, startPoint x: 673, startPoint y: 244, endPoint x: 751, endPoint y: 235, distance: 78.1
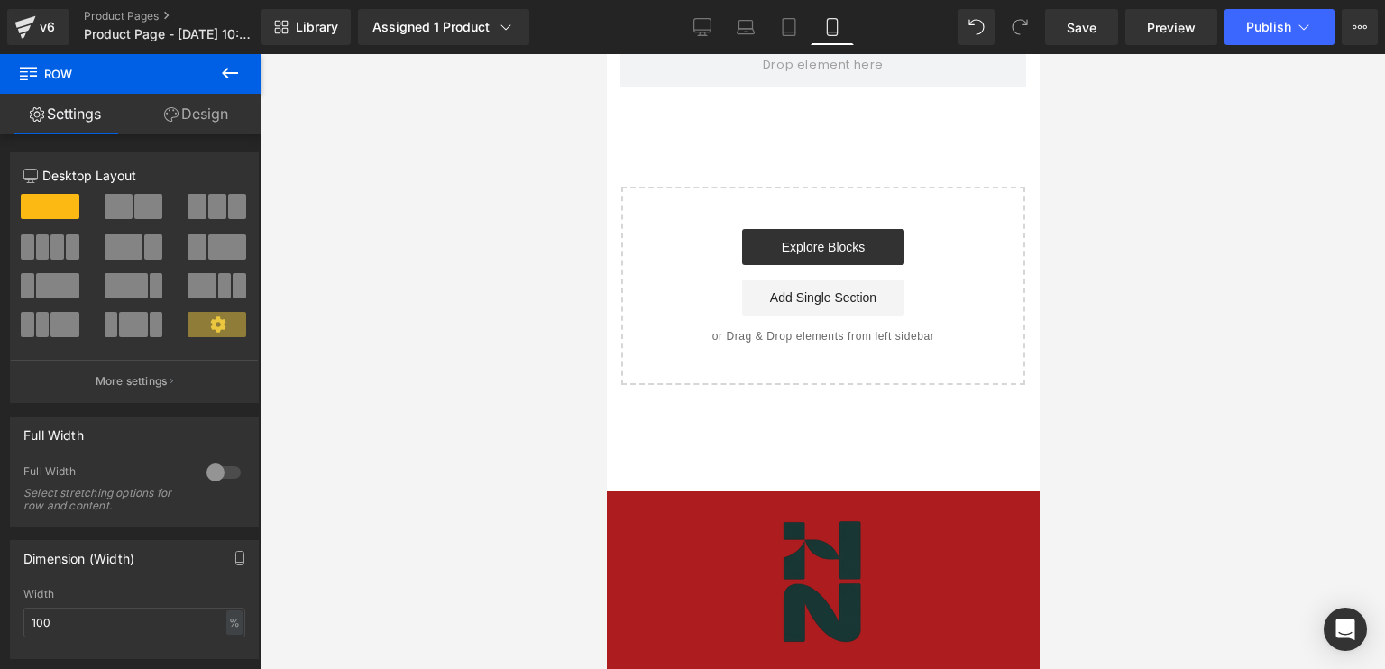
click at [246, 73] on button at bounding box center [229, 74] width 63 height 40
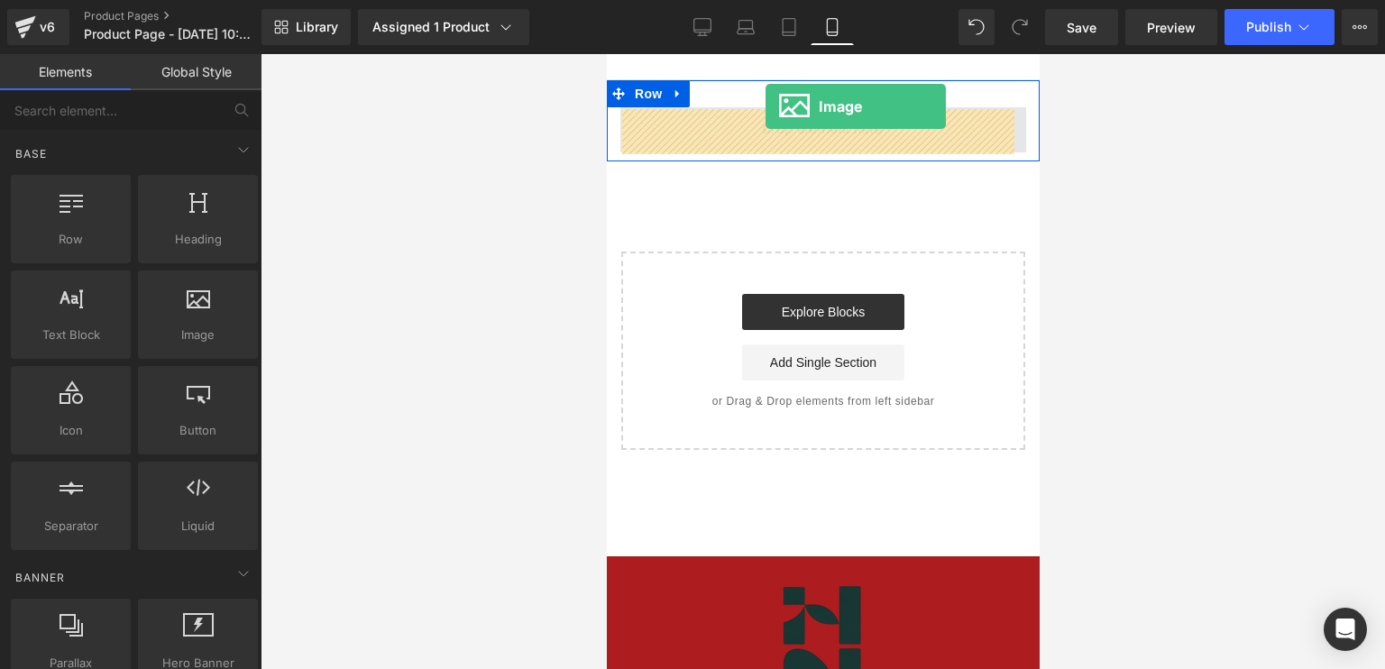
scroll to position [87, 0]
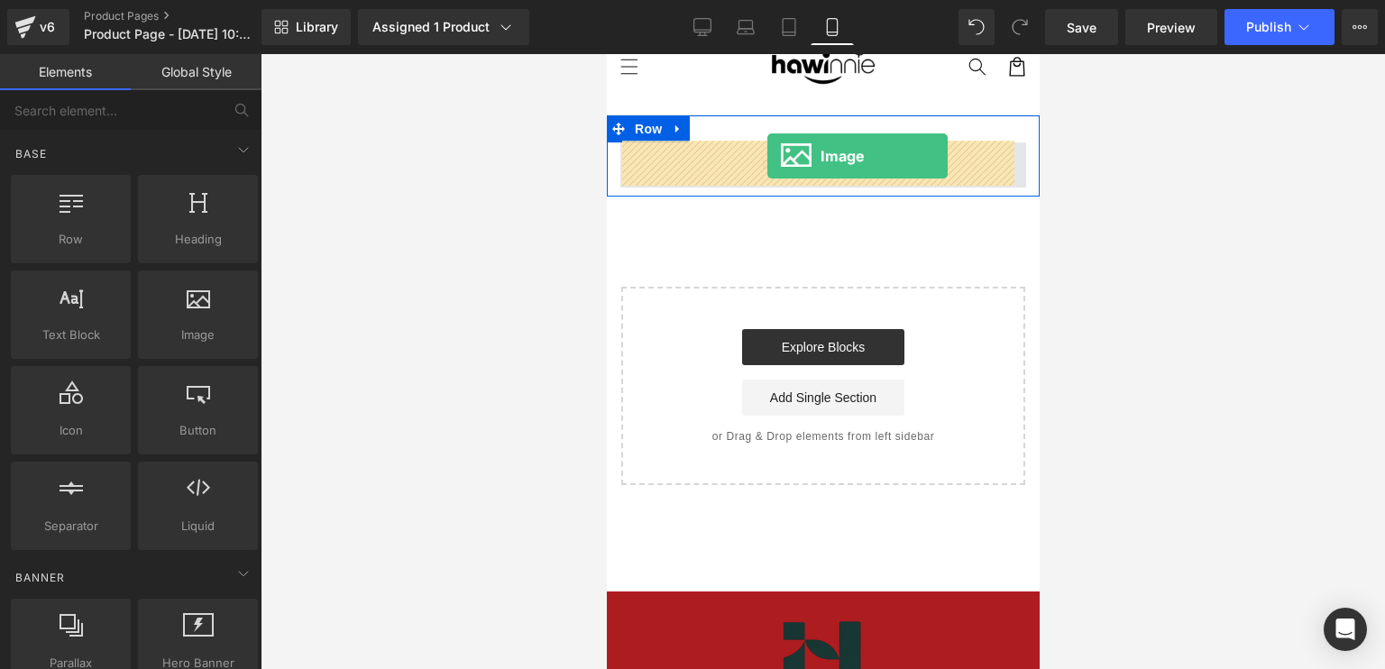
drag, startPoint x: 774, startPoint y: 389, endPoint x: 765, endPoint y: 157, distance: 231.9
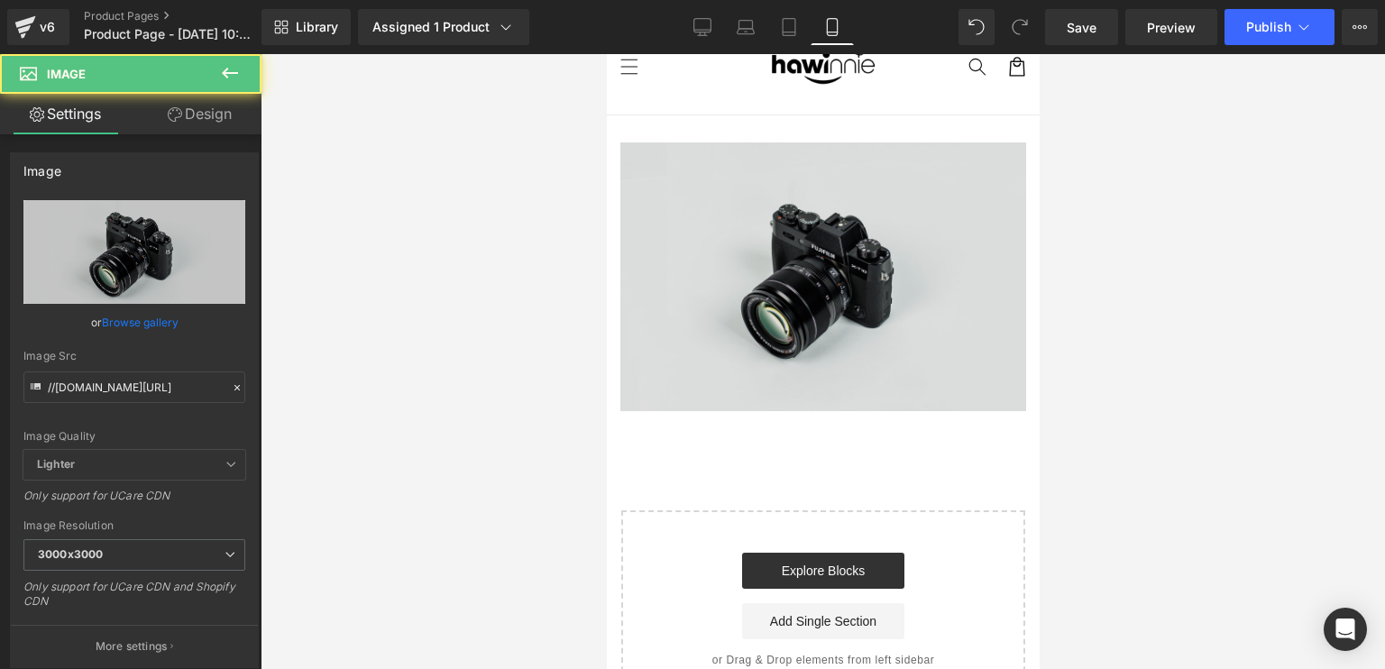
click at [693, 314] on img at bounding box center [822, 276] width 406 height 269
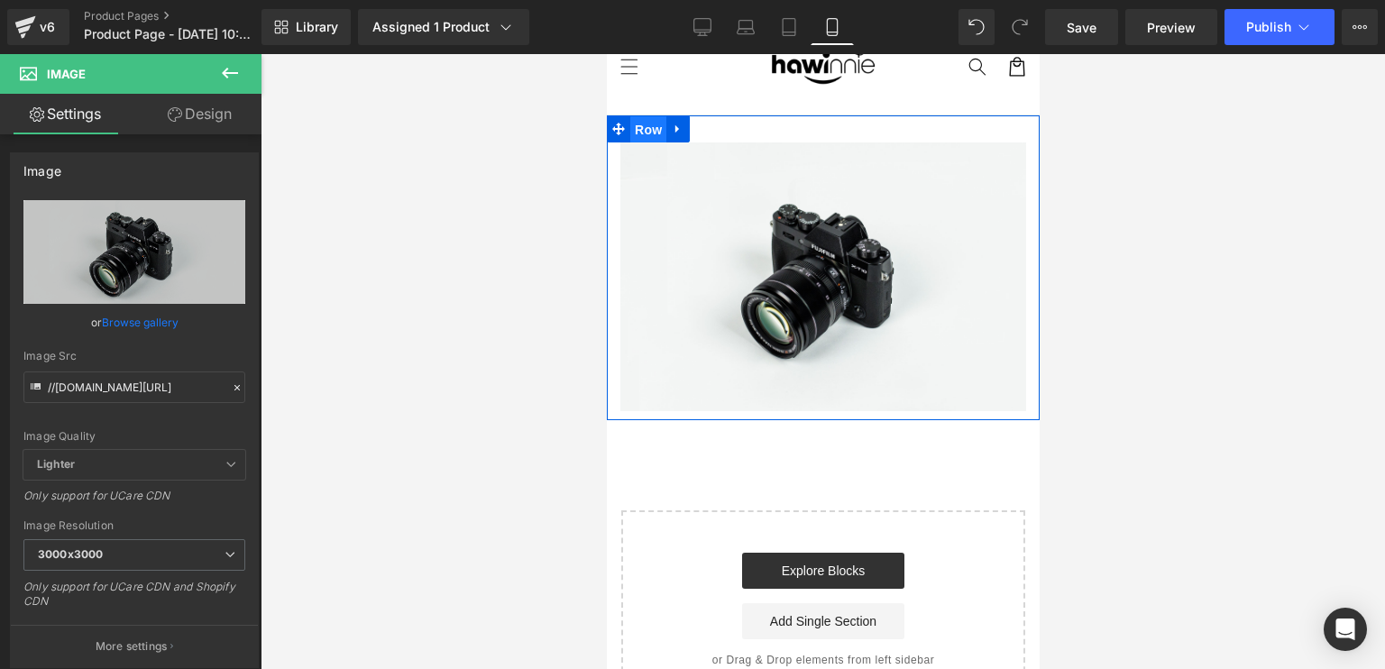
click at [639, 128] on span "Row" at bounding box center [647, 129] width 36 height 27
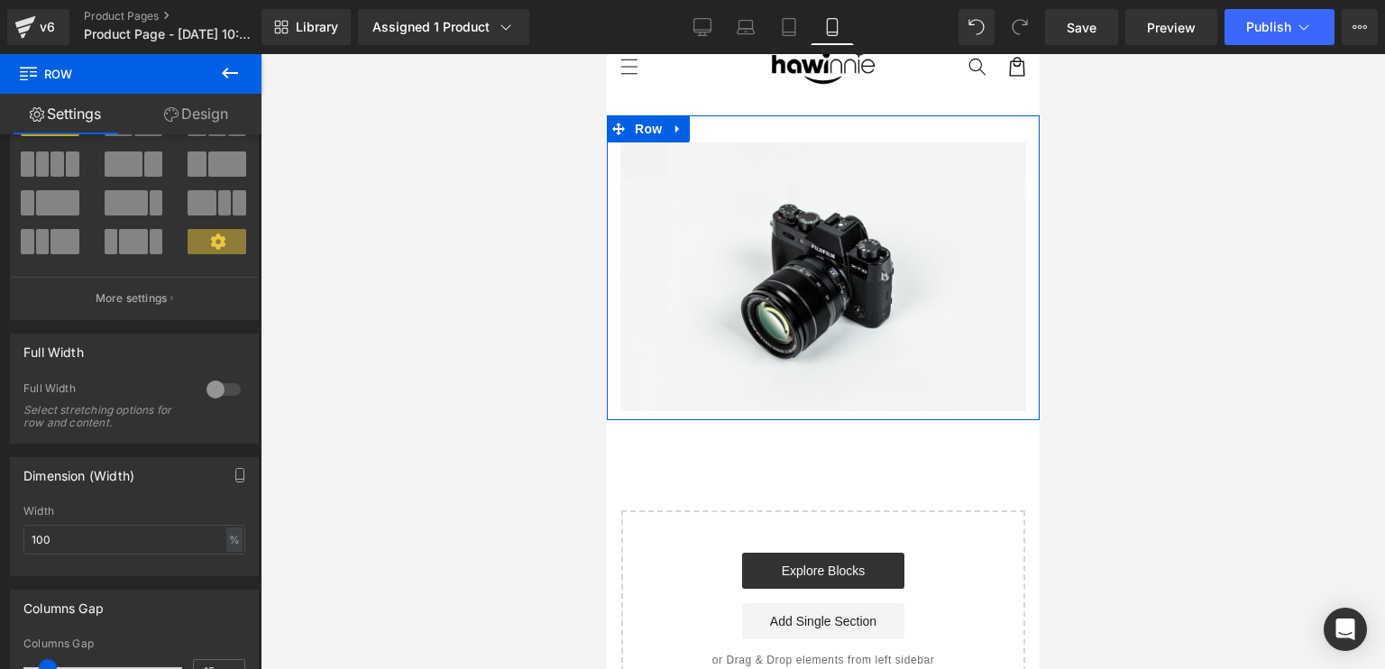
scroll to position [180, 0]
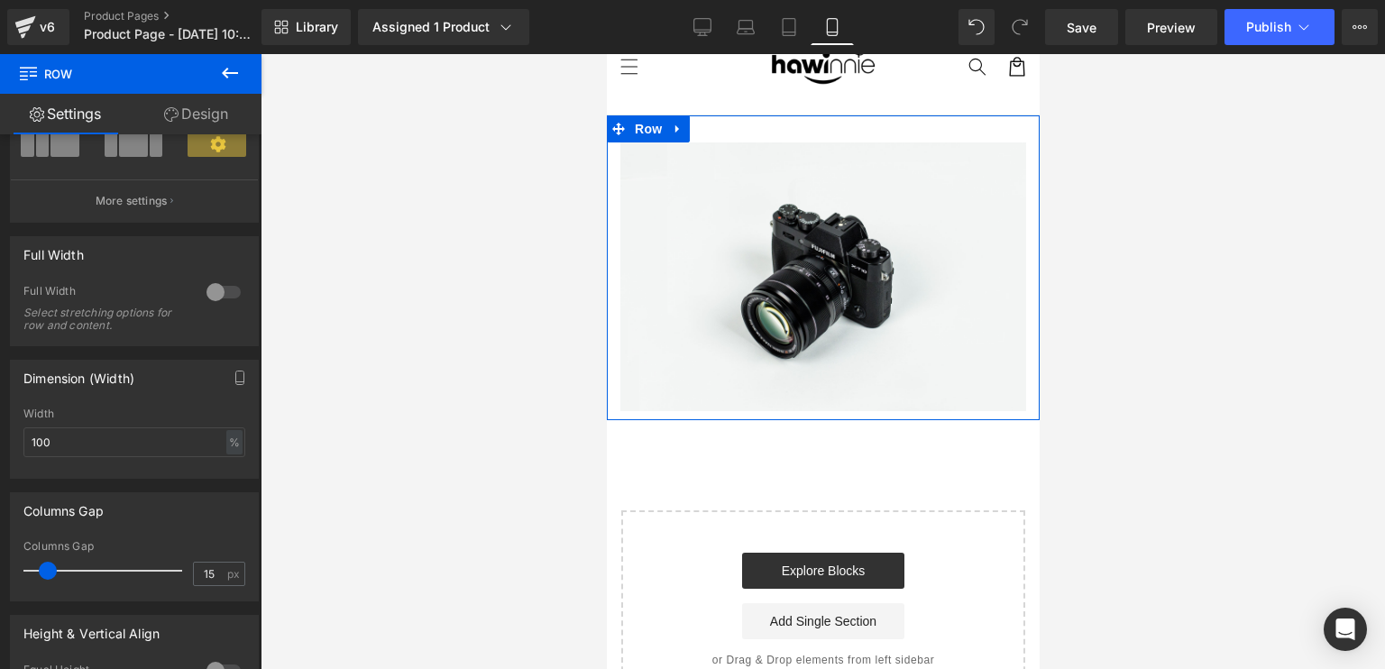
click at [213, 299] on div at bounding box center [223, 292] width 43 height 29
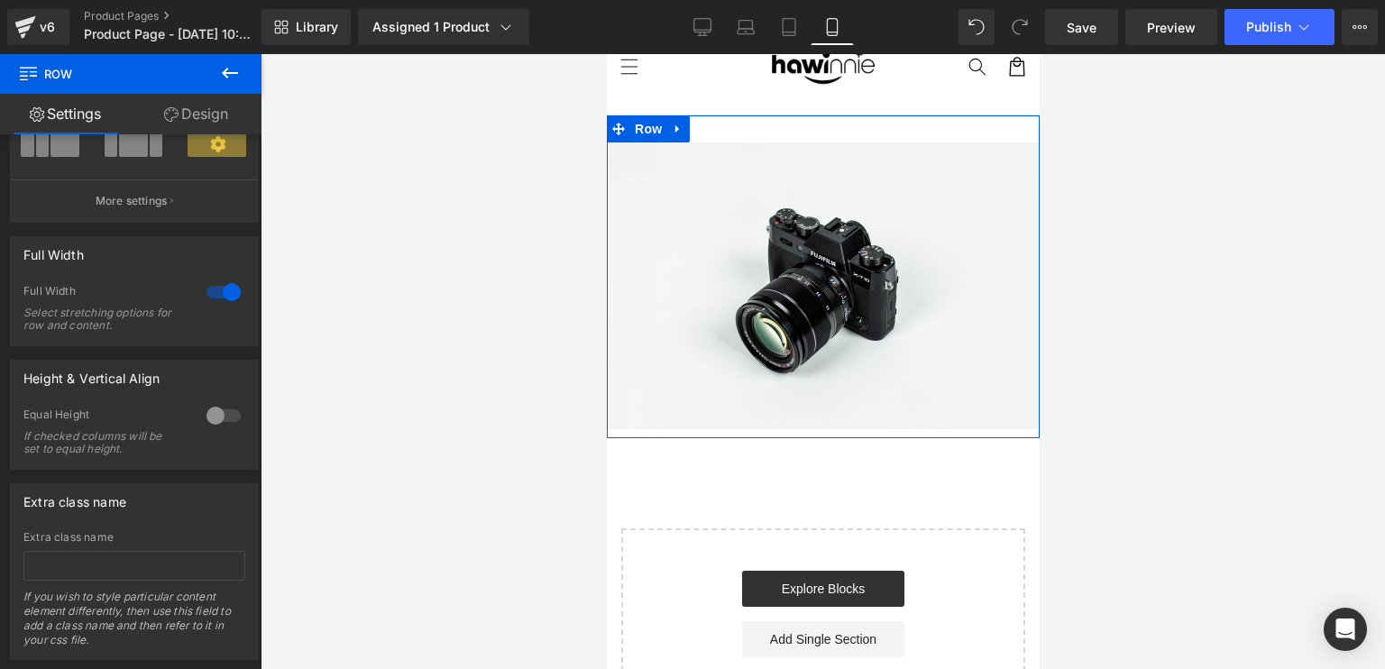
click at [200, 112] on link "Design" at bounding box center [196, 114] width 131 height 41
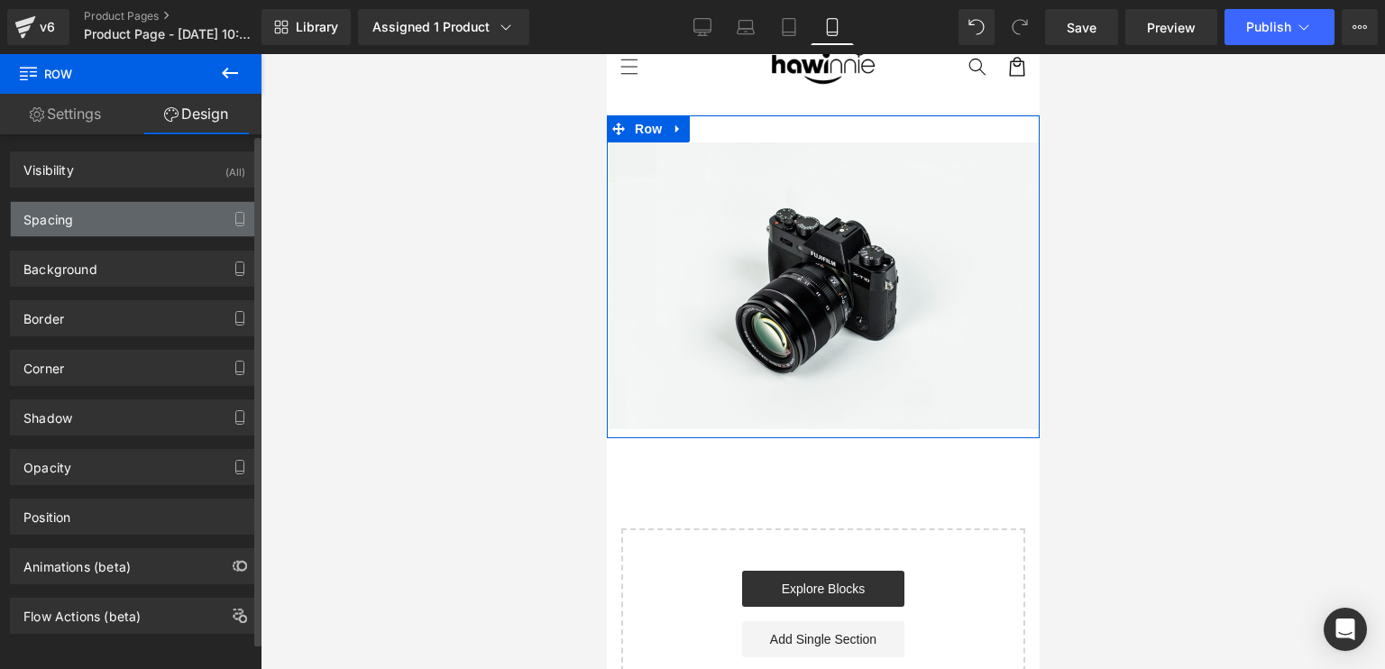
scroll to position [0, 0]
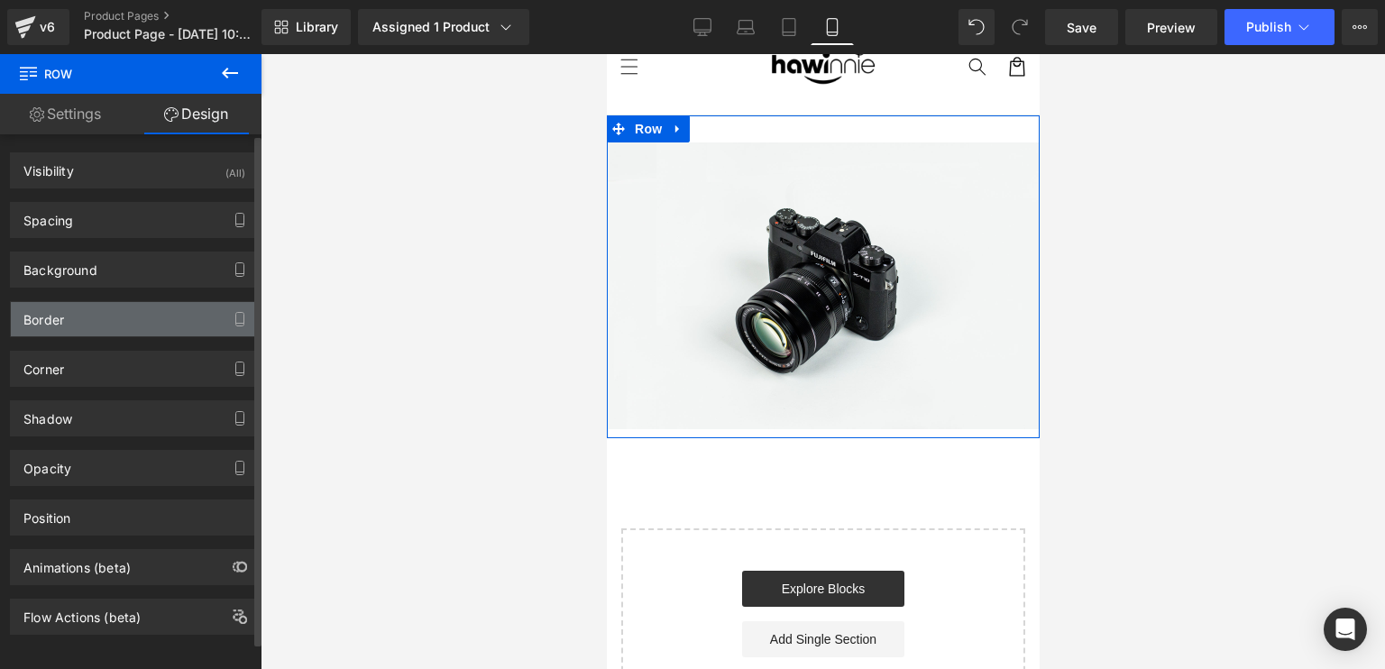
click at [111, 315] on div "Border" at bounding box center [134, 319] width 247 height 34
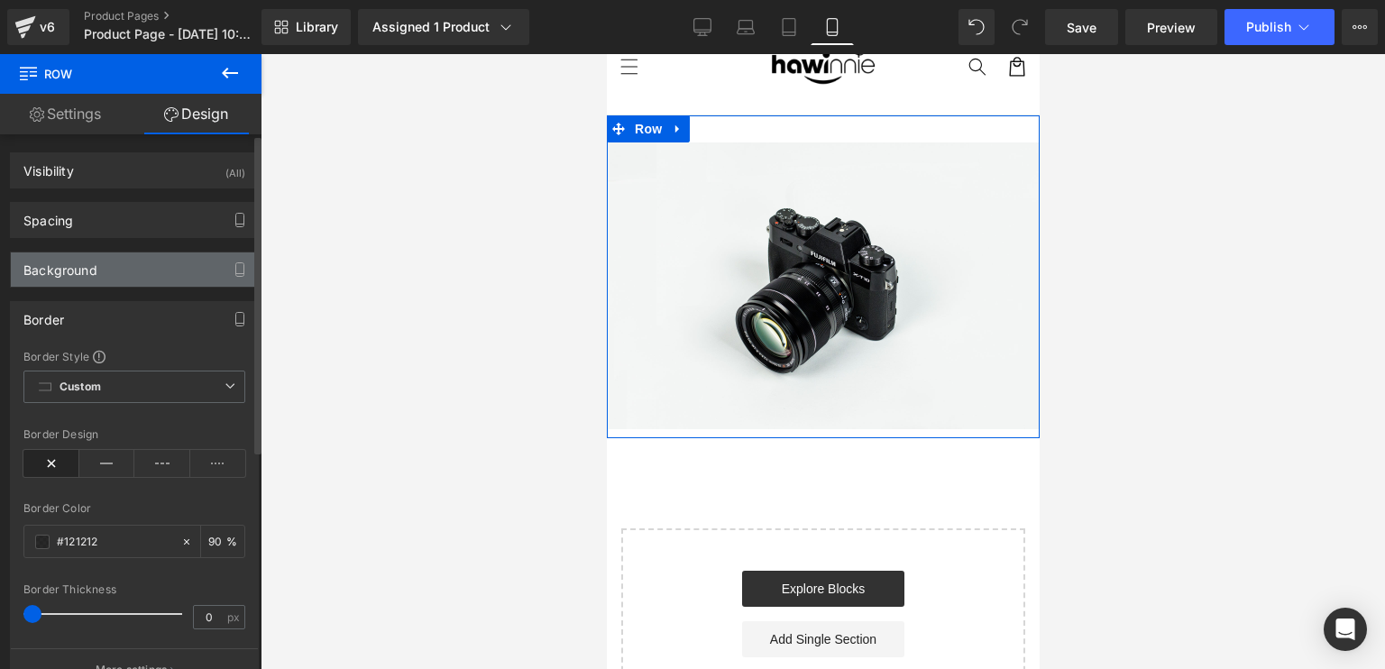
click at [104, 269] on div "Background" at bounding box center [134, 269] width 247 height 34
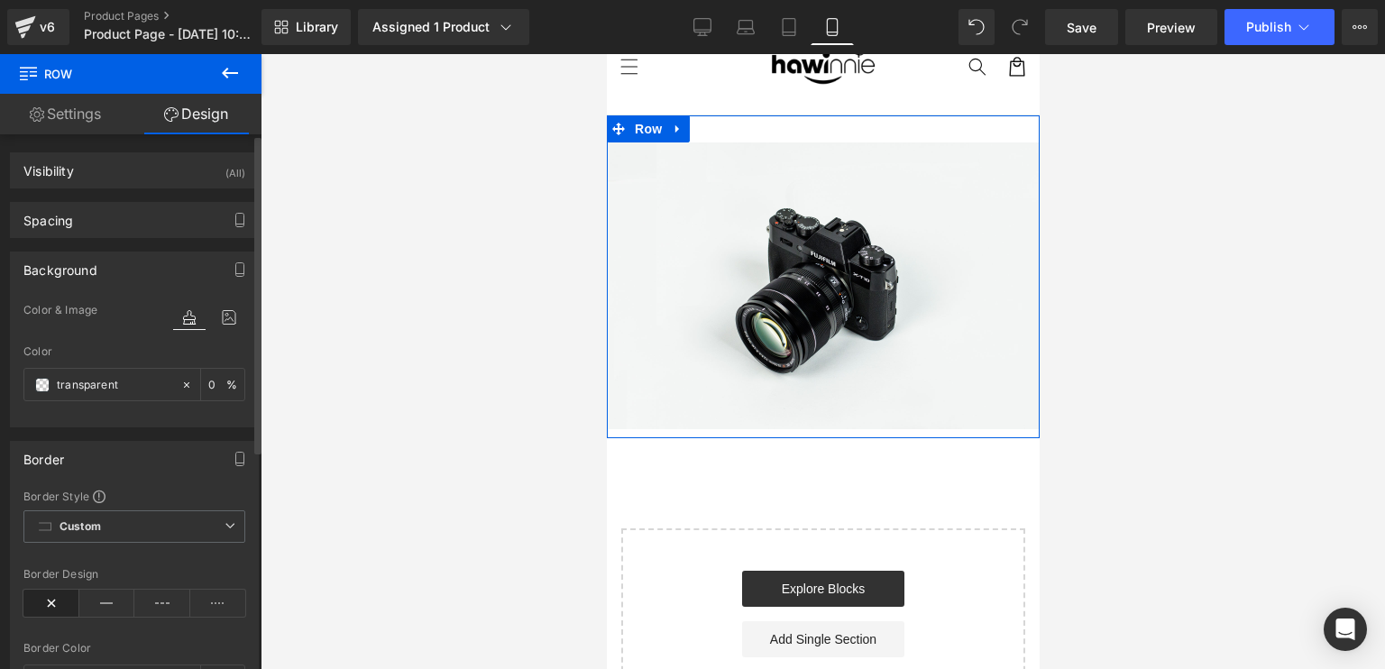
click at [92, 267] on div "Background" at bounding box center [60, 264] width 74 height 25
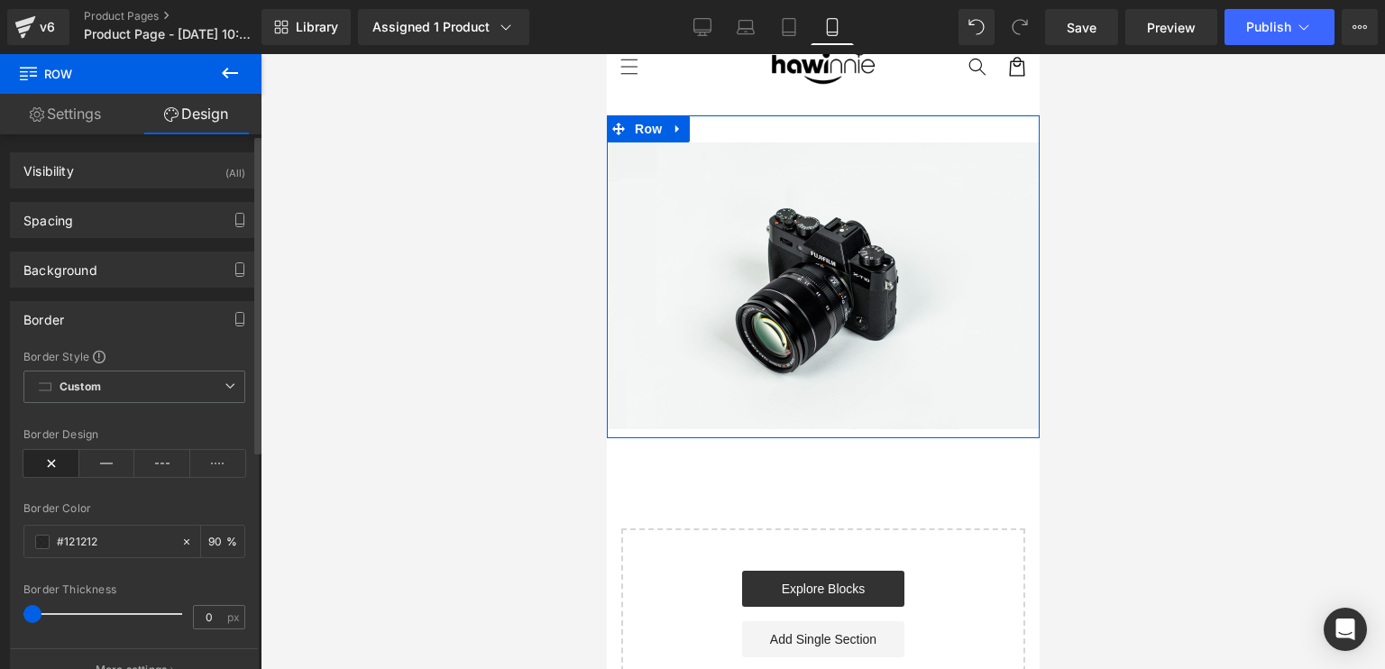
click at [77, 317] on div "Border" at bounding box center [134, 319] width 247 height 34
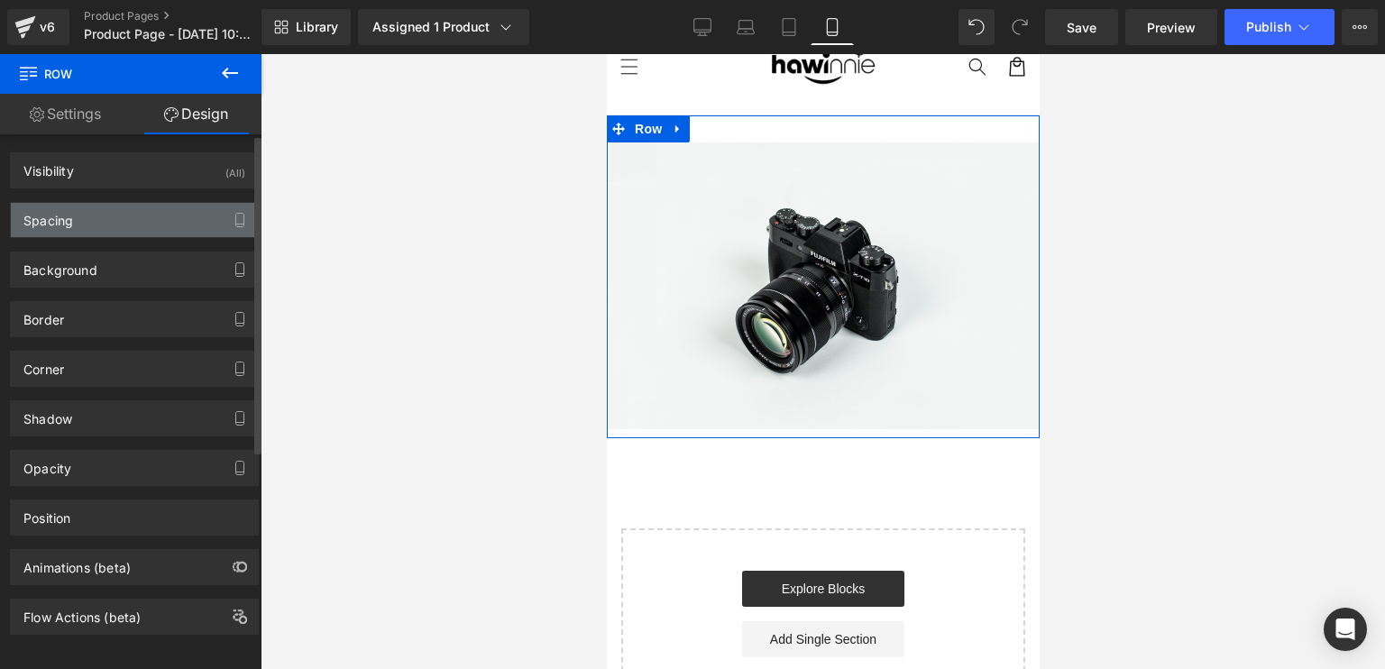
click at [69, 217] on div "Spacing" at bounding box center [48, 215] width 50 height 25
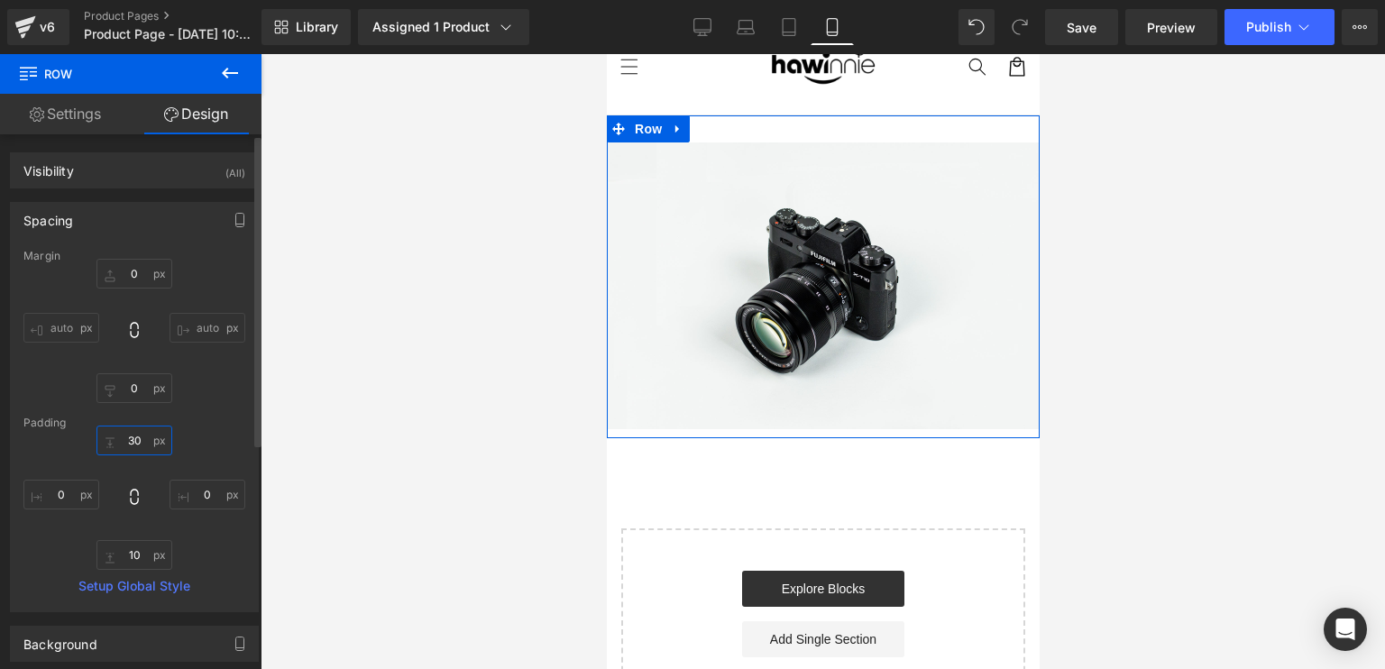
click at [148, 451] on input "30" at bounding box center [134, 441] width 76 height 30
type input "0"
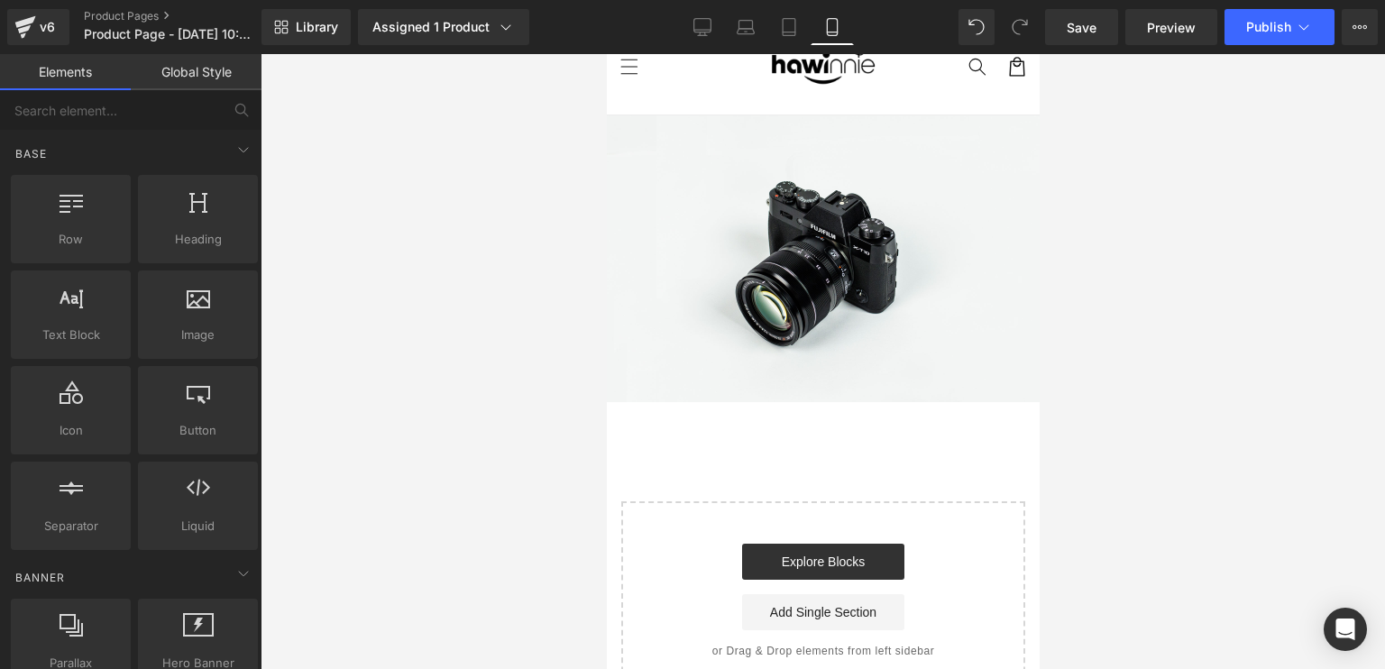
click at [379, 314] on div at bounding box center [823, 361] width 1124 height 615
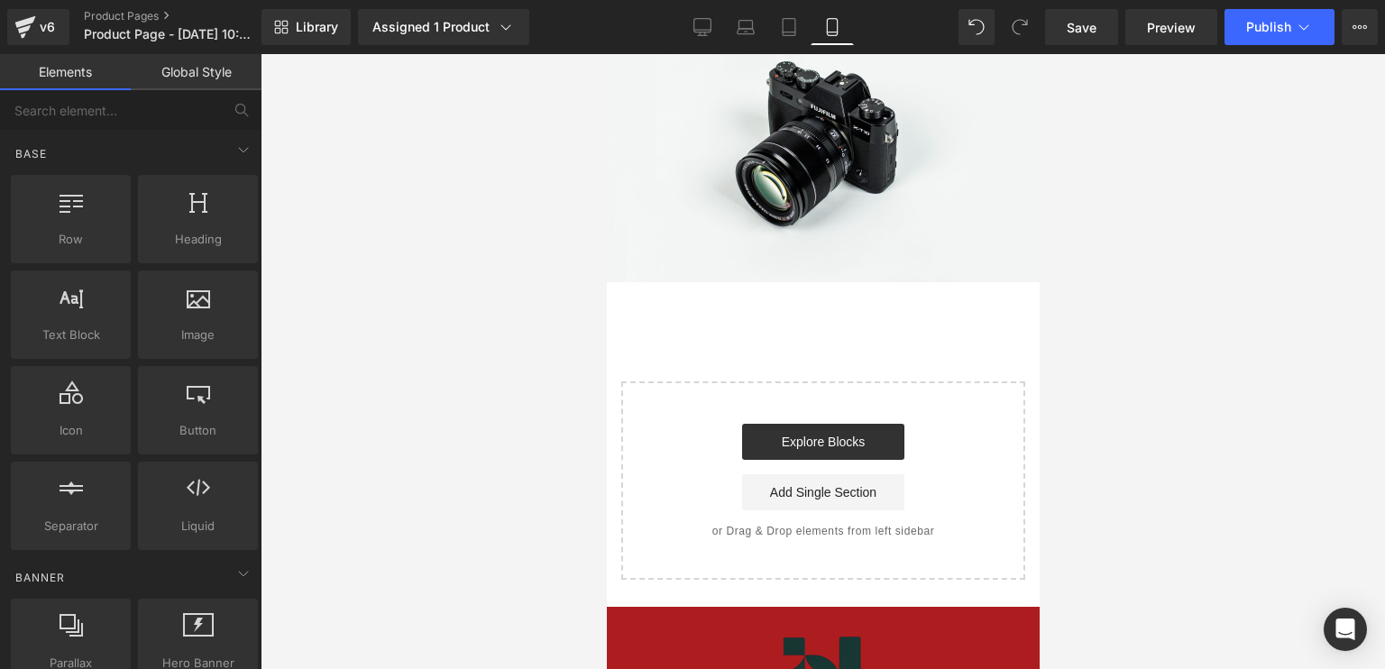
scroll to position [323, 0]
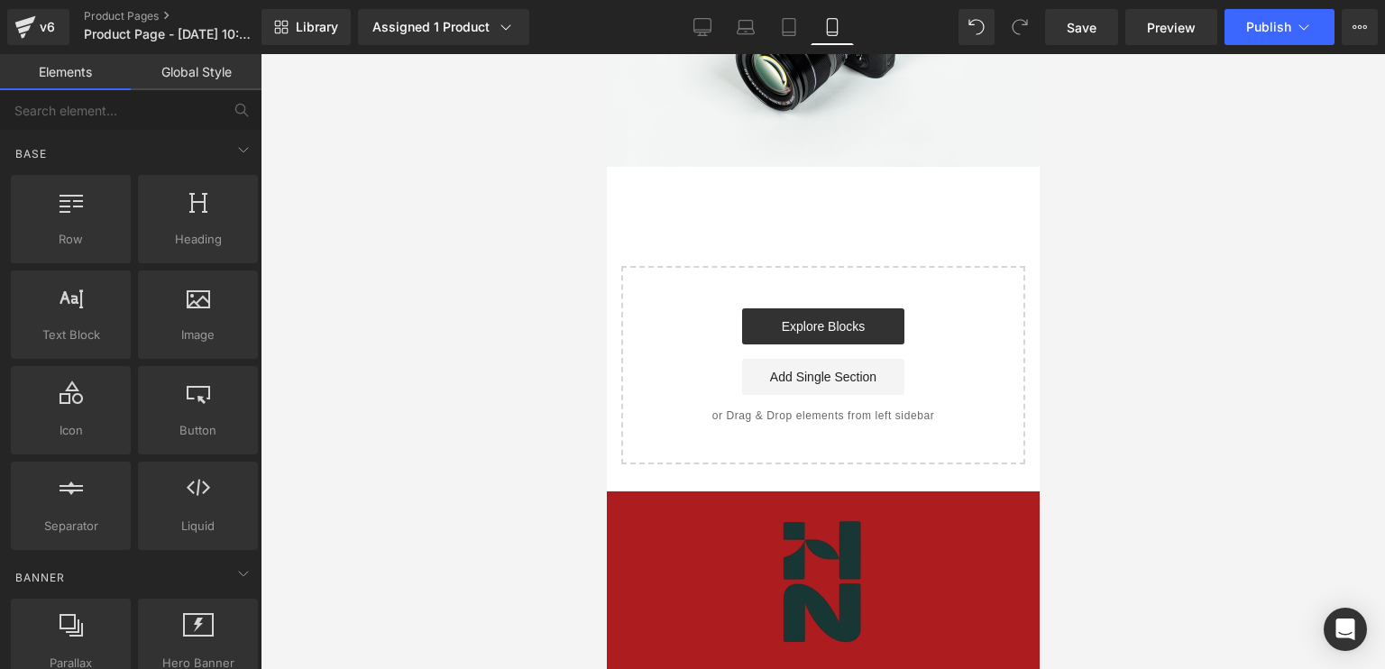
click at [1250, 272] on div at bounding box center [823, 361] width 1124 height 615
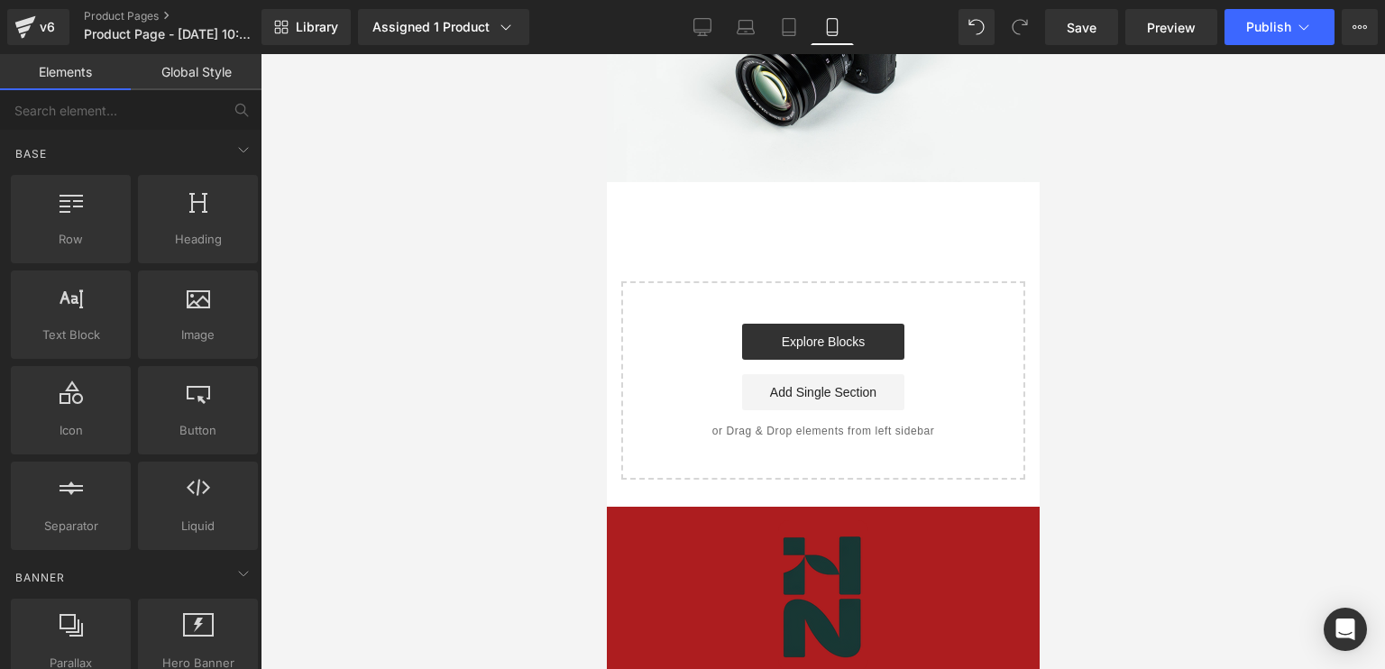
scroll to position [0, 0]
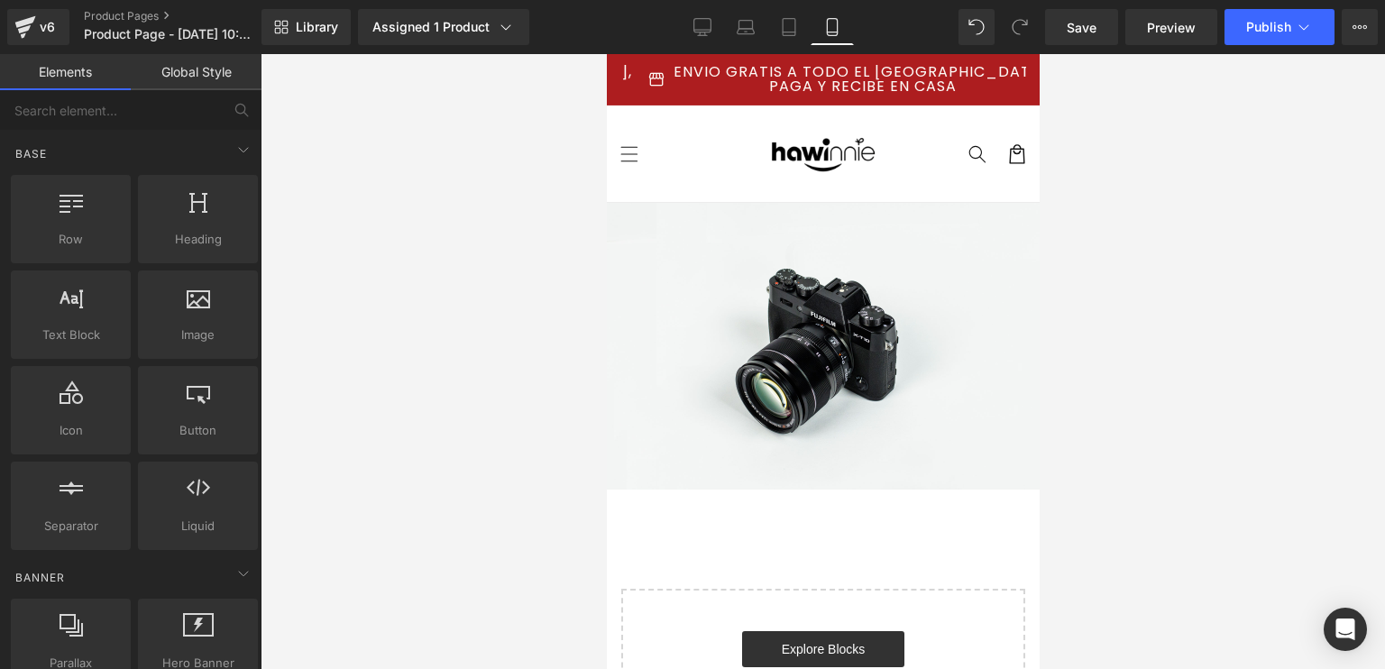
drag, startPoint x: 423, startPoint y: 136, endPoint x: 1125, endPoint y: 242, distance: 710.2
click at [1125, 242] on div at bounding box center [823, 361] width 1124 height 615
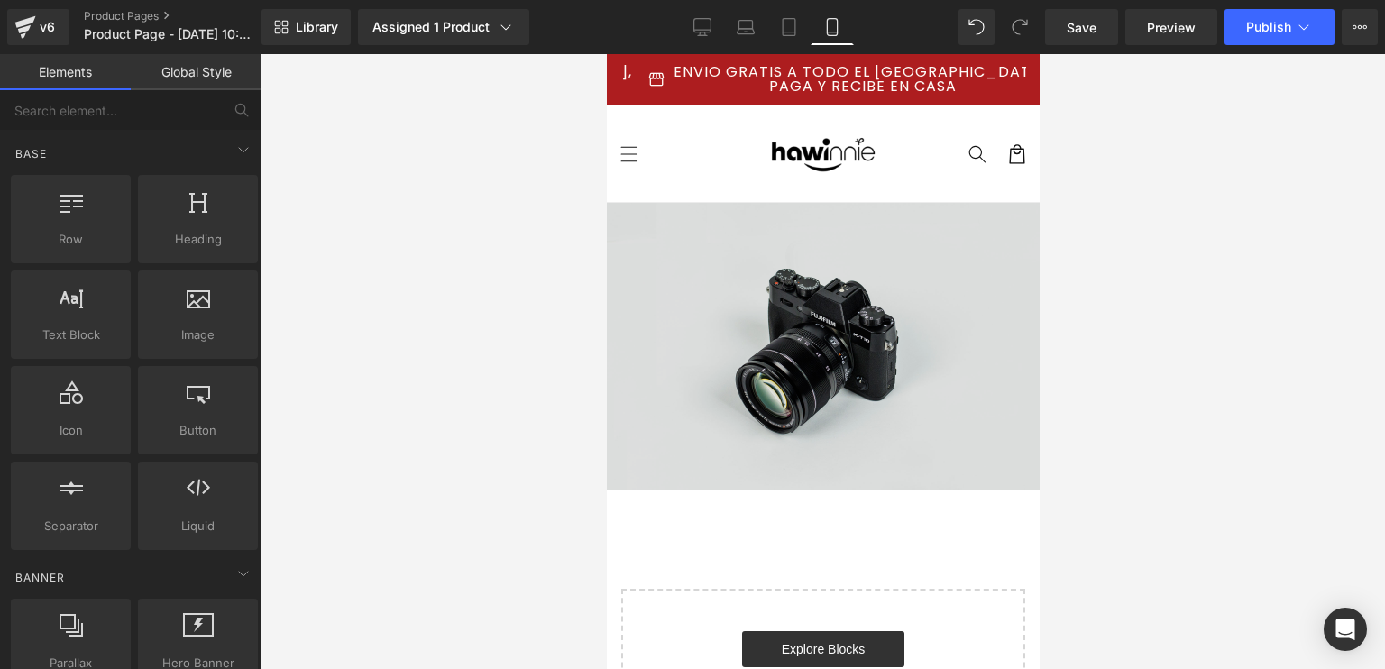
scroll to position [323, 0]
